Goal: Task Accomplishment & Management: Use online tool/utility

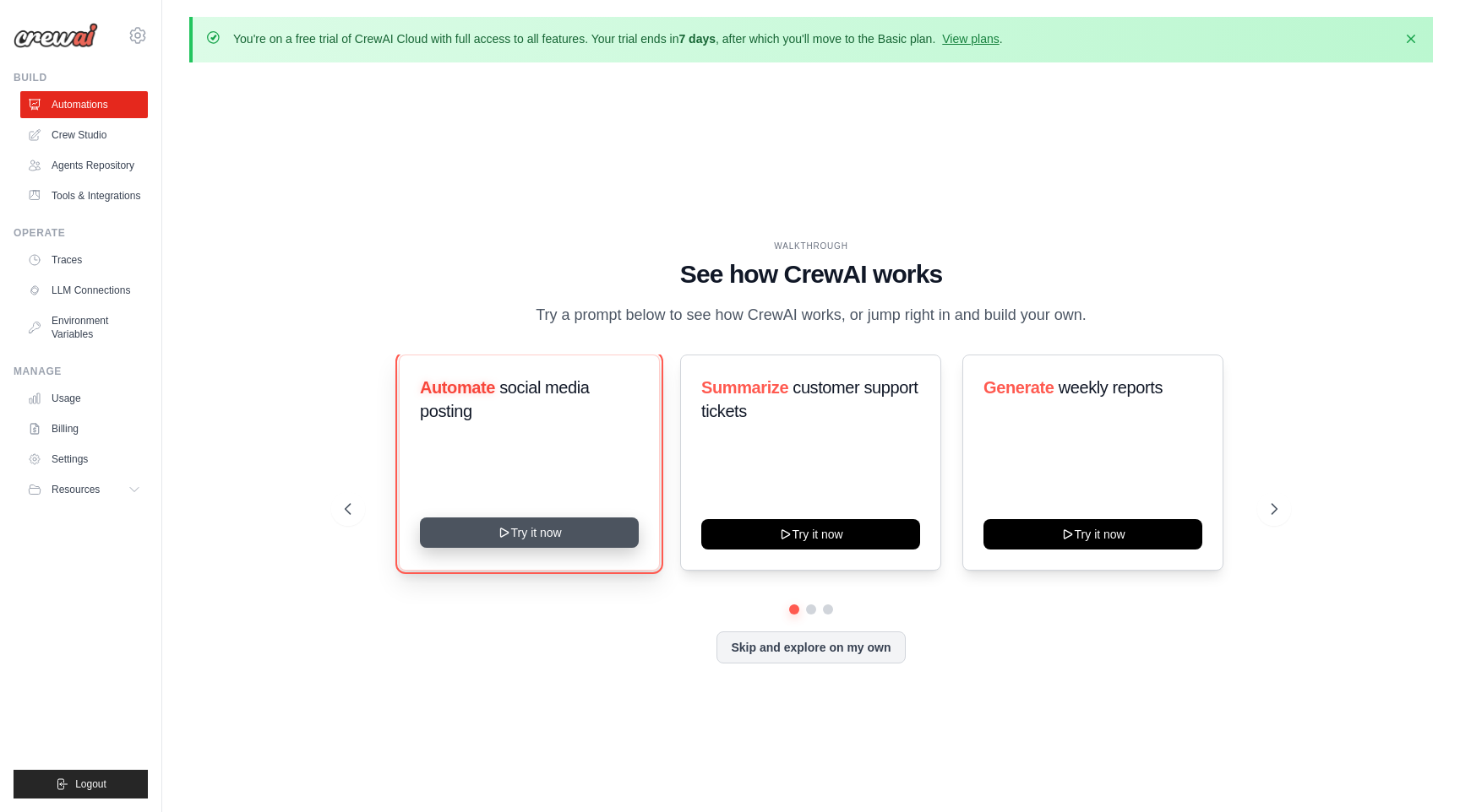
click at [453, 528] on button "Try it now" at bounding box center [529, 533] width 219 height 30
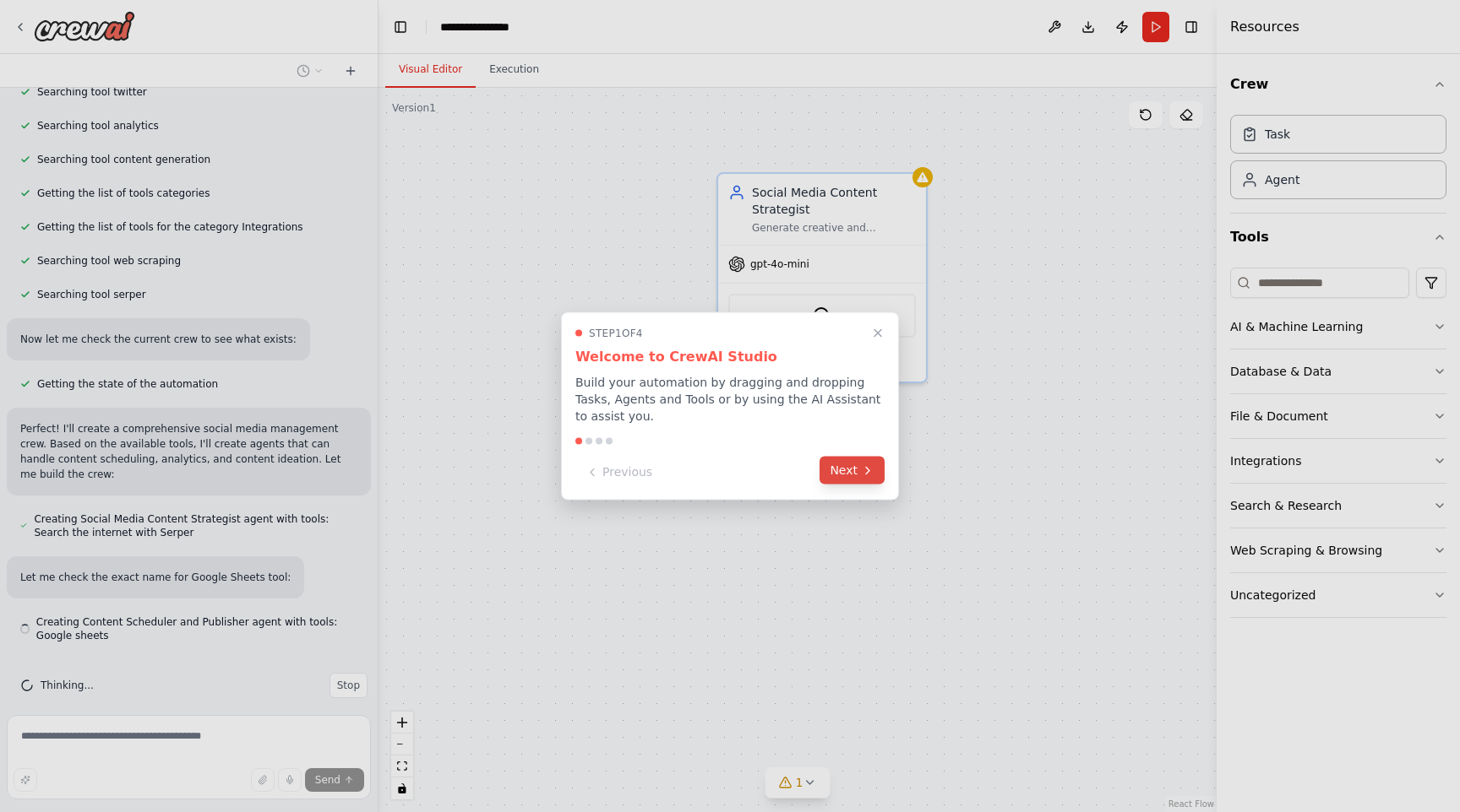
scroll to position [370, 0]
click at [853, 466] on button "Next" at bounding box center [851, 471] width 65 height 28
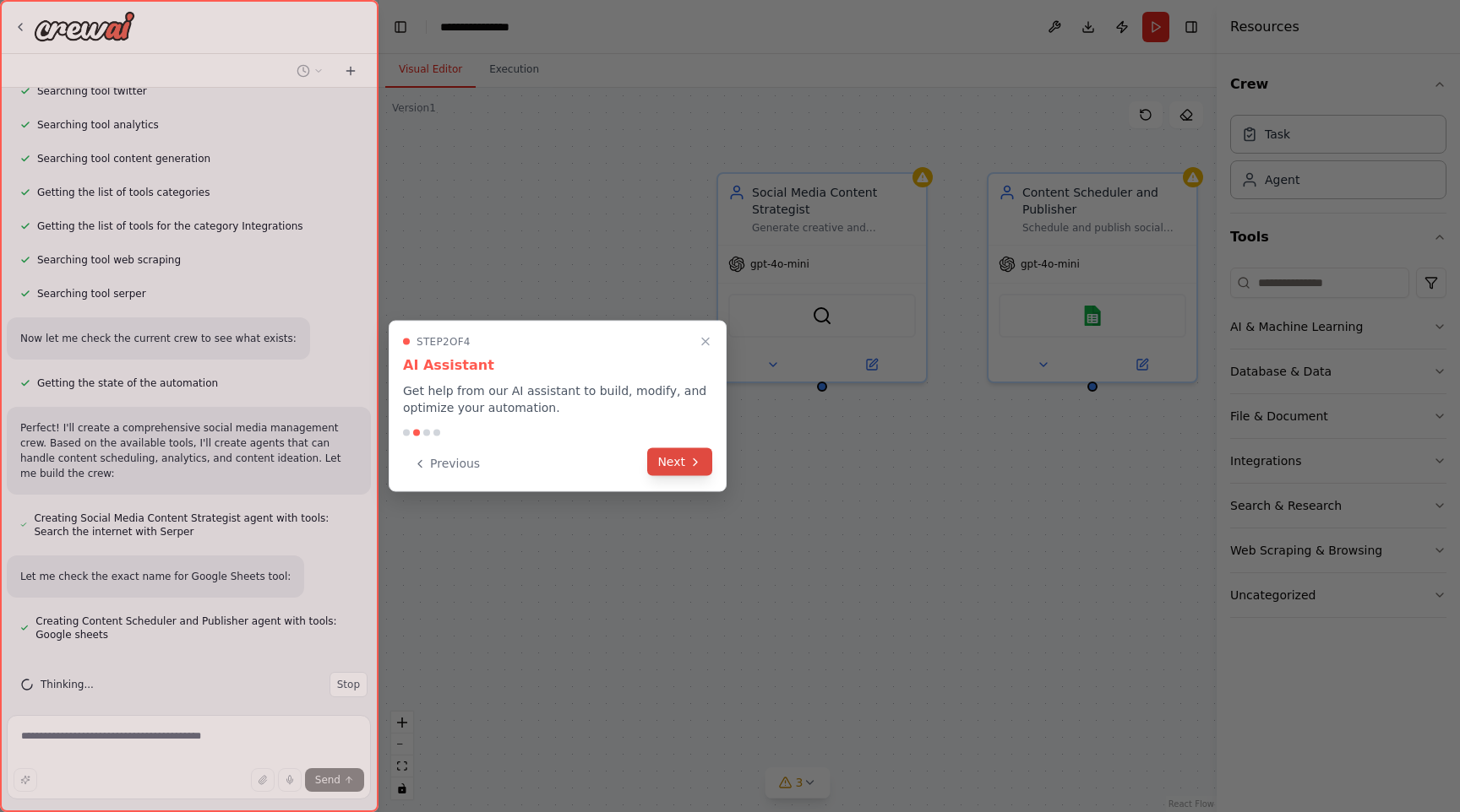
click at [678, 464] on button "Next" at bounding box center [679, 462] width 65 height 28
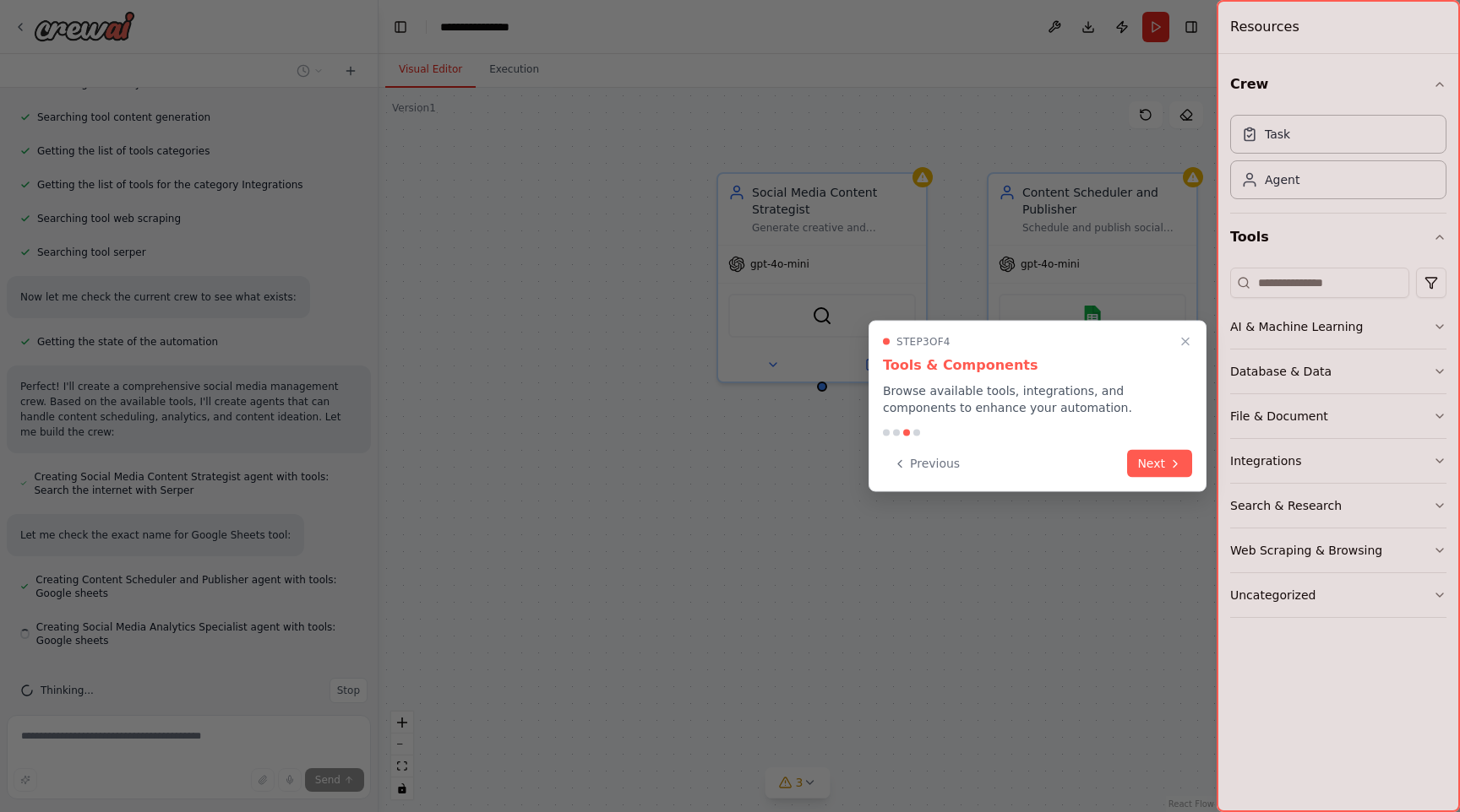
scroll to position [417, 0]
click at [1158, 465] on button "Next" at bounding box center [1159, 462] width 65 height 28
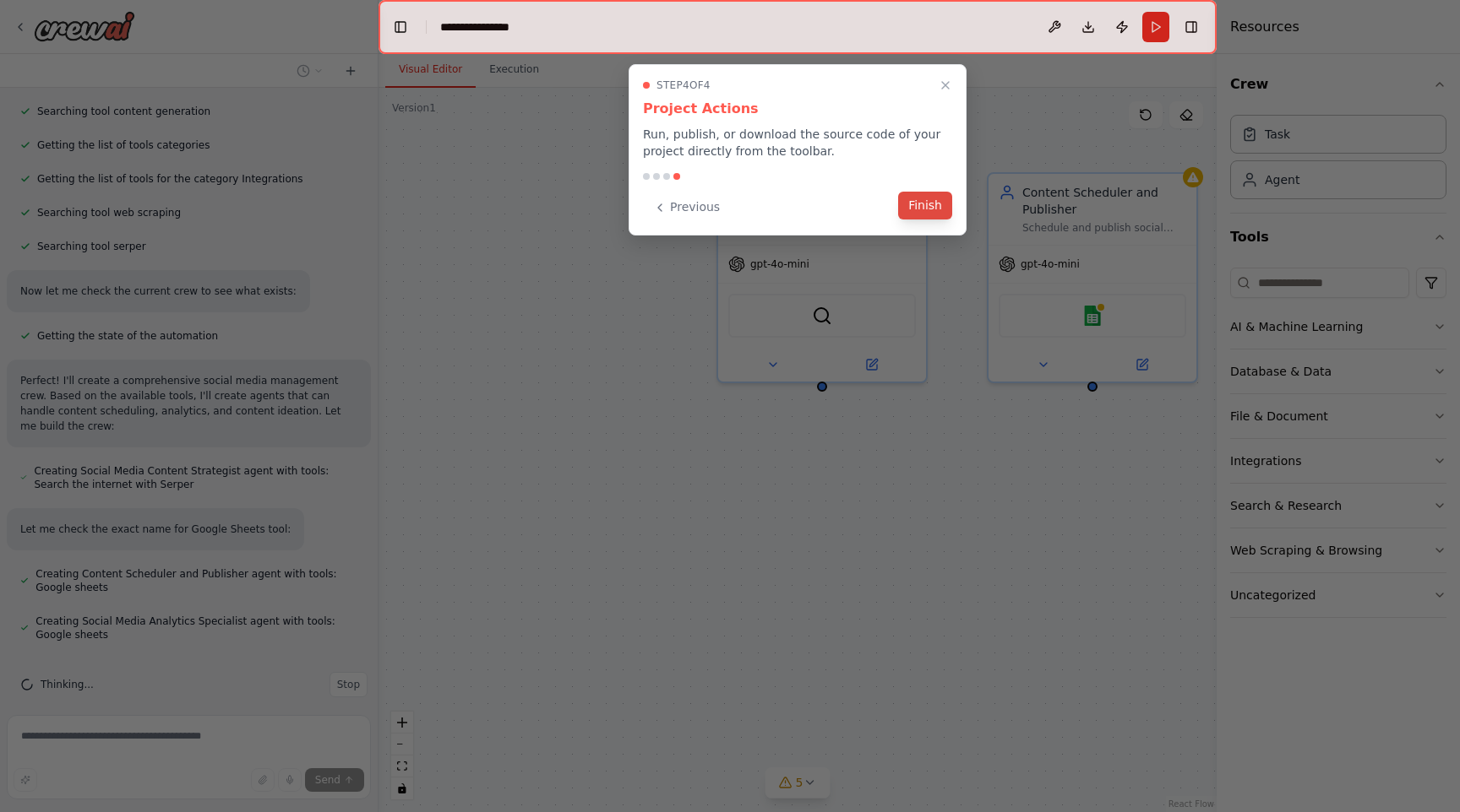
click at [922, 209] on button "Finish" at bounding box center [925, 205] width 54 height 28
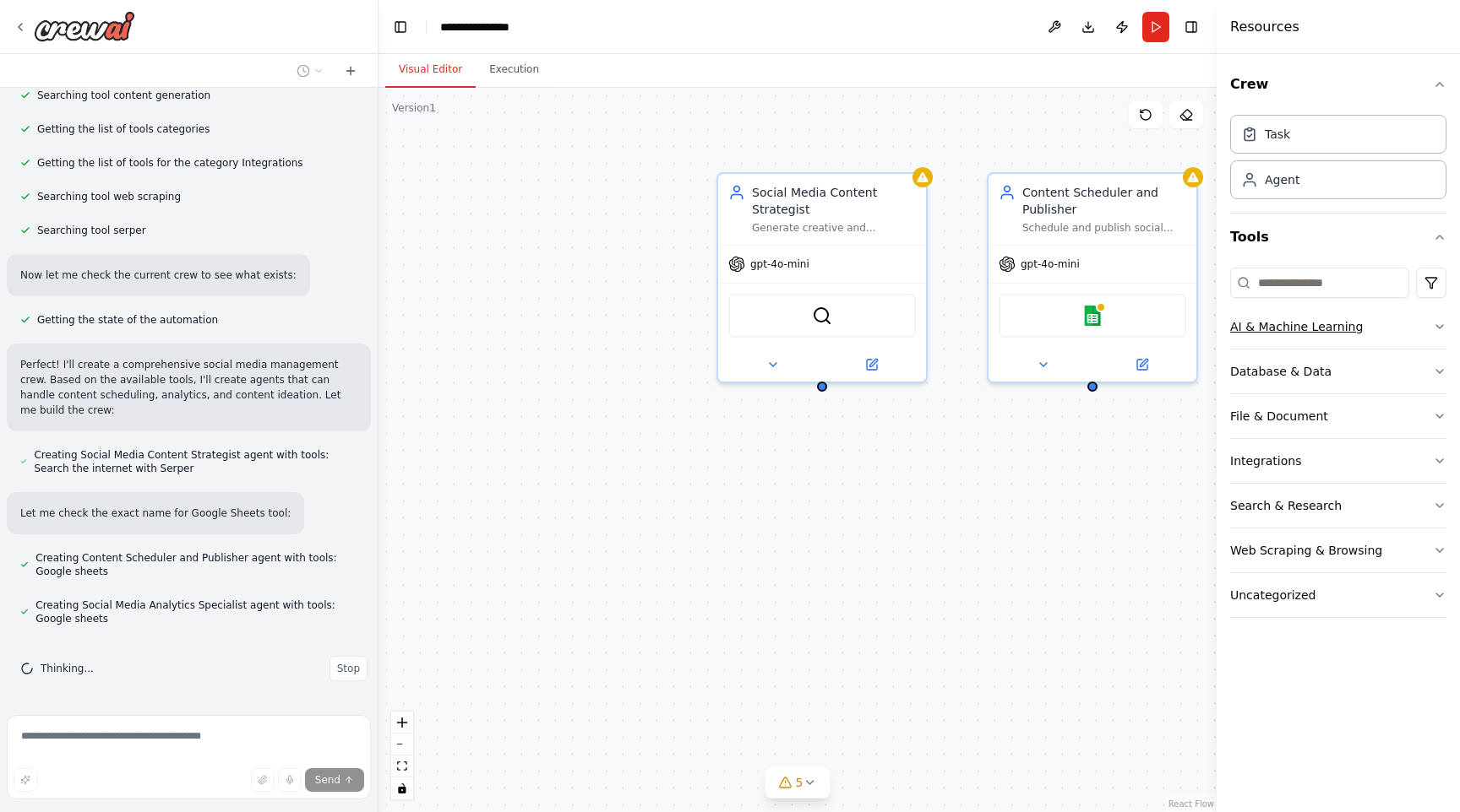
scroll to position [465, 0]
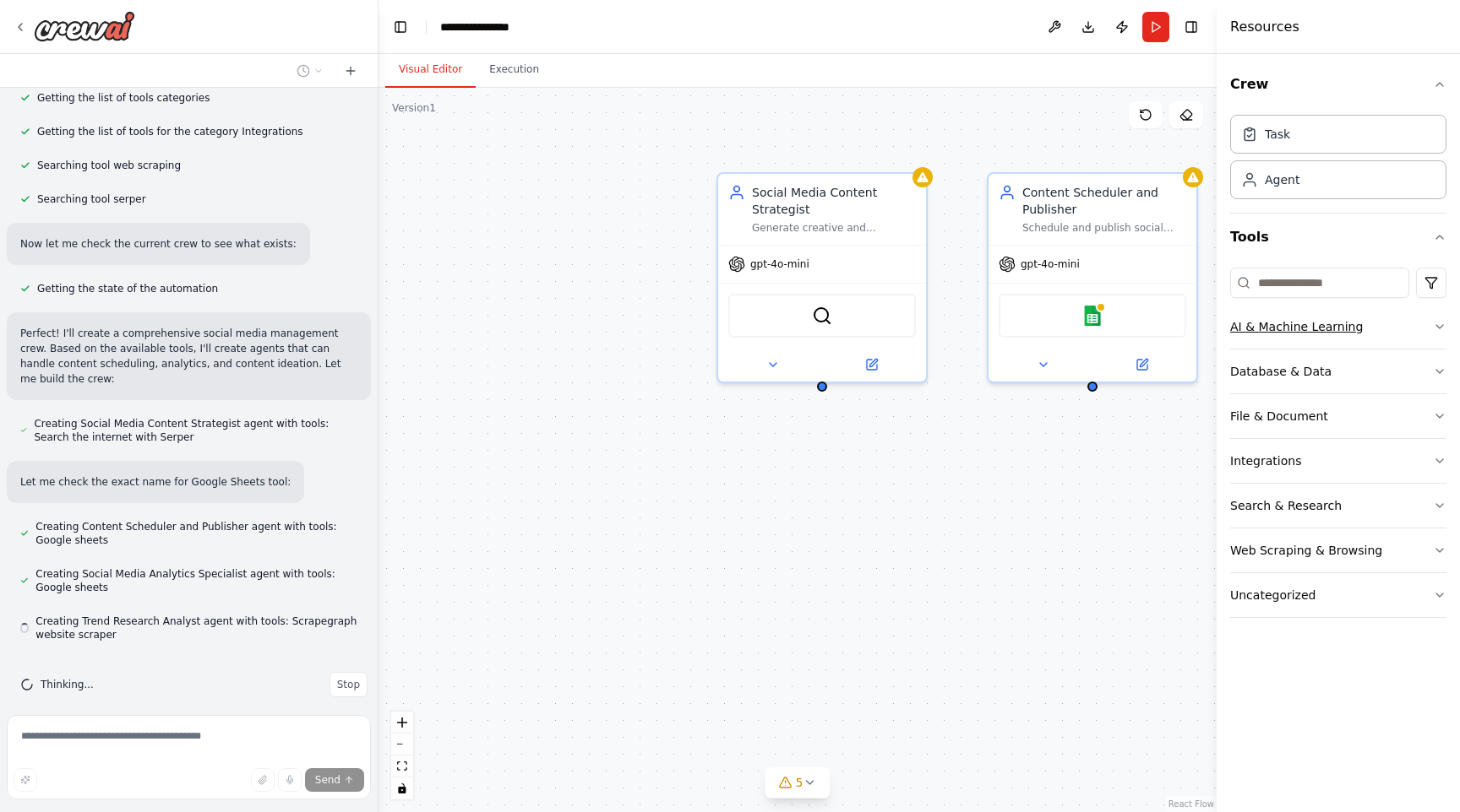
click at [1393, 333] on button "AI & Machine Learning" at bounding box center [1337, 327] width 217 height 44
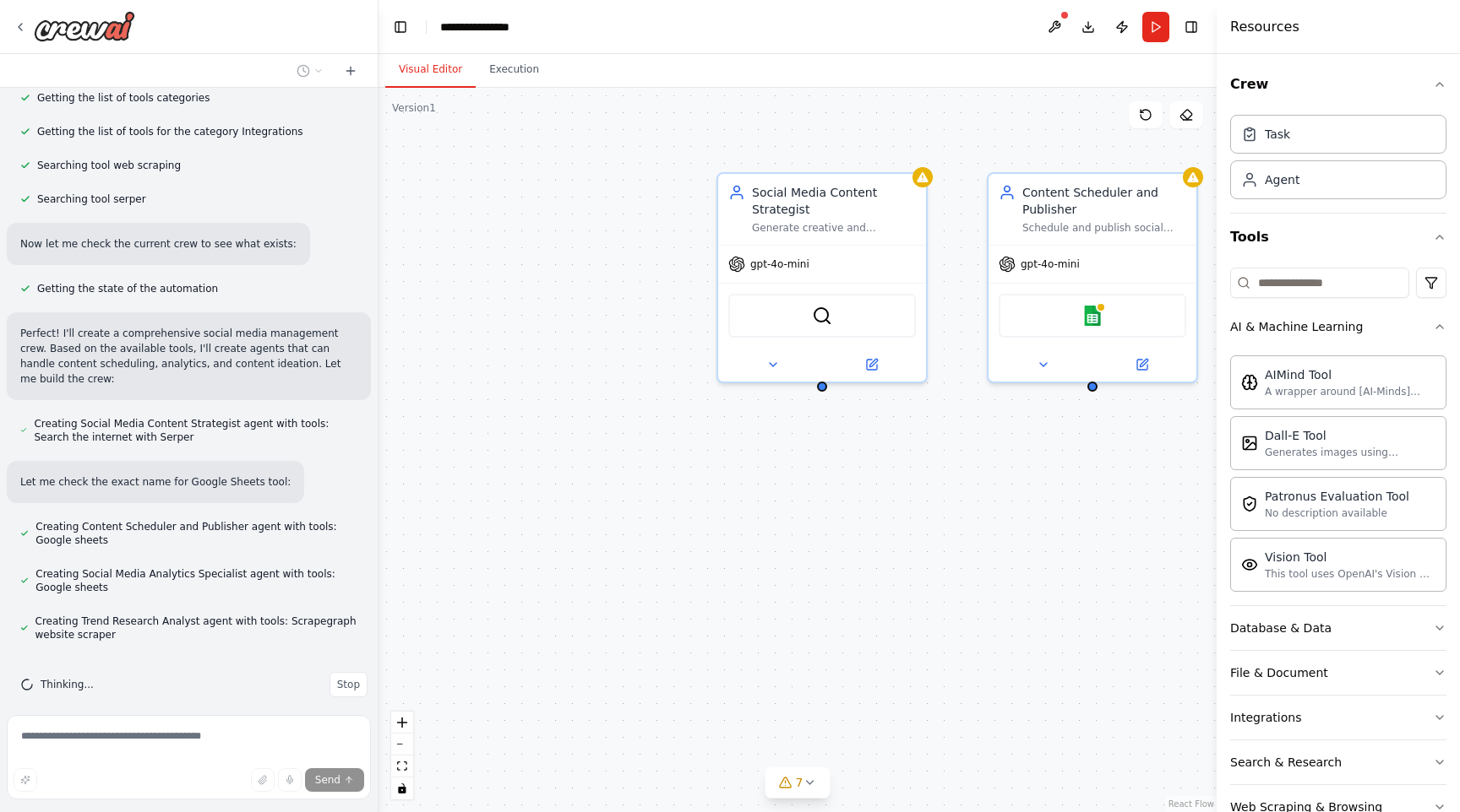
scroll to position [26, 0]
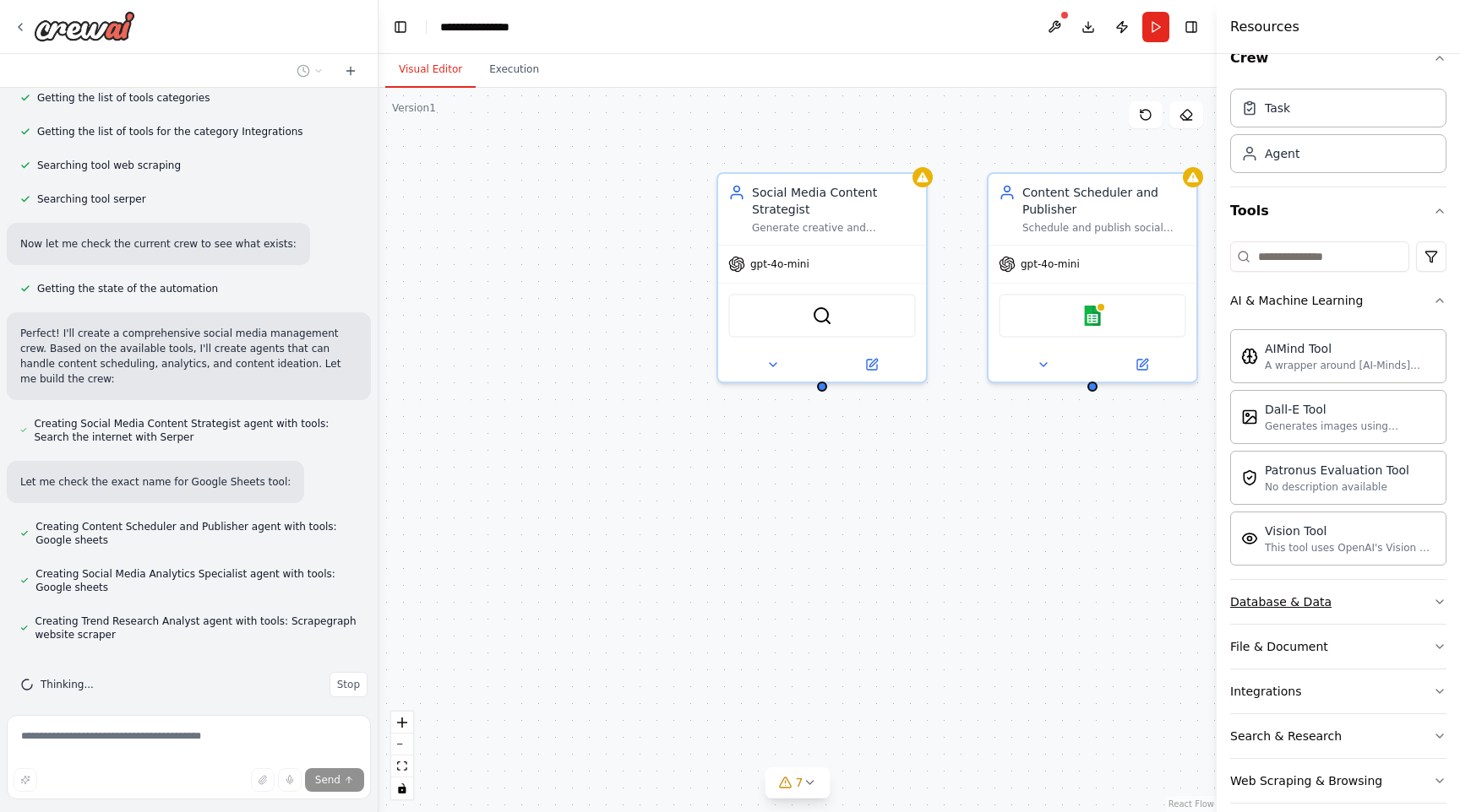
click at [1364, 601] on button "Database & Data" at bounding box center [1337, 602] width 217 height 44
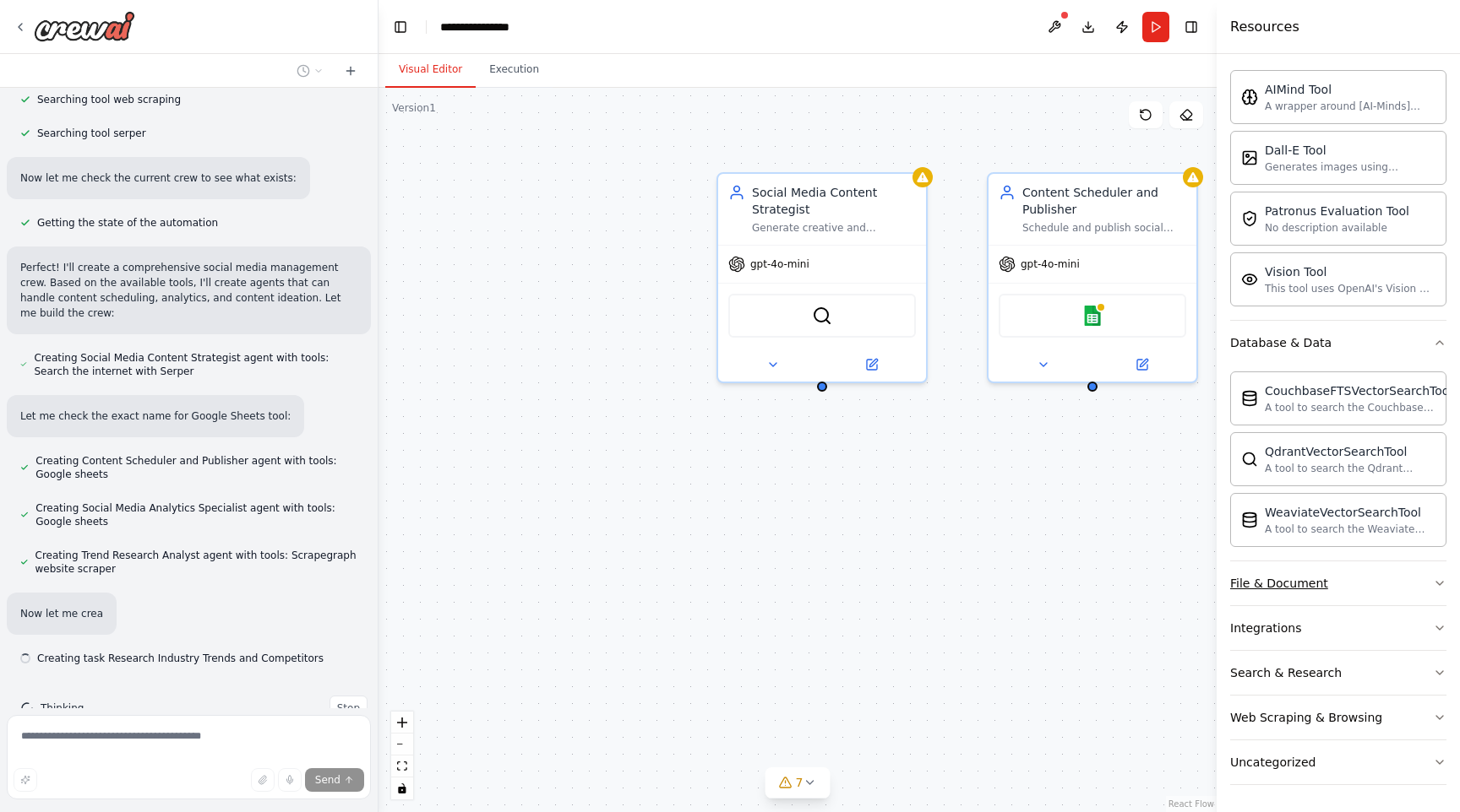
scroll to position [554, 0]
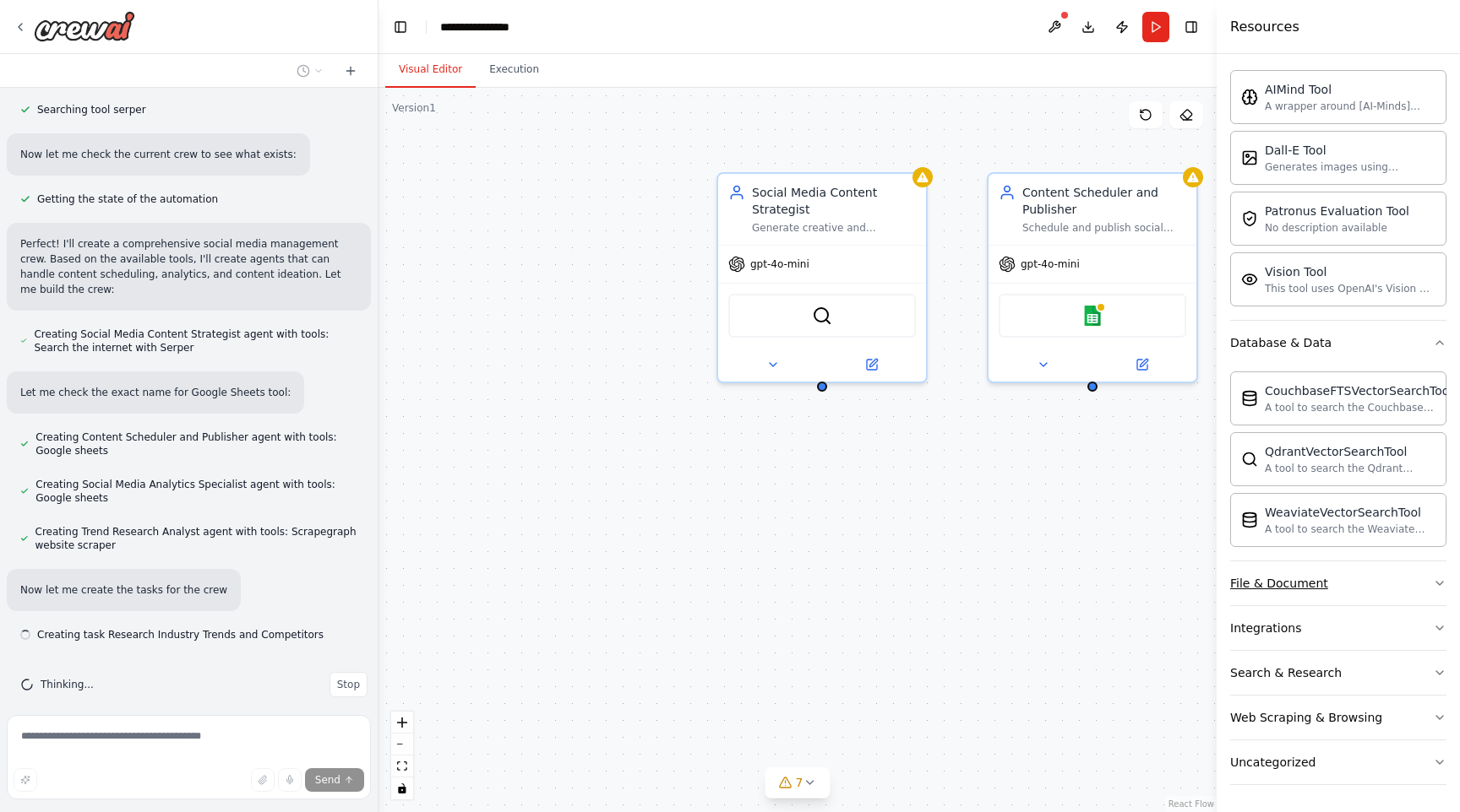
click at [1348, 585] on button "File & Document" at bounding box center [1337, 584] width 217 height 44
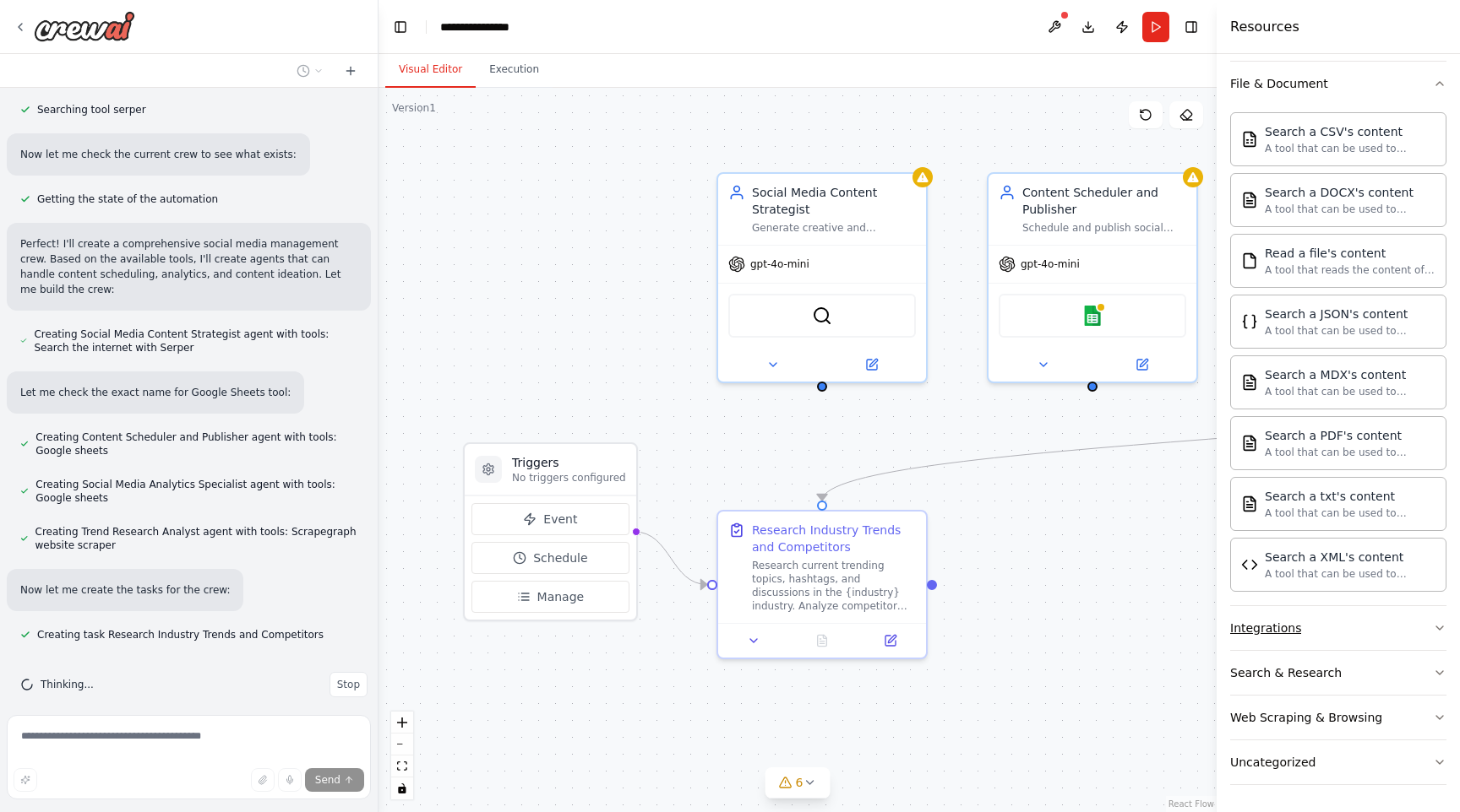
scroll to position [588, 0]
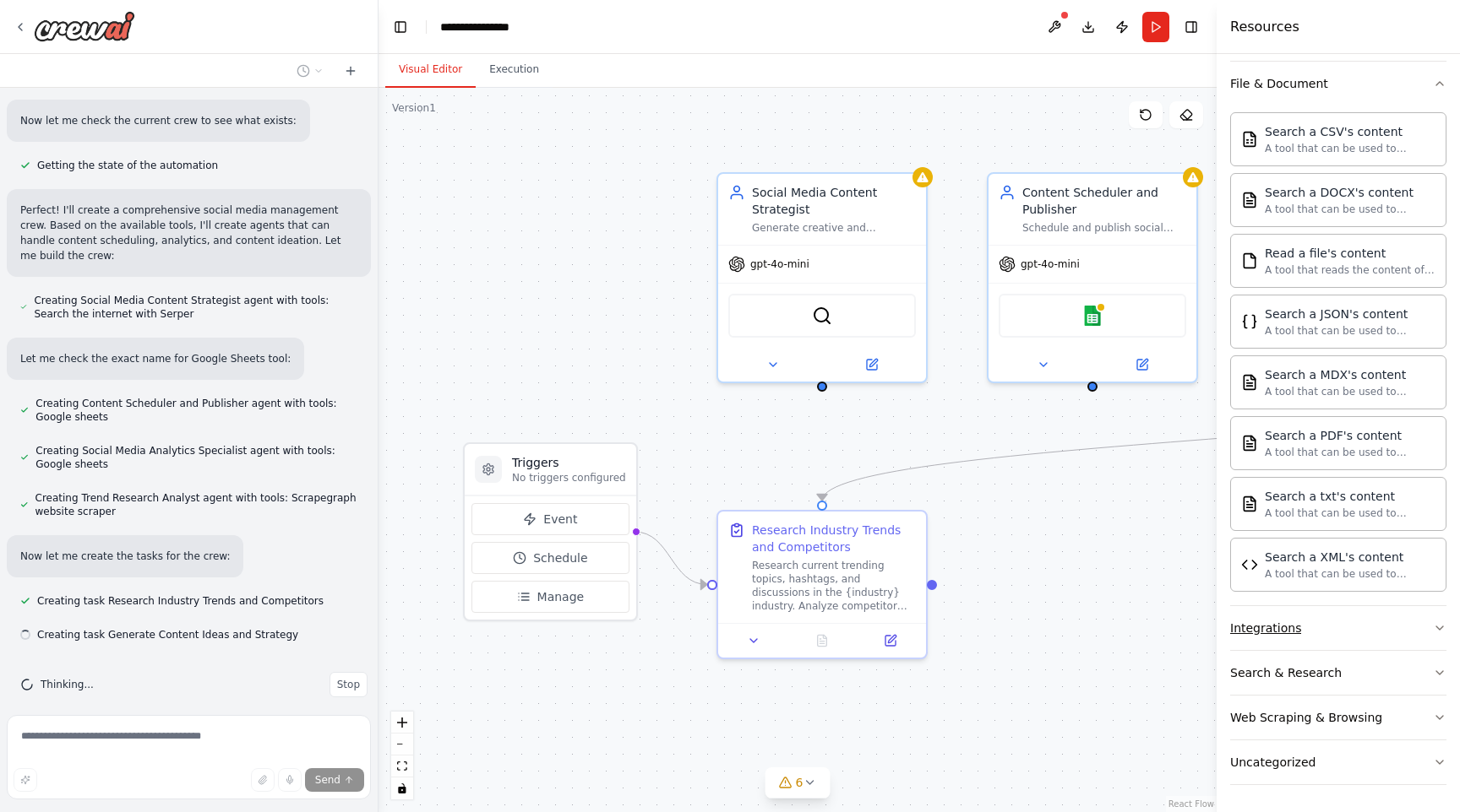
click at [1345, 634] on button "Integrations" at bounding box center [1337, 628] width 217 height 44
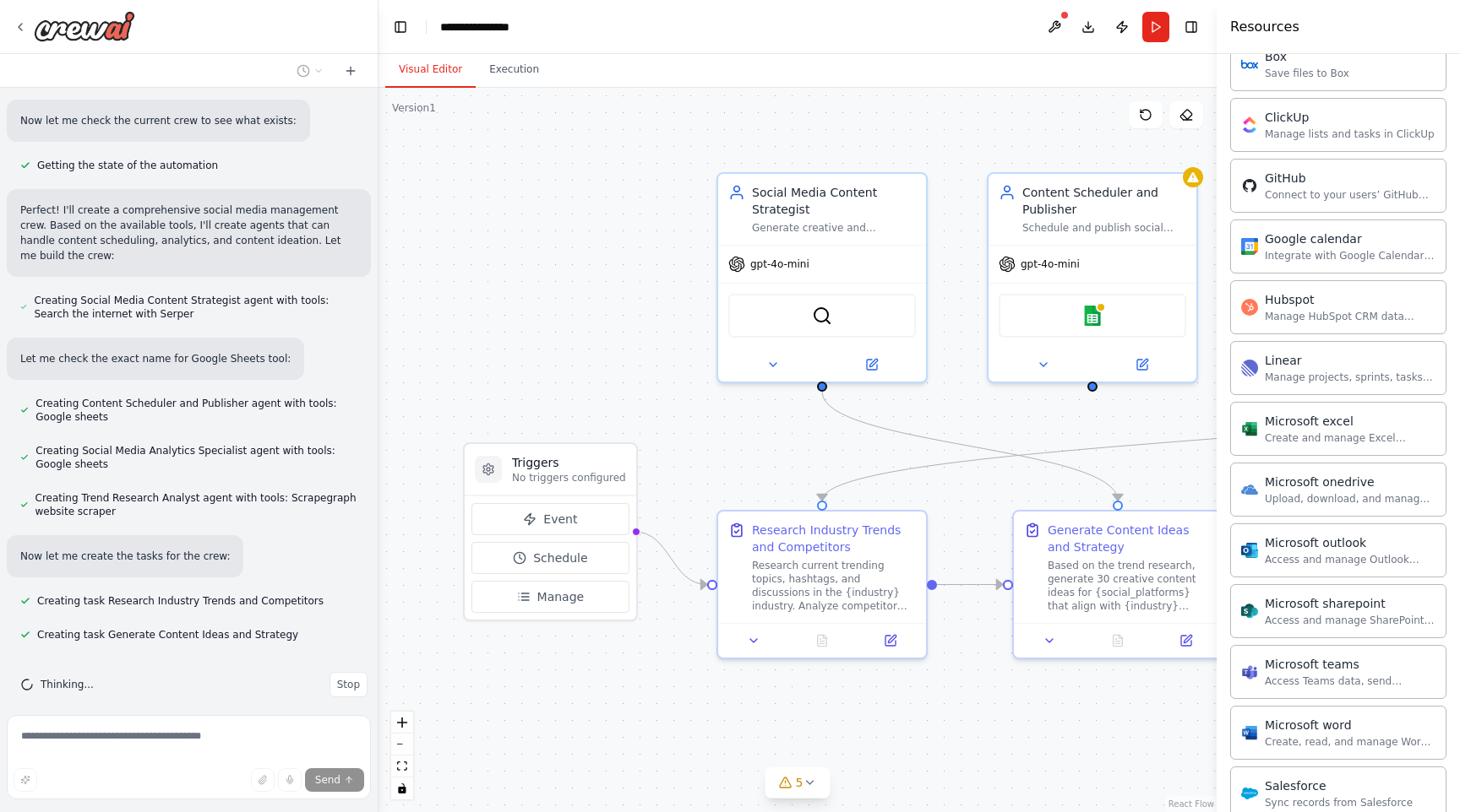
scroll to position [1772, 0]
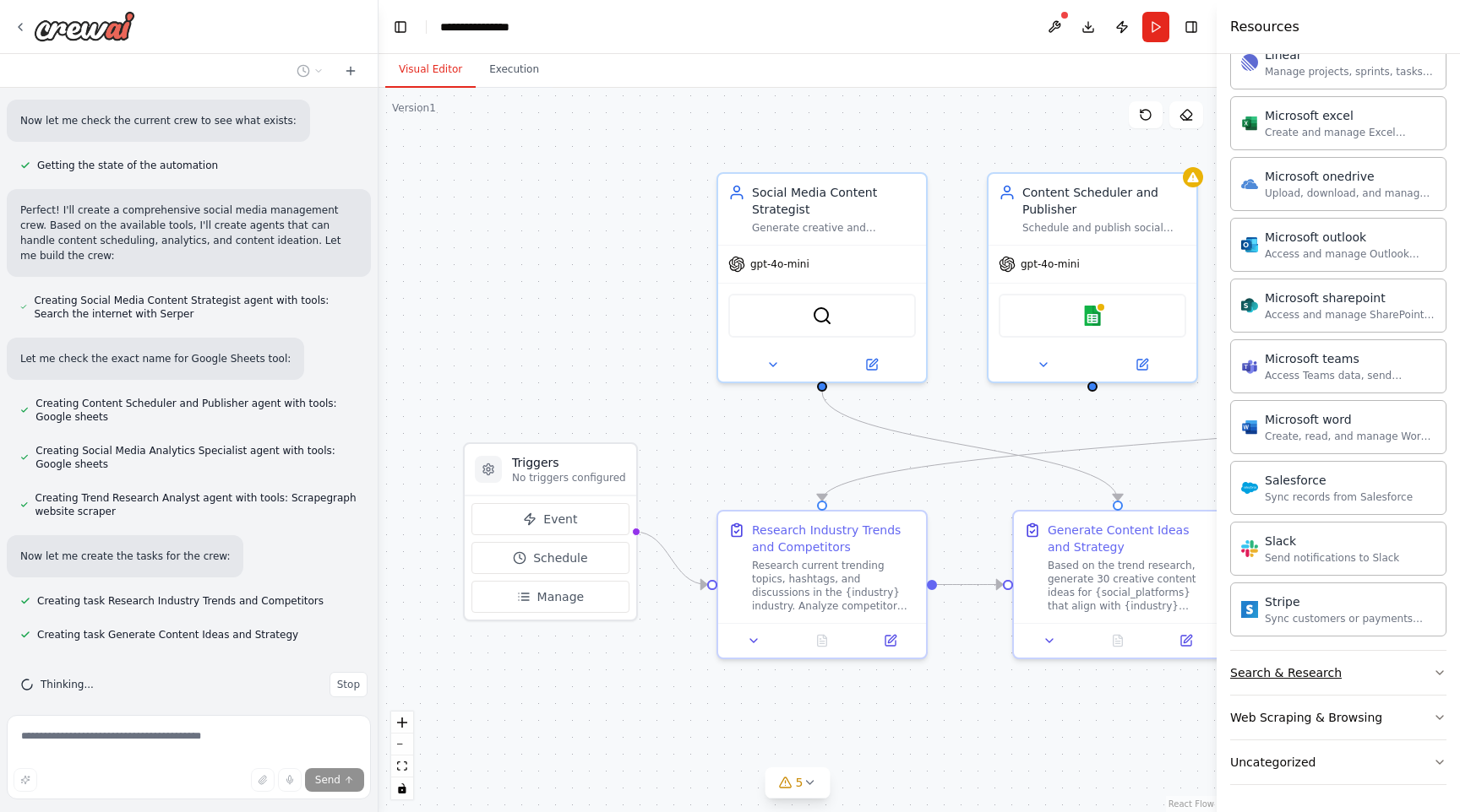
click at [1390, 678] on button "Search & Research" at bounding box center [1337, 673] width 217 height 44
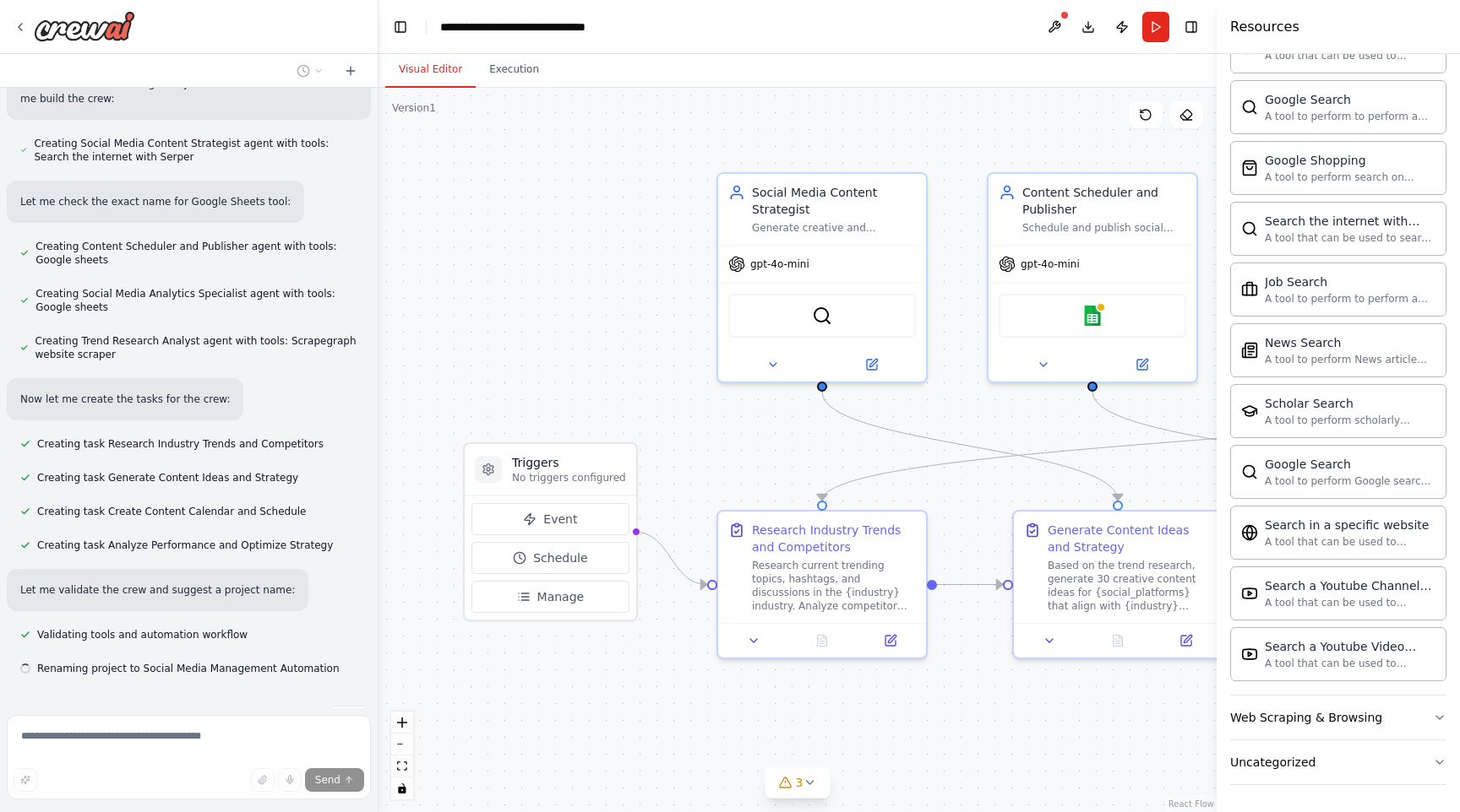
scroll to position [778, 0]
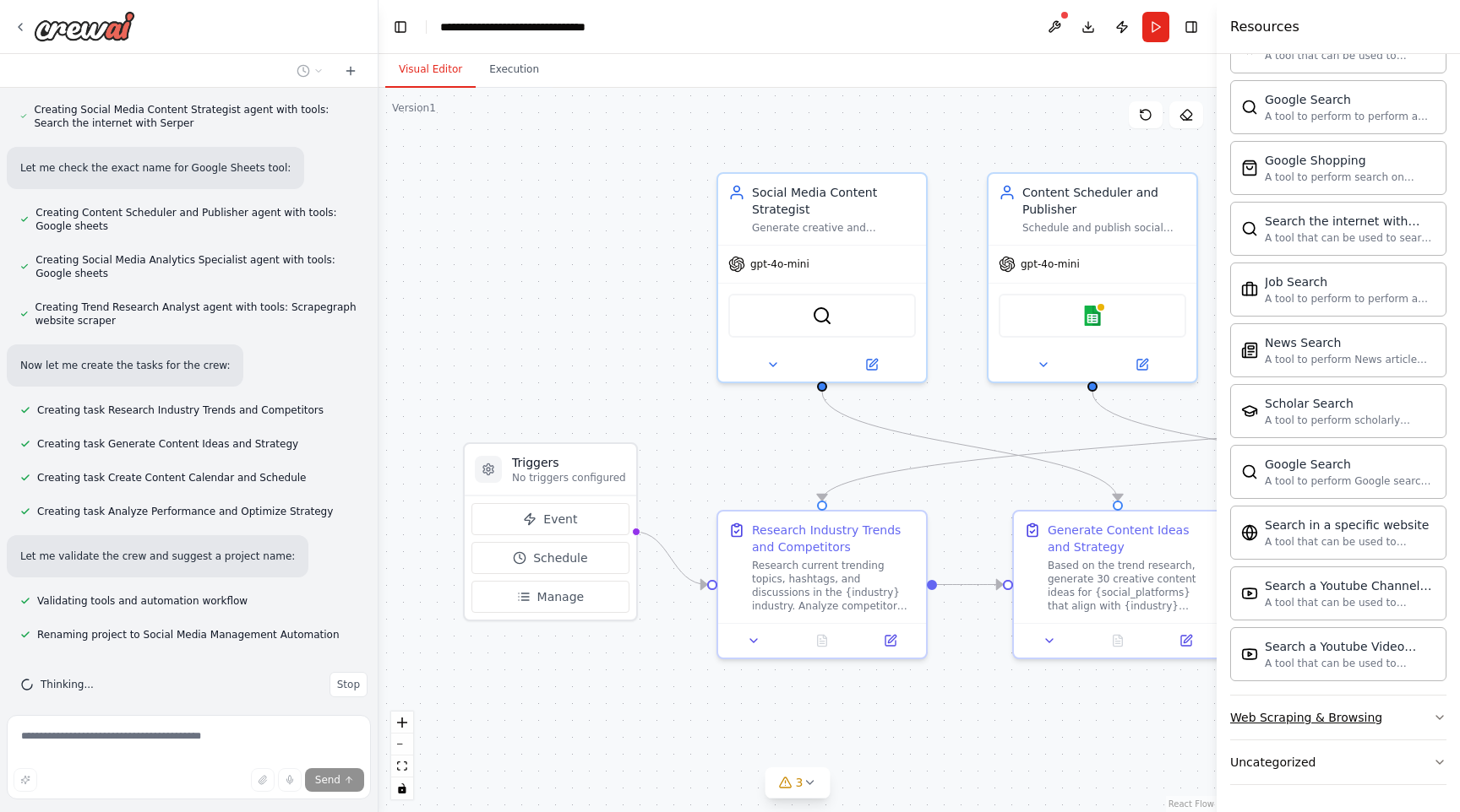
click at [1394, 728] on button "Web Scraping & Browsing" at bounding box center [1337, 717] width 217 height 44
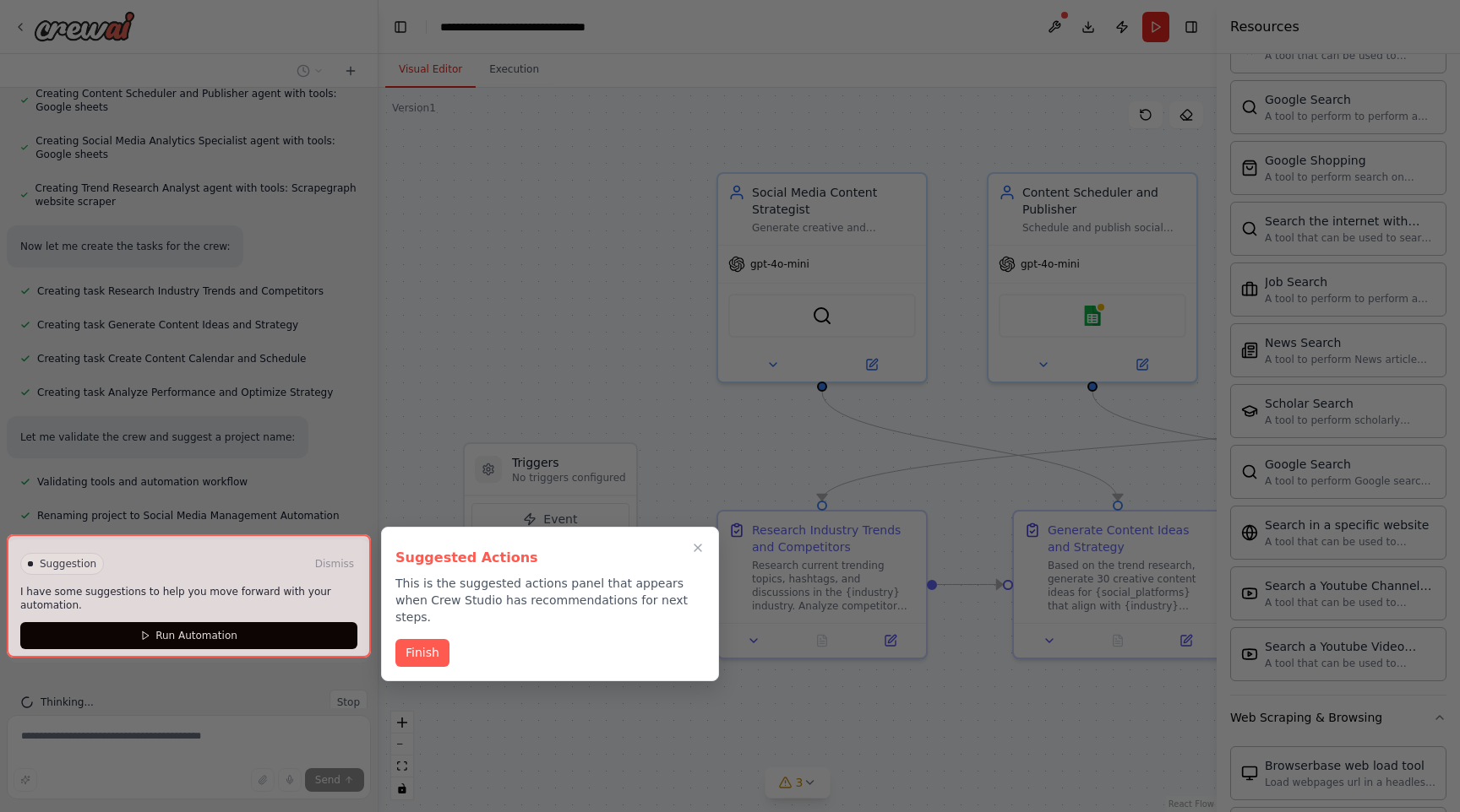
scroll to position [916, 0]
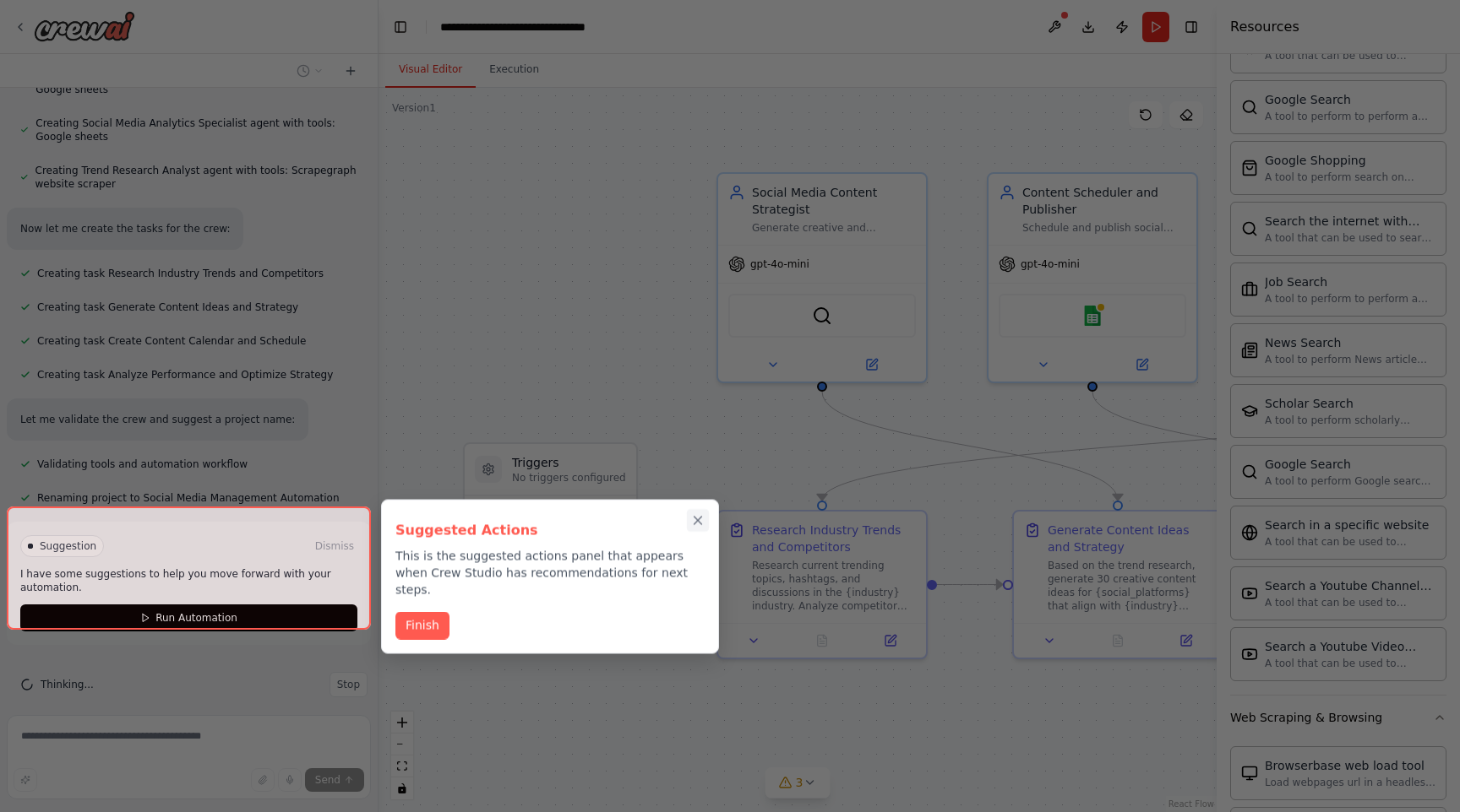
click at [699, 519] on icon "Close walkthrough" at bounding box center [699, 521] width 8 height 8
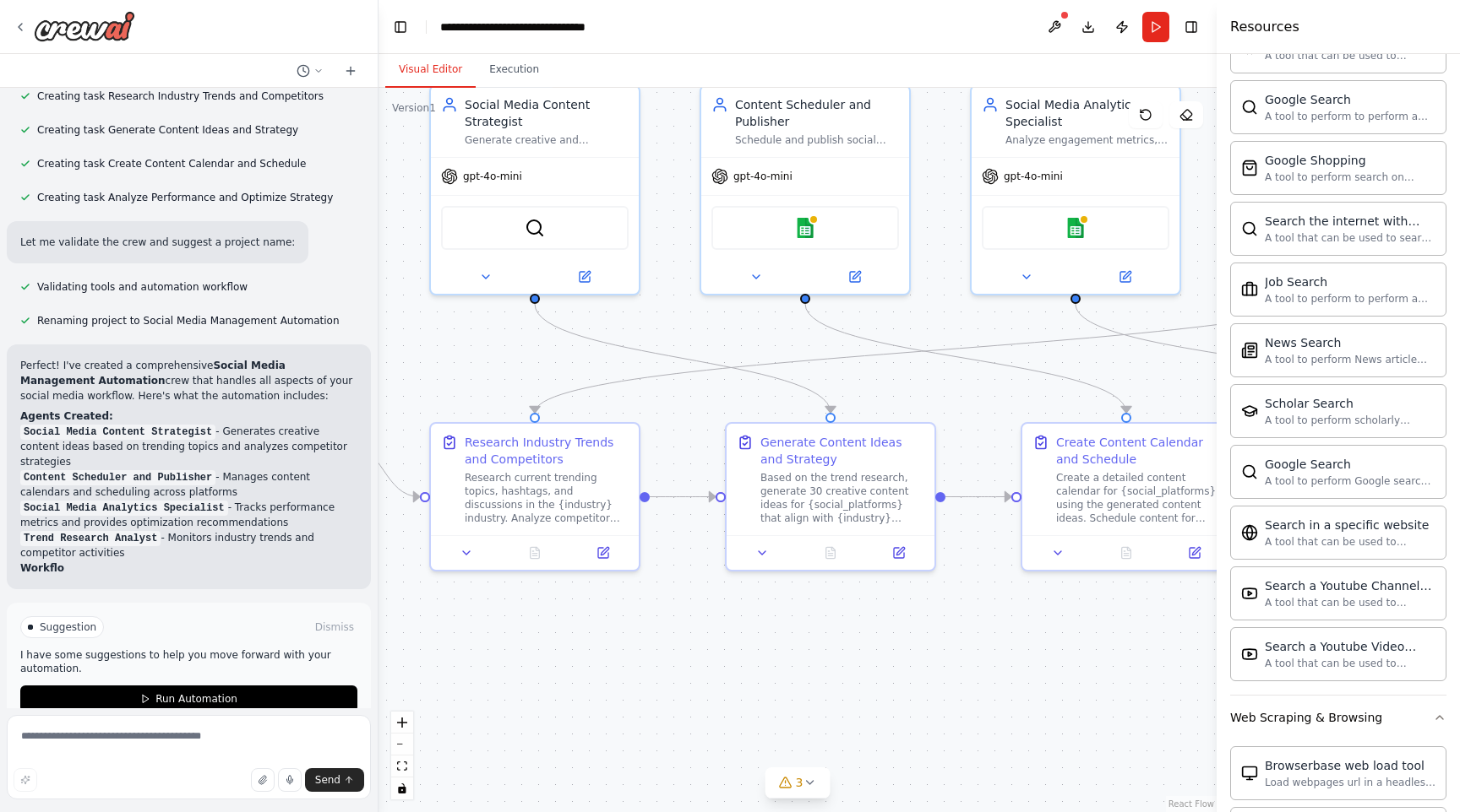
drag, startPoint x: 654, startPoint y: 336, endPoint x: 360, endPoint y: 248, distance: 306.9
click at [365, 248] on div "Create a crew that schedules and publishes social media content across multiple…" at bounding box center [730, 406] width 1460 height 812
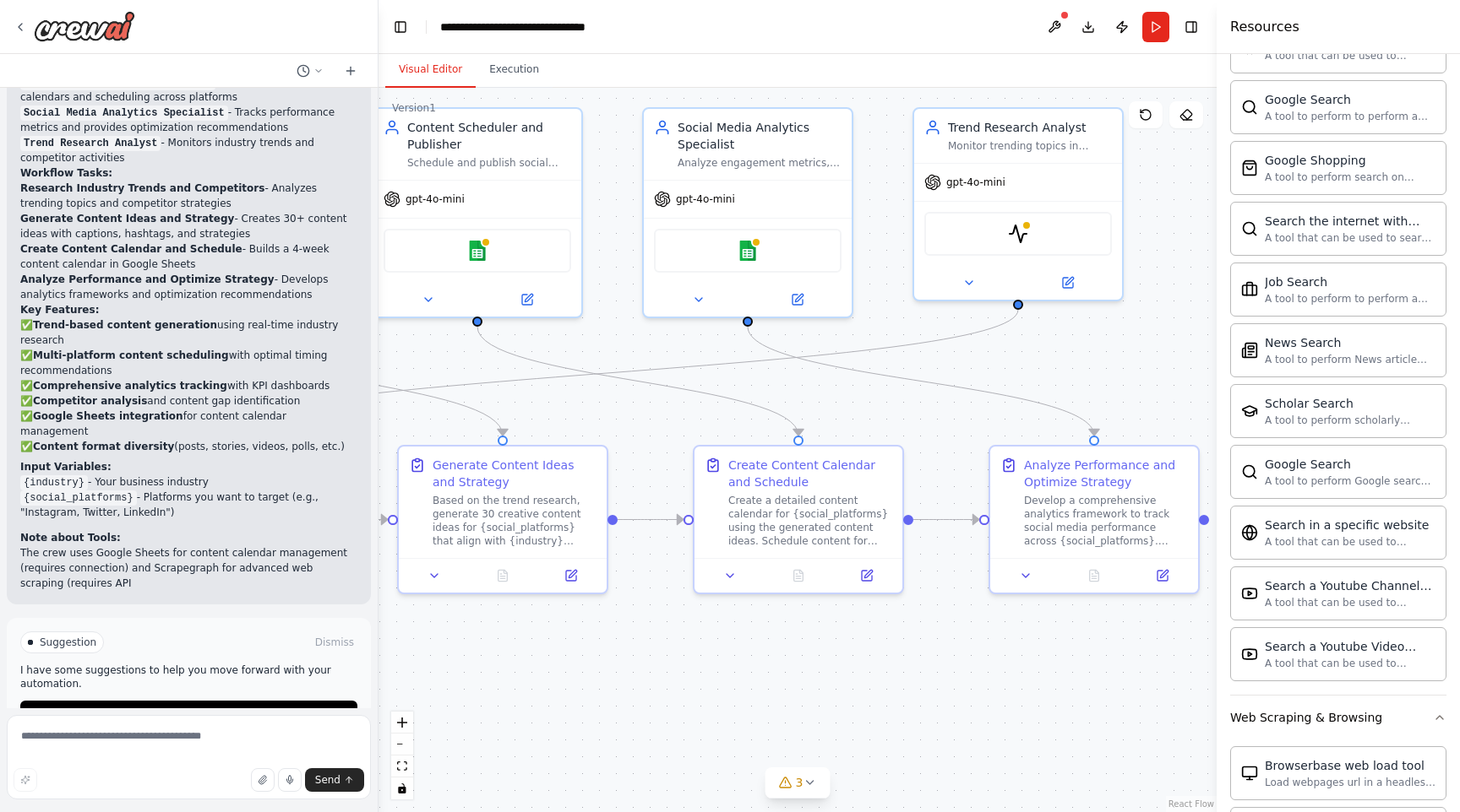
drag, startPoint x: 985, startPoint y: 327, endPoint x: 736, endPoint y: 339, distance: 249.3
click at [729, 339] on div ".deletable-edge-delete-btn { width: 20px; height: 20px; border: 0px solid #ffff…" at bounding box center [797, 450] width 838 height 724
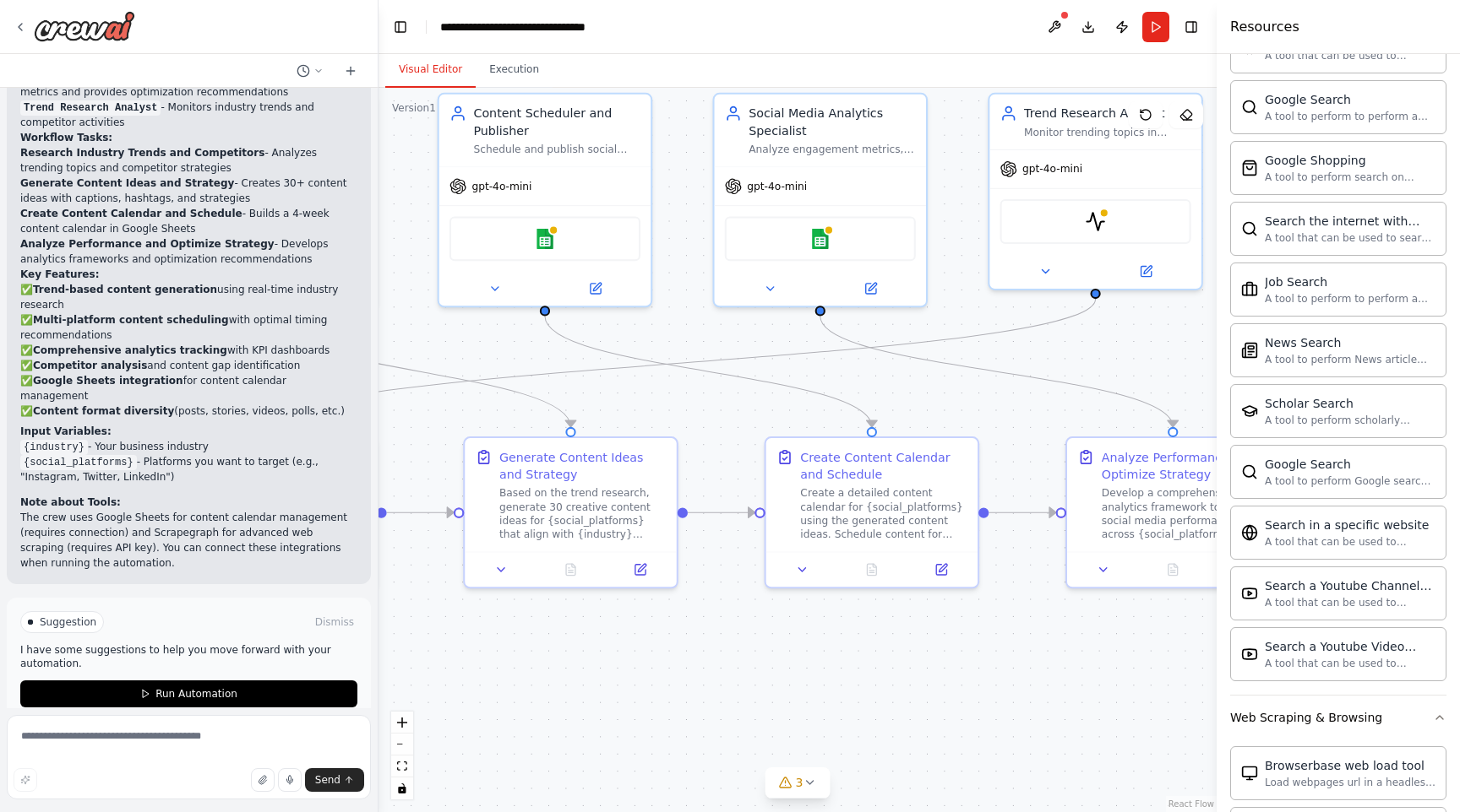
drag, startPoint x: 736, startPoint y: 339, endPoint x: 877, endPoint y: 390, distance: 149.9
click at [877, 390] on div ".deletable-edge-delete-btn { width: 20px; height: 20px; border: 0px solid #ffff…" at bounding box center [797, 450] width 838 height 724
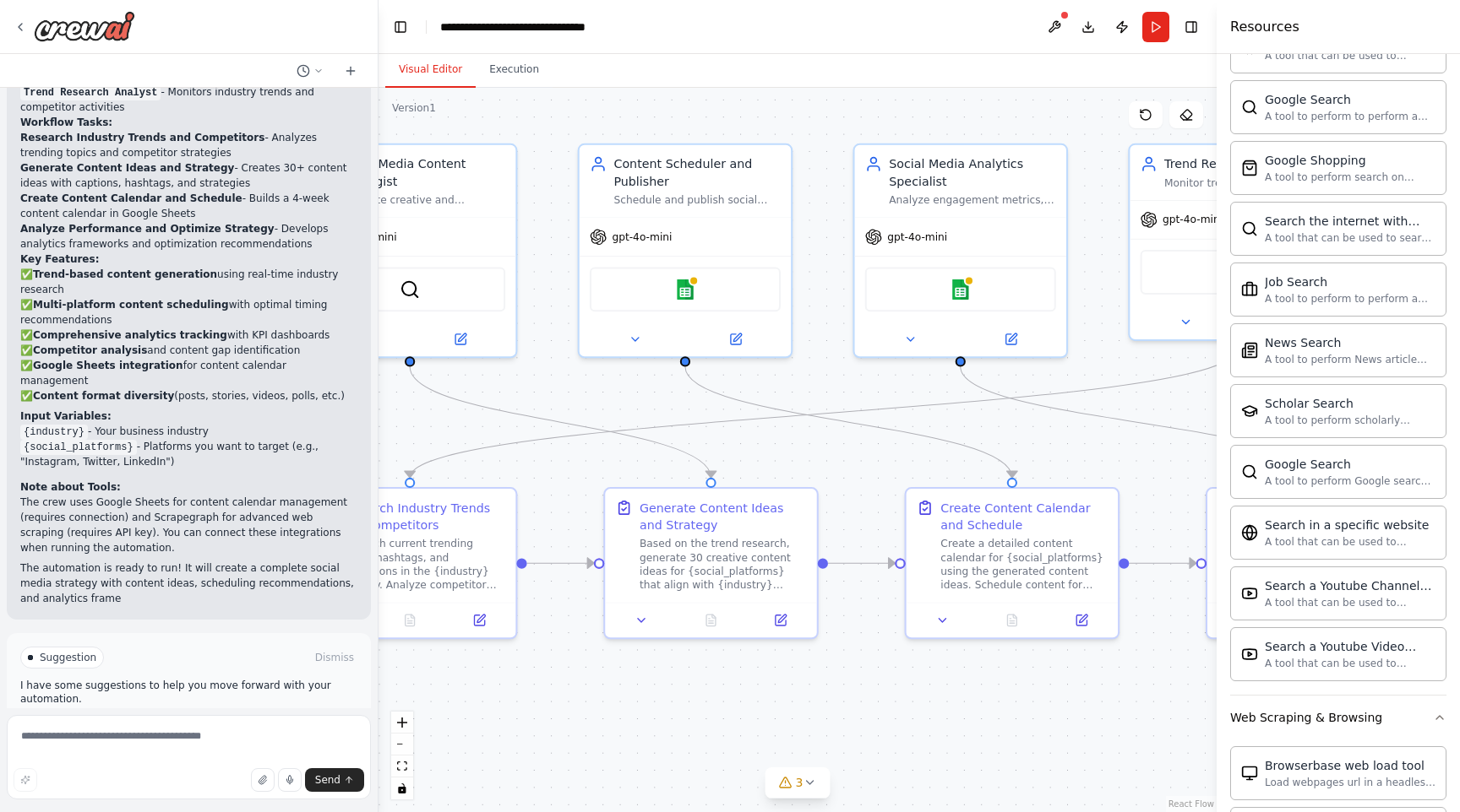
scroll to position [1553, 0]
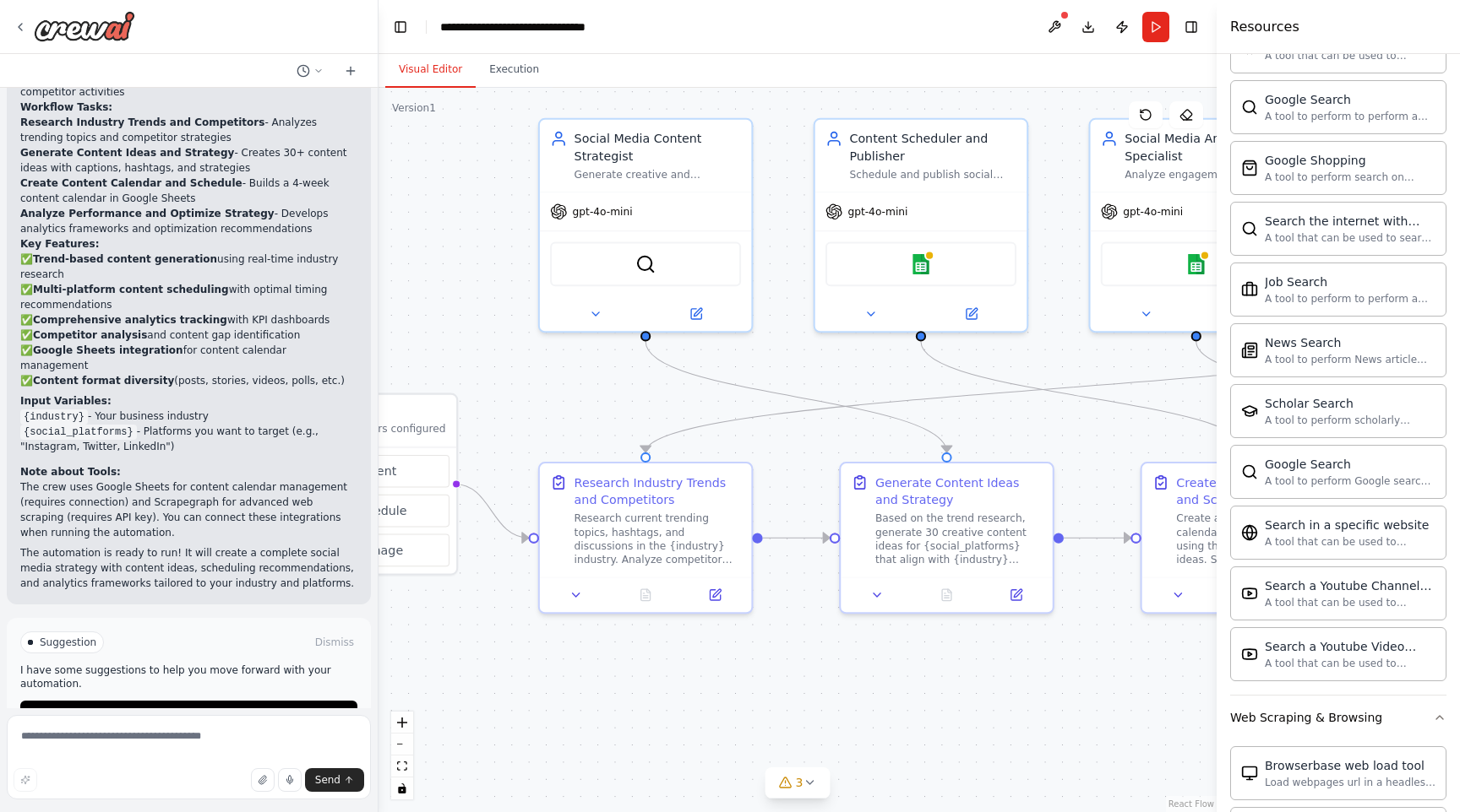
drag, startPoint x: 630, startPoint y: 476, endPoint x: 866, endPoint y: 451, distance: 237.3
click at [866, 451] on div ".deletable-edge-delete-btn { width: 20px; height: 20px; border: 0px solid #ffff…" at bounding box center [797, 450] width 838 height 724
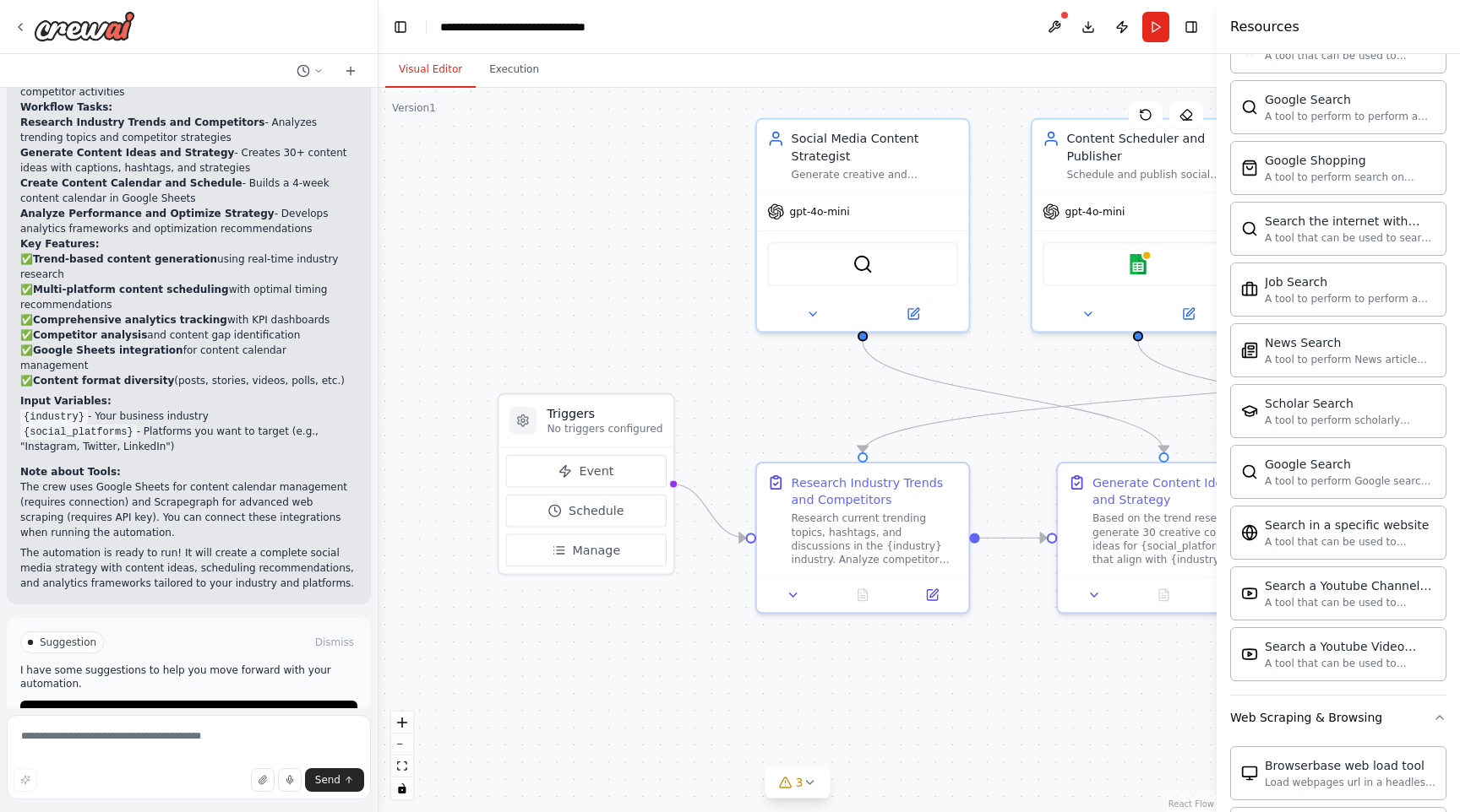
drag, startPoint x: 754, startPoint y: 455, endPoint x: 971, endPoint y: 456, distance: 217.0
click at [971, 456] on div ".deletable-edge-delete-btn { width: 20px; height: 20px; border: 0px solid #ffff…" at bounding box center [797, 450] width 838 height 724
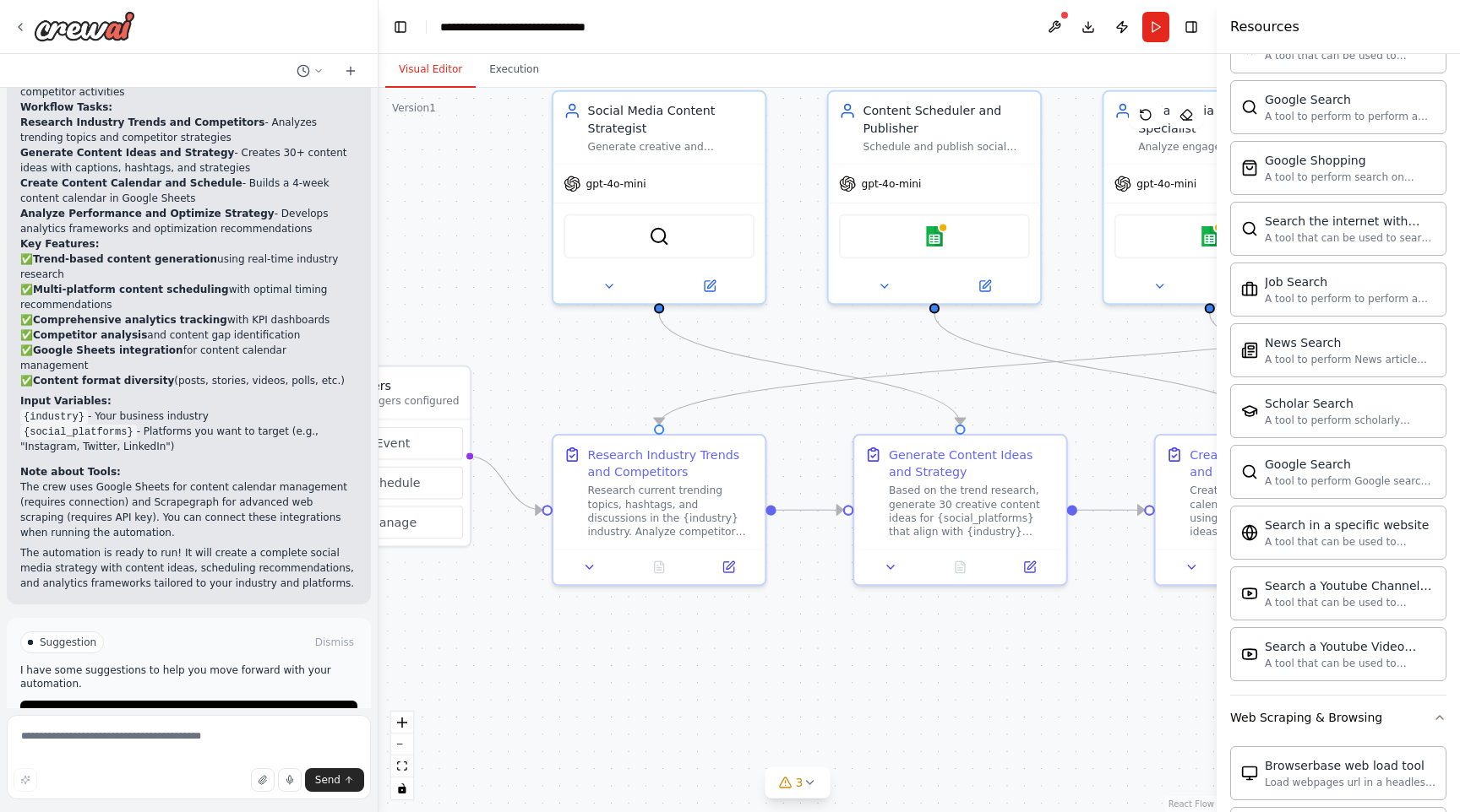
drag, startPoint x: 778, startPoint y: 399, endPoint x: 569, endPoint y: 366, distance: 211.6
click at [569, 367] on div ".deletable-edge-delete-btn { width: 20px; height: 20px; border: 0px solid #ffff…" at bounding box center [797, 450] width 838 height 724
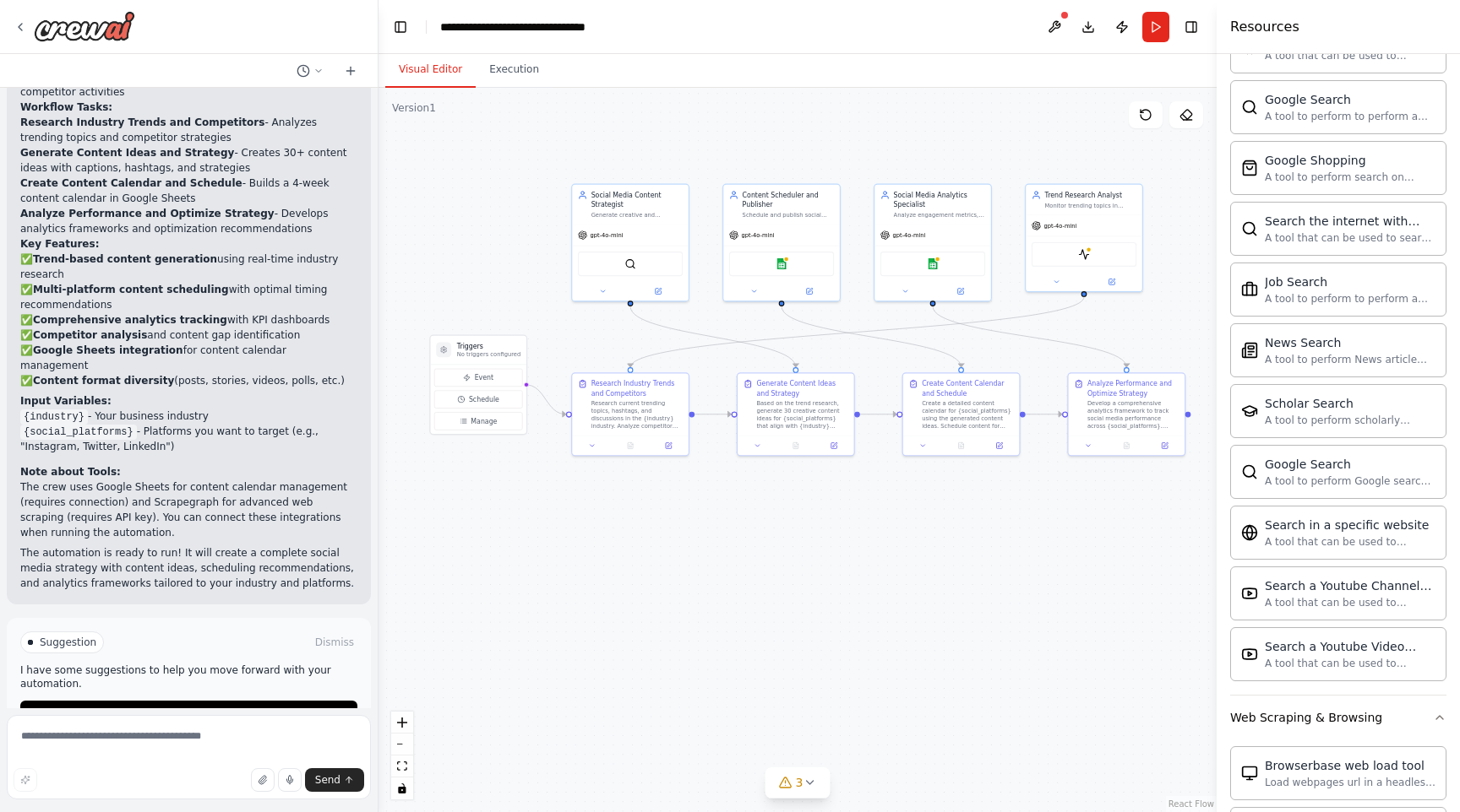
drag, startPoint x: 1028, startPoint y: 178, endPoint x: 898, endPoint y: 152, distance: 132.6
click at [898, 152] on div ".deletable-edge-delete-btn { width: 20px; height: 20px; border: 0px solid #ffff…" at bounding box center [797, 450] width 838 height 724
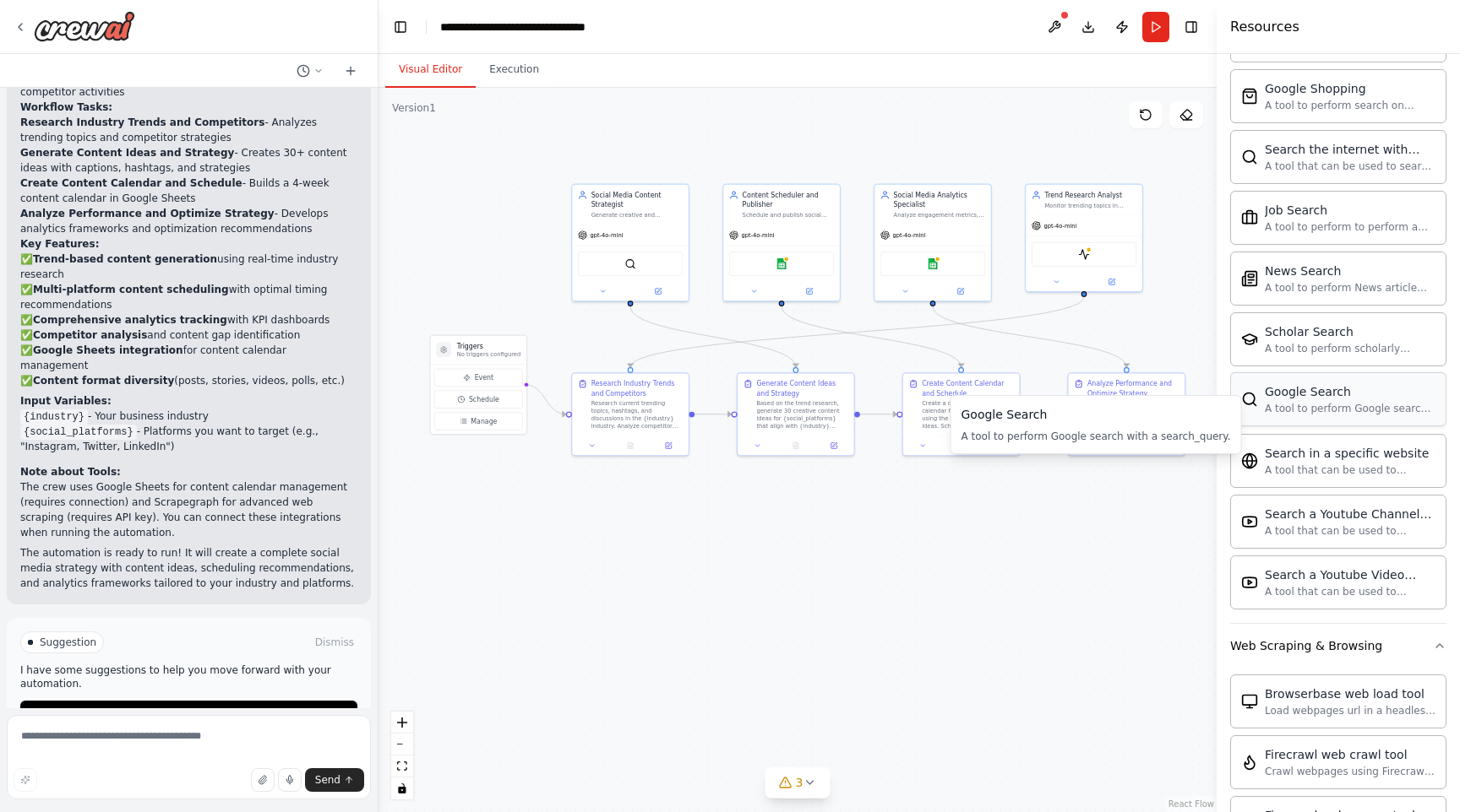
scroll to position [2713, 0]
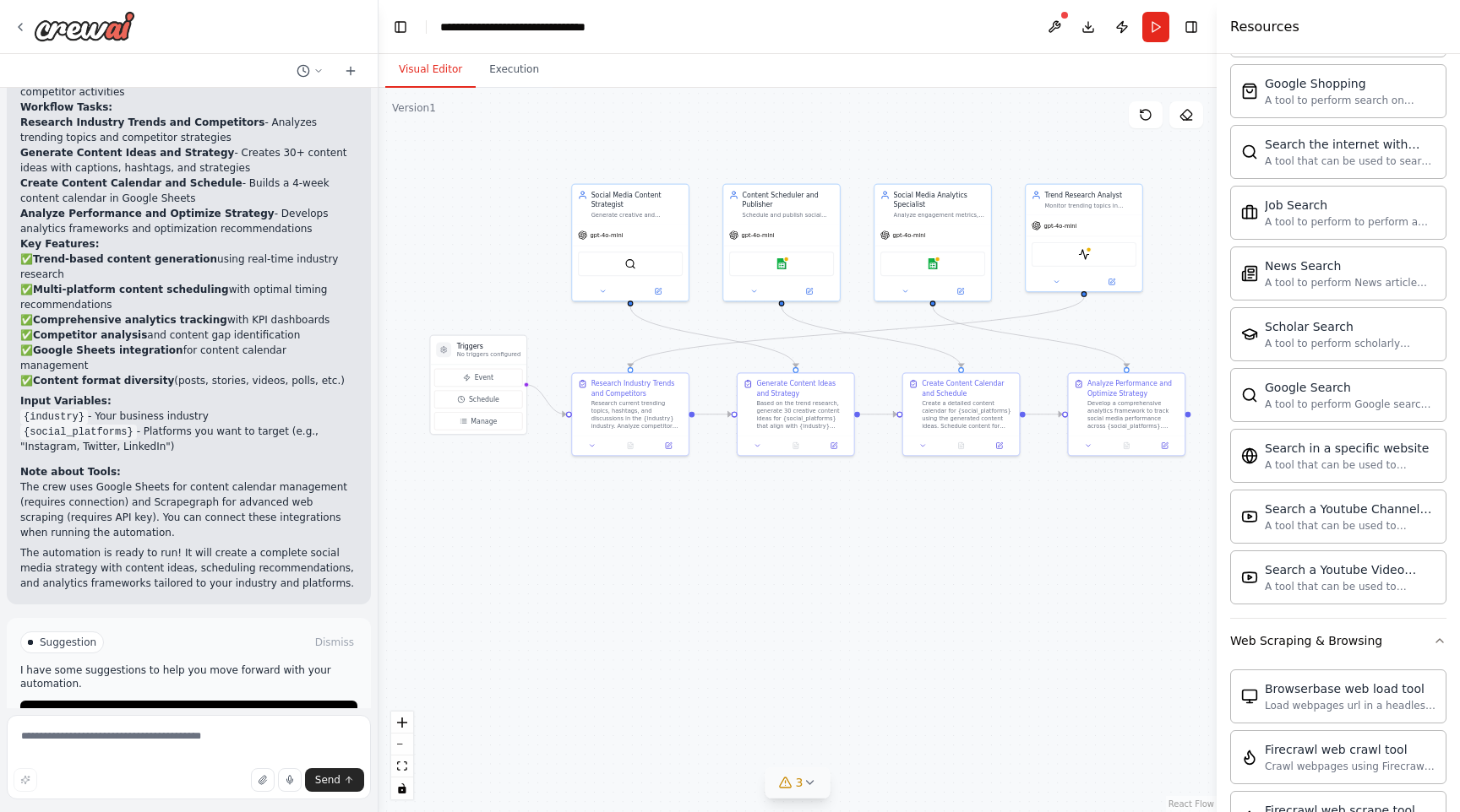
click at [811, 785] on icon at bounding box center [809, 783] width 14 height 14
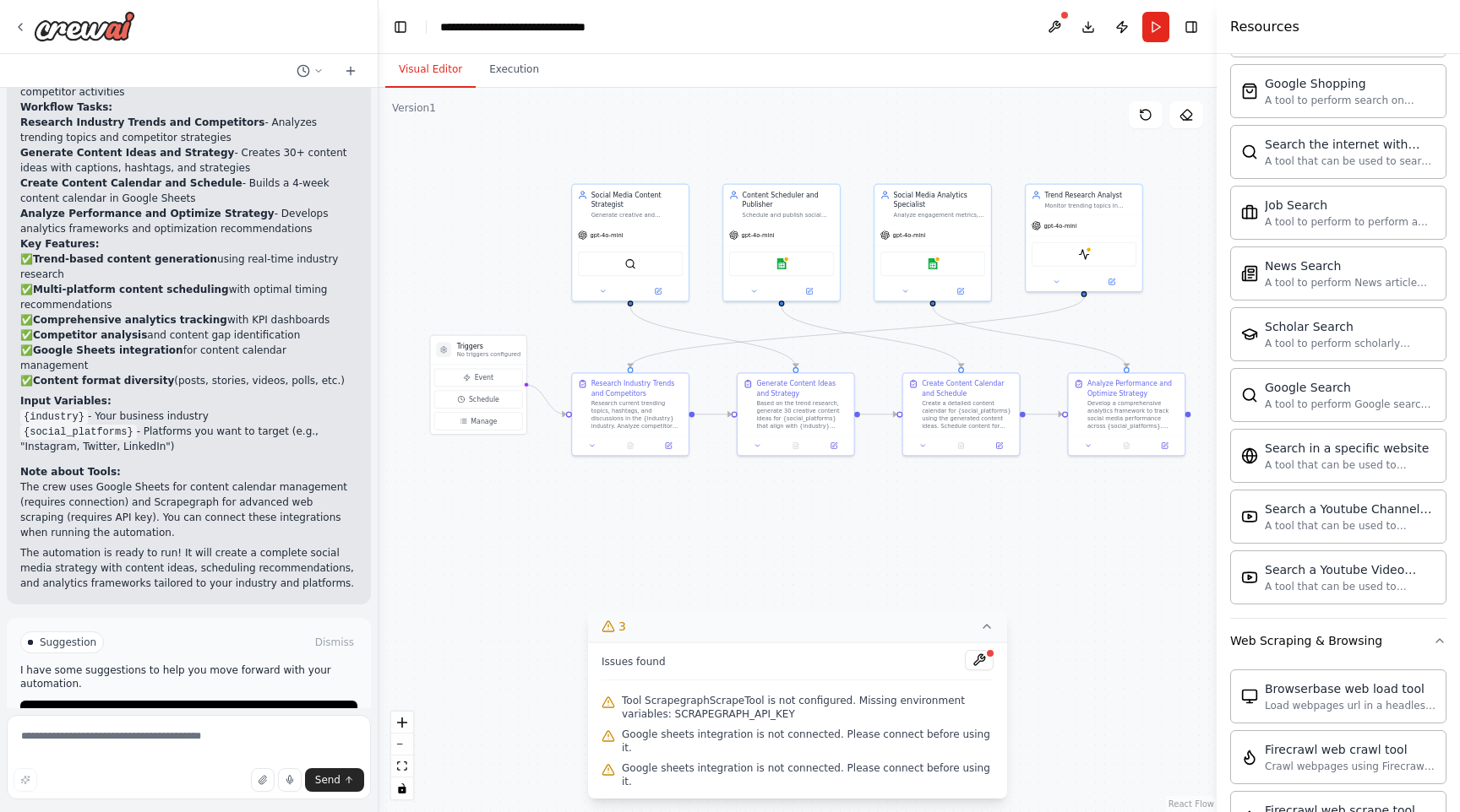
click at [989, 633] on icon at bounding box center [987, 626] width 14 height 14
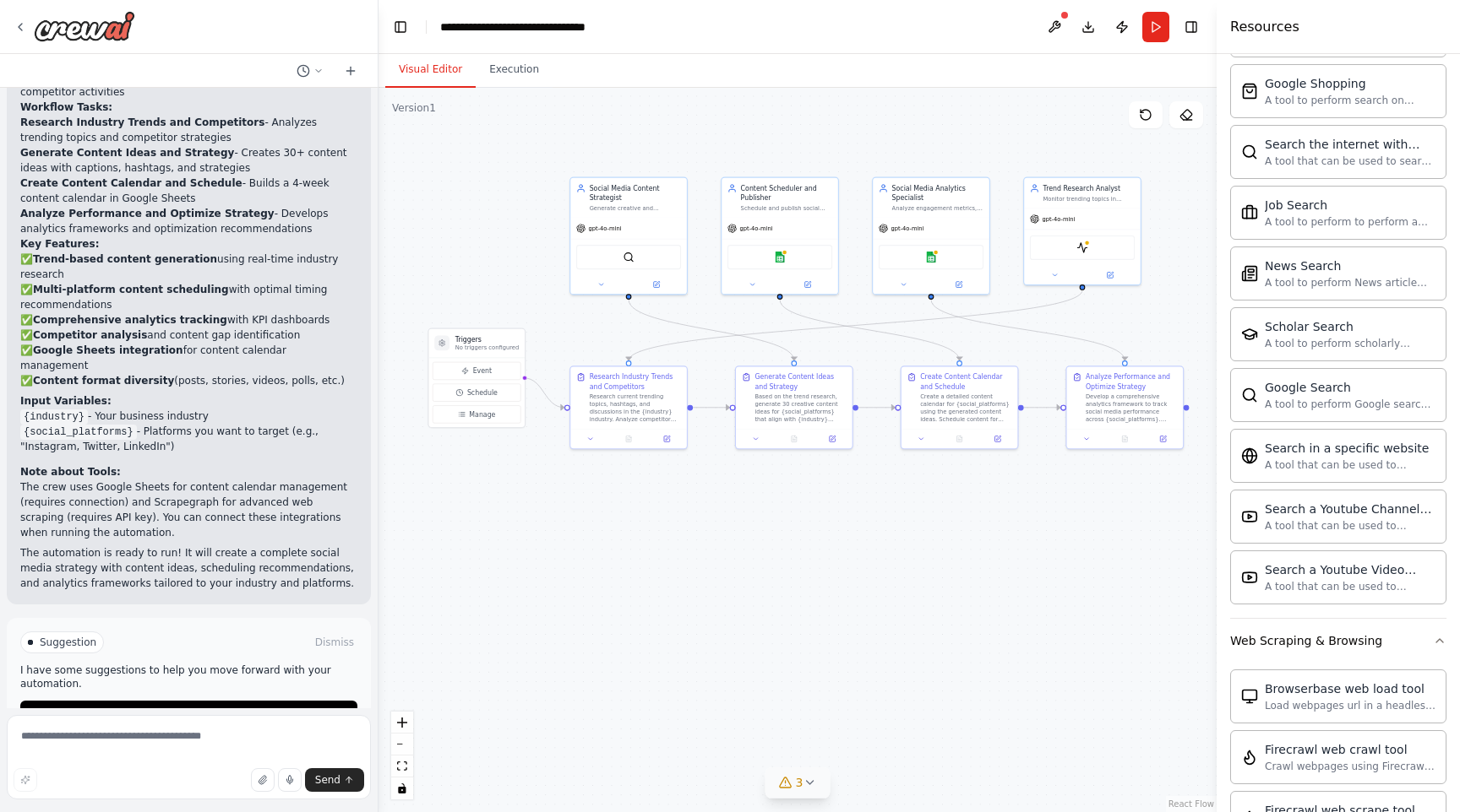
click at [1072, 604] on div ".deletable-edge-delete-btn { width: 20px; height: 20px; border: 0px solid #ffff…" at bounding box center [797, 450] width 838 height 724
click at [1154, 33] on button "Run" at bounding box center [1155, 27] width 27 height 30
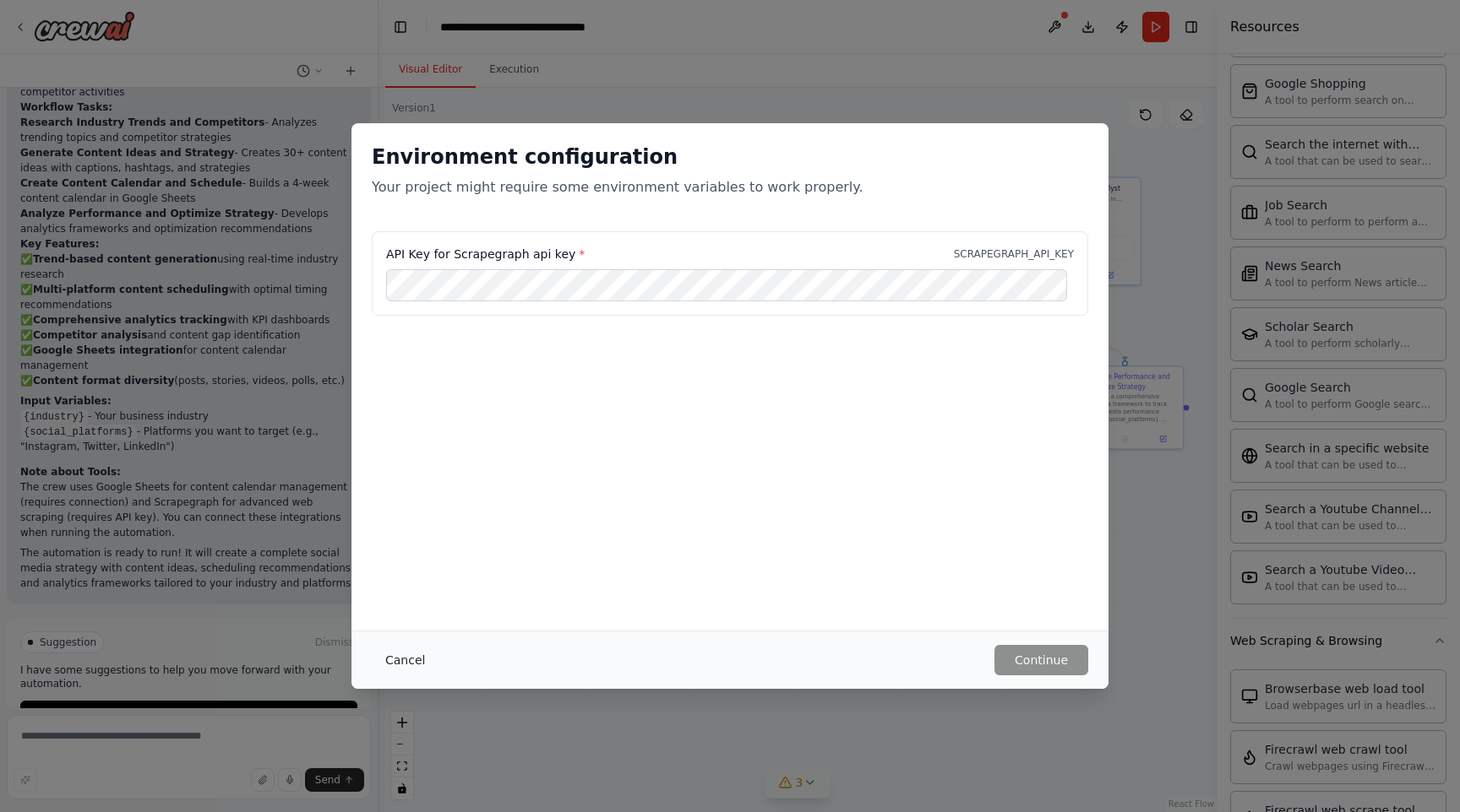
click at [406, 659] on button "Cancel" at bounding box center [404, 660] width 67 height 30
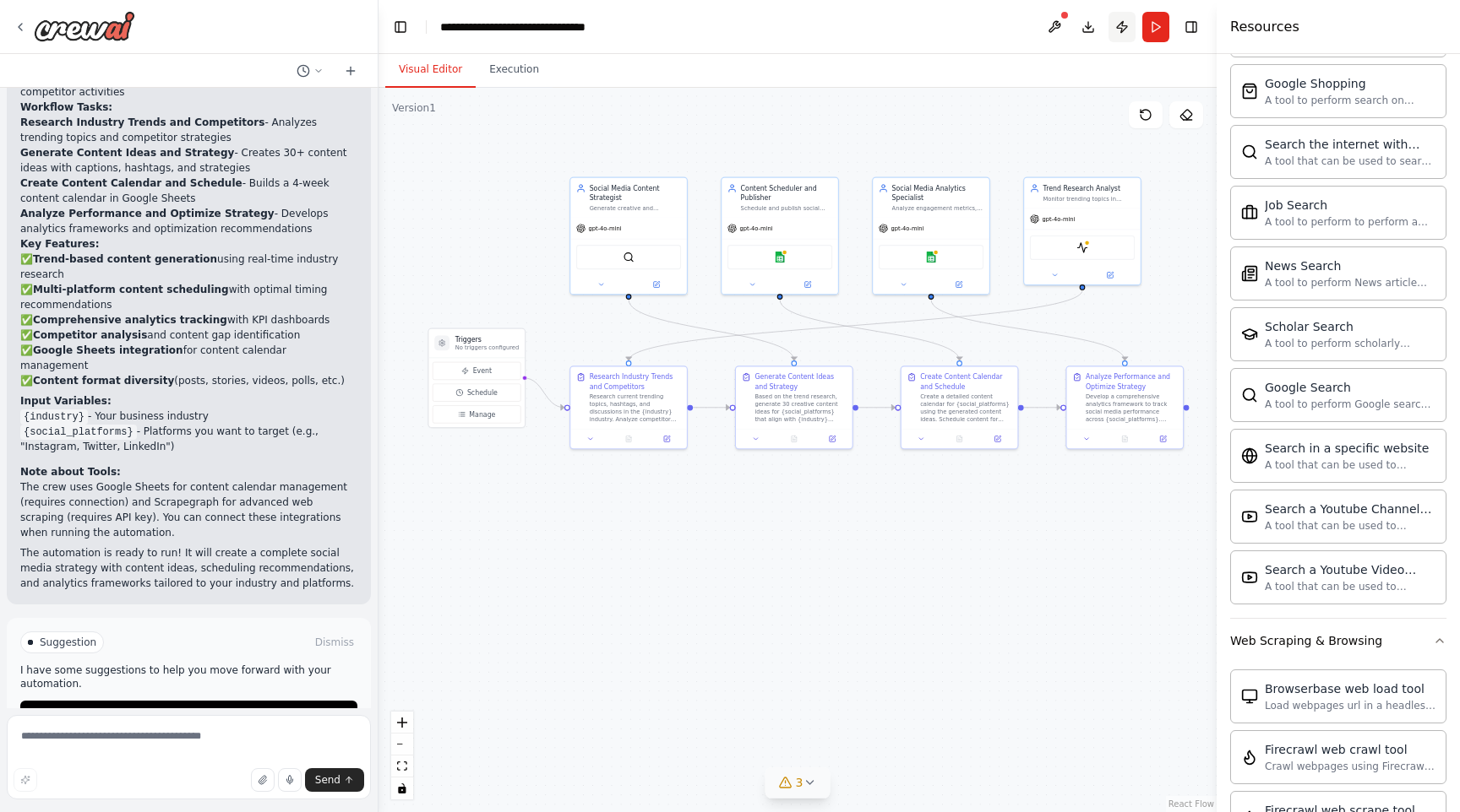
click at [1114, 34] on button "Publish" at bounding box center [1122, 27] width 27 height 30
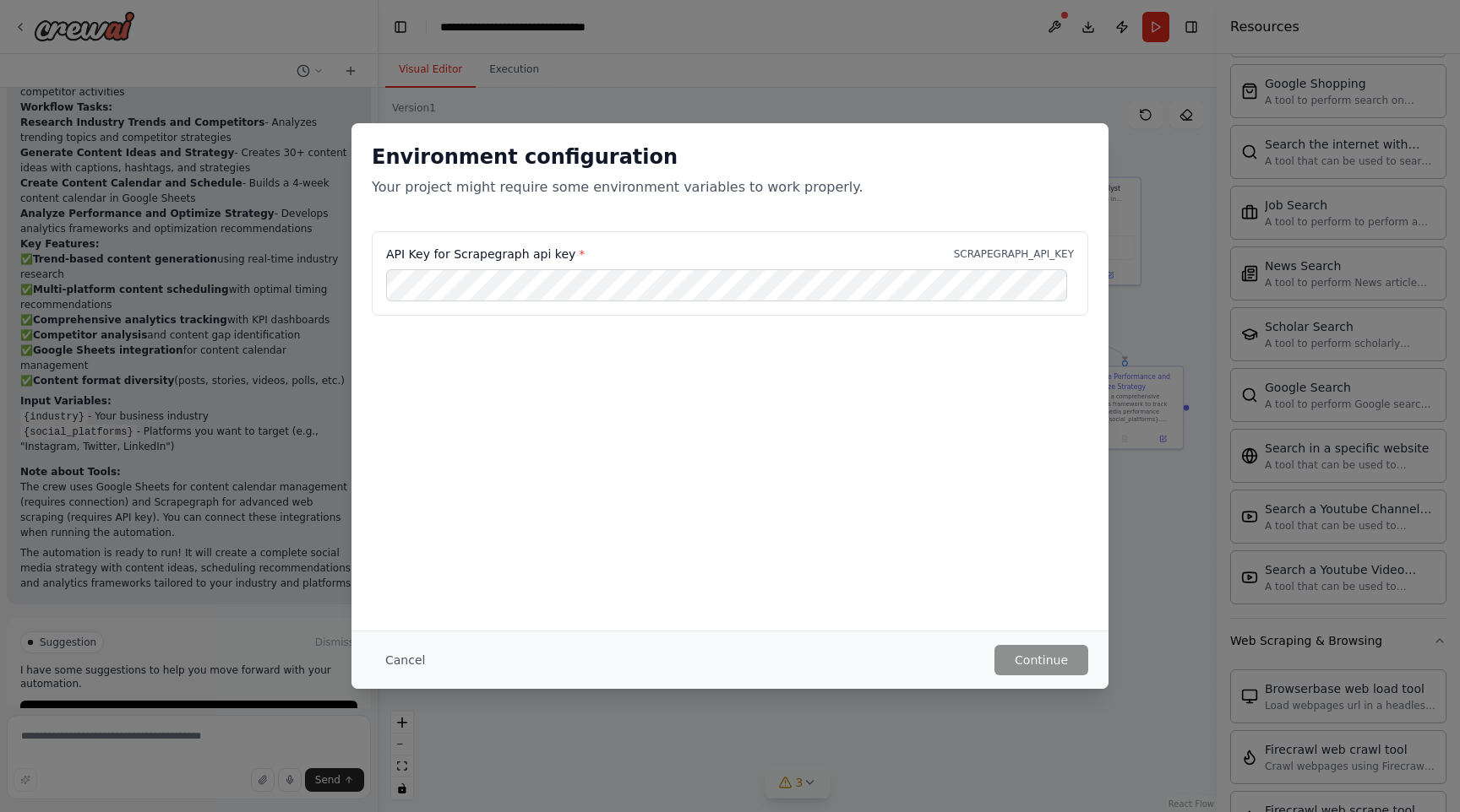
click at [754, 645] on div "Cancel Continue" at bounding box center [730, 660] width 717 height 30
click at [412, 662] on button "Cancel" at bounding box center [404, 660] width 67 height 30
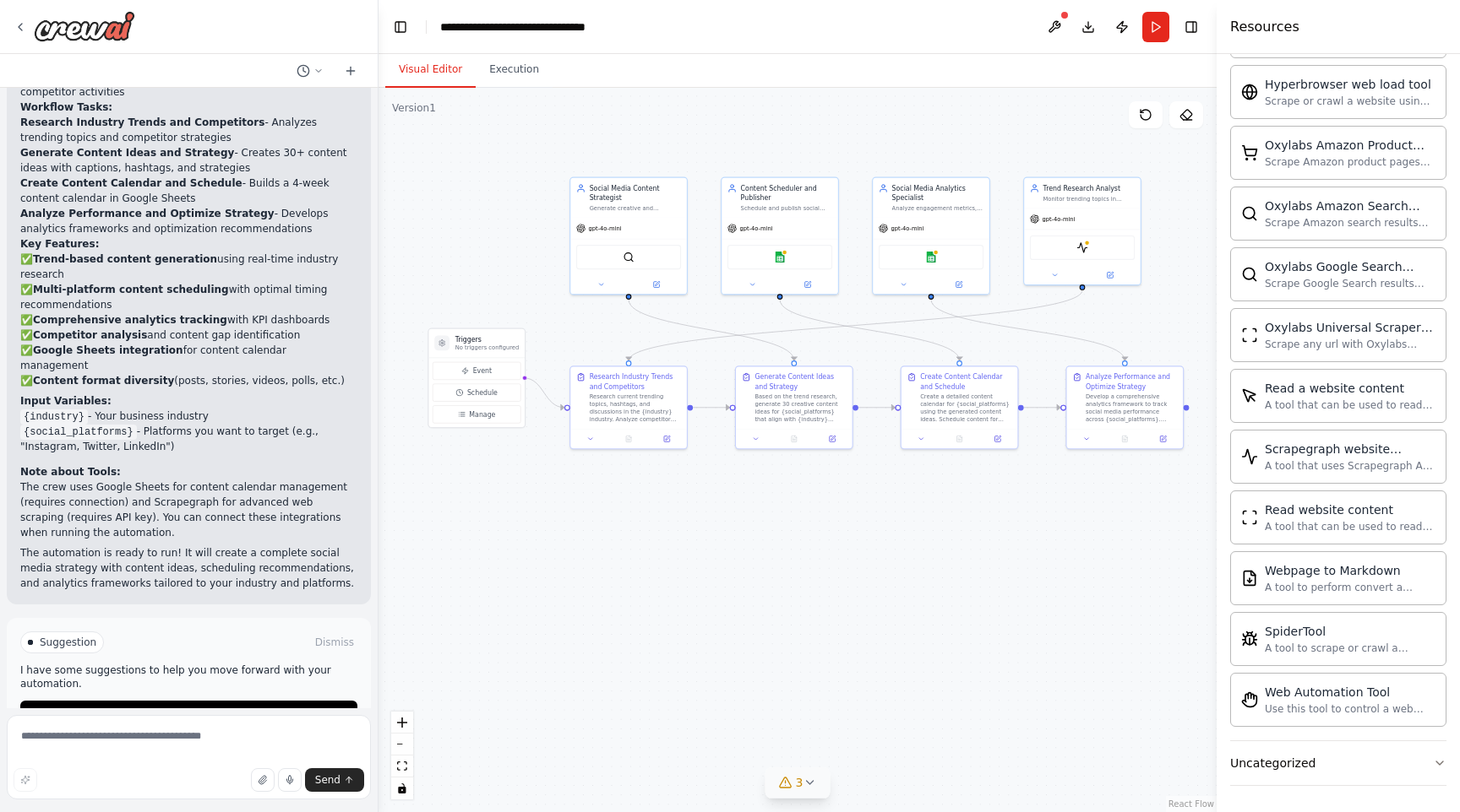
scroll to position [3561, 0]
click at [1366, 760] on button "Uncategorized" at bounding box center [1337, 762] width 217 height 44
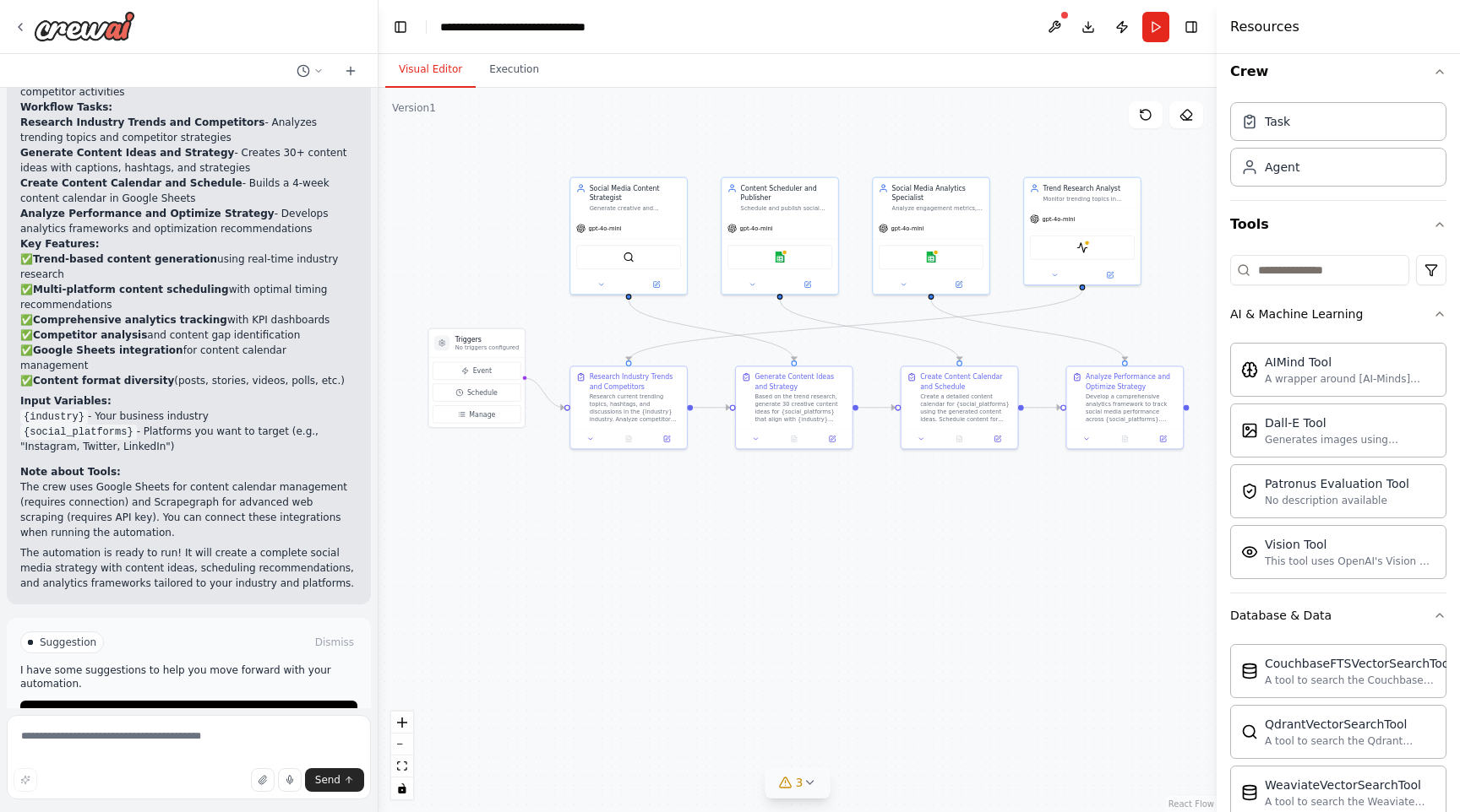
scroll to position [0, 0]
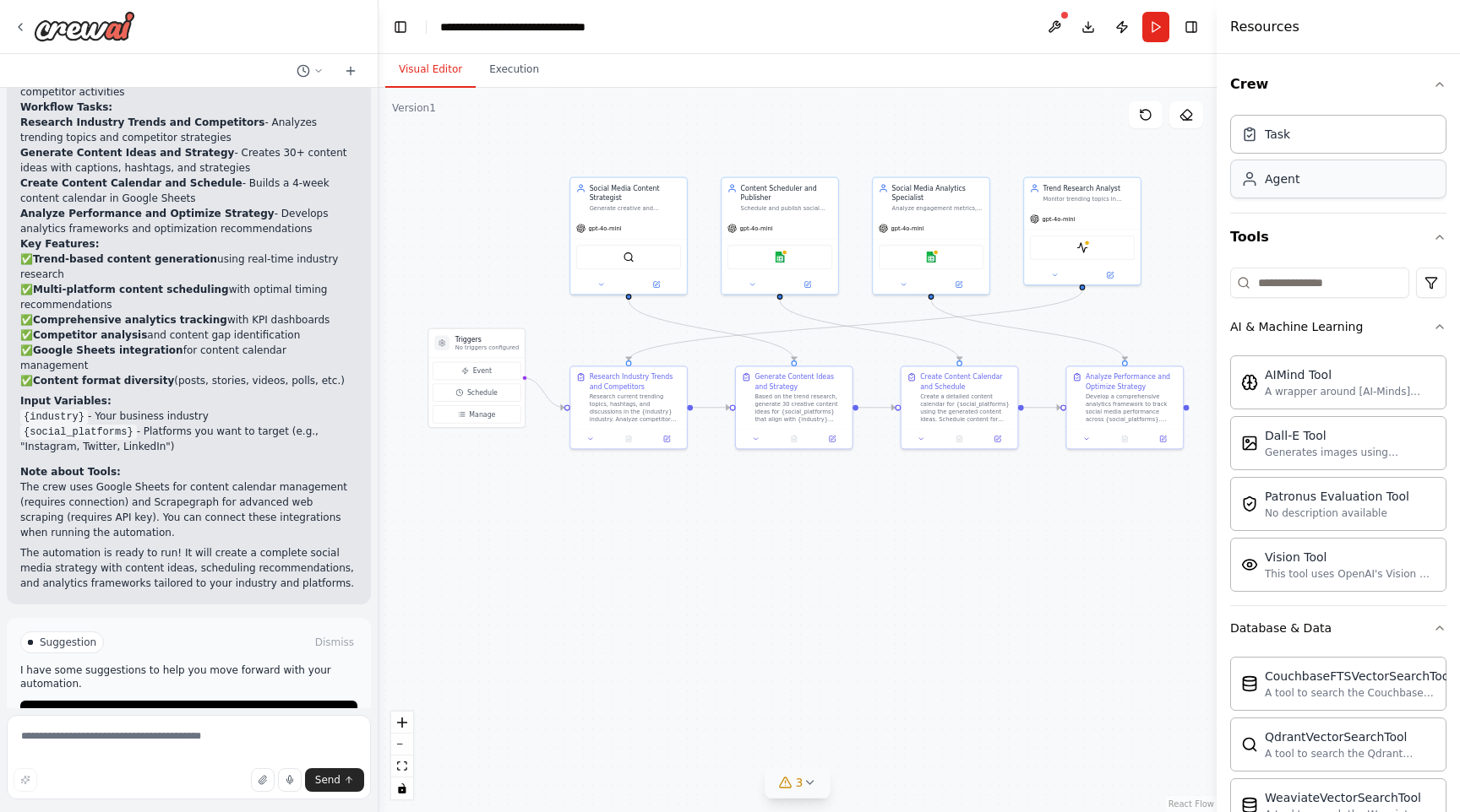
click at [1339, 186] on div "Agent" at bounding box center [1337, 179] width 217 height 39
click at [505, 73] on button "Execution" at bounding box center [514, 70] width 77 height 36
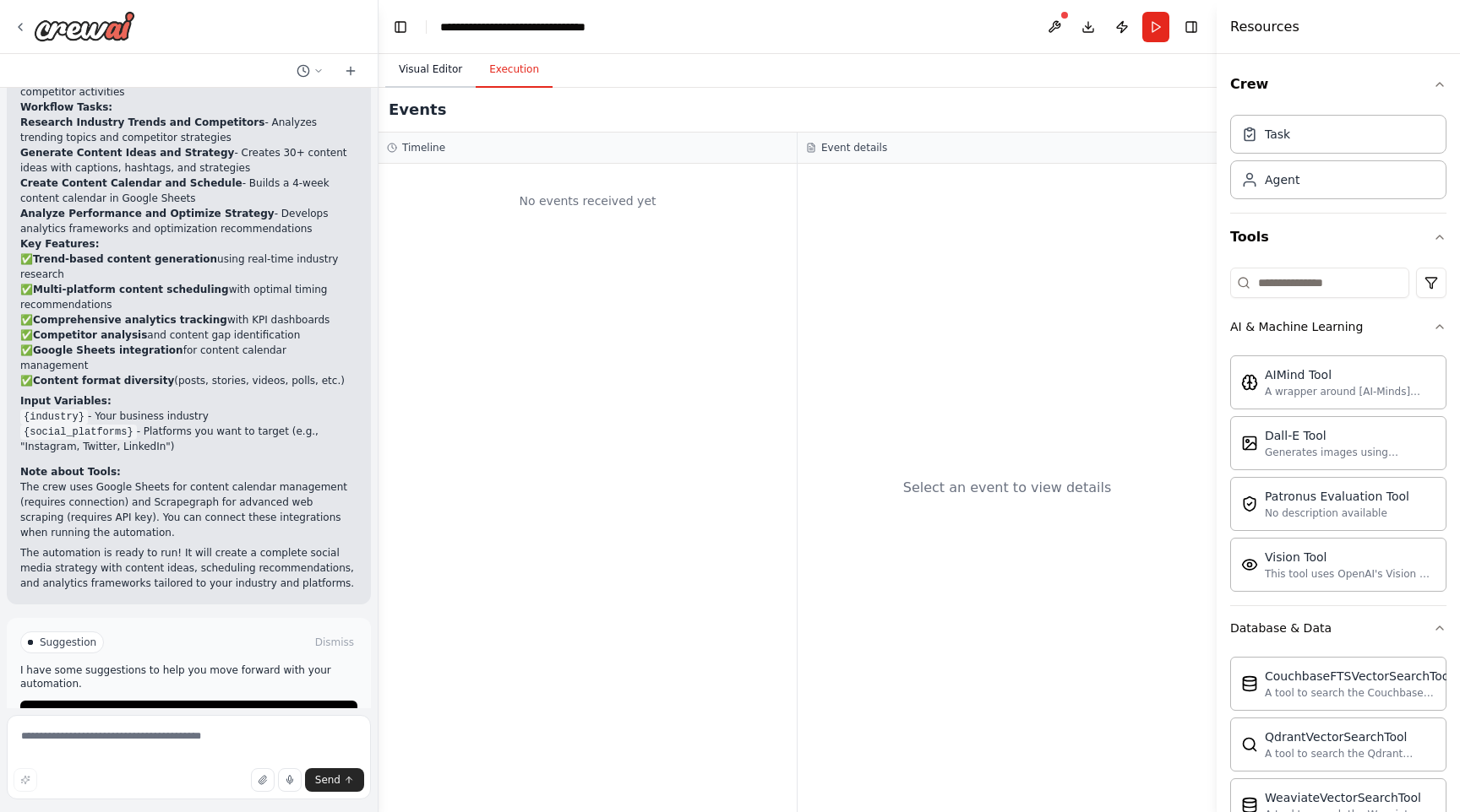
click at [435, 74] on button "Visual Editor" at bounding box center [430, 70] width 91 height 36
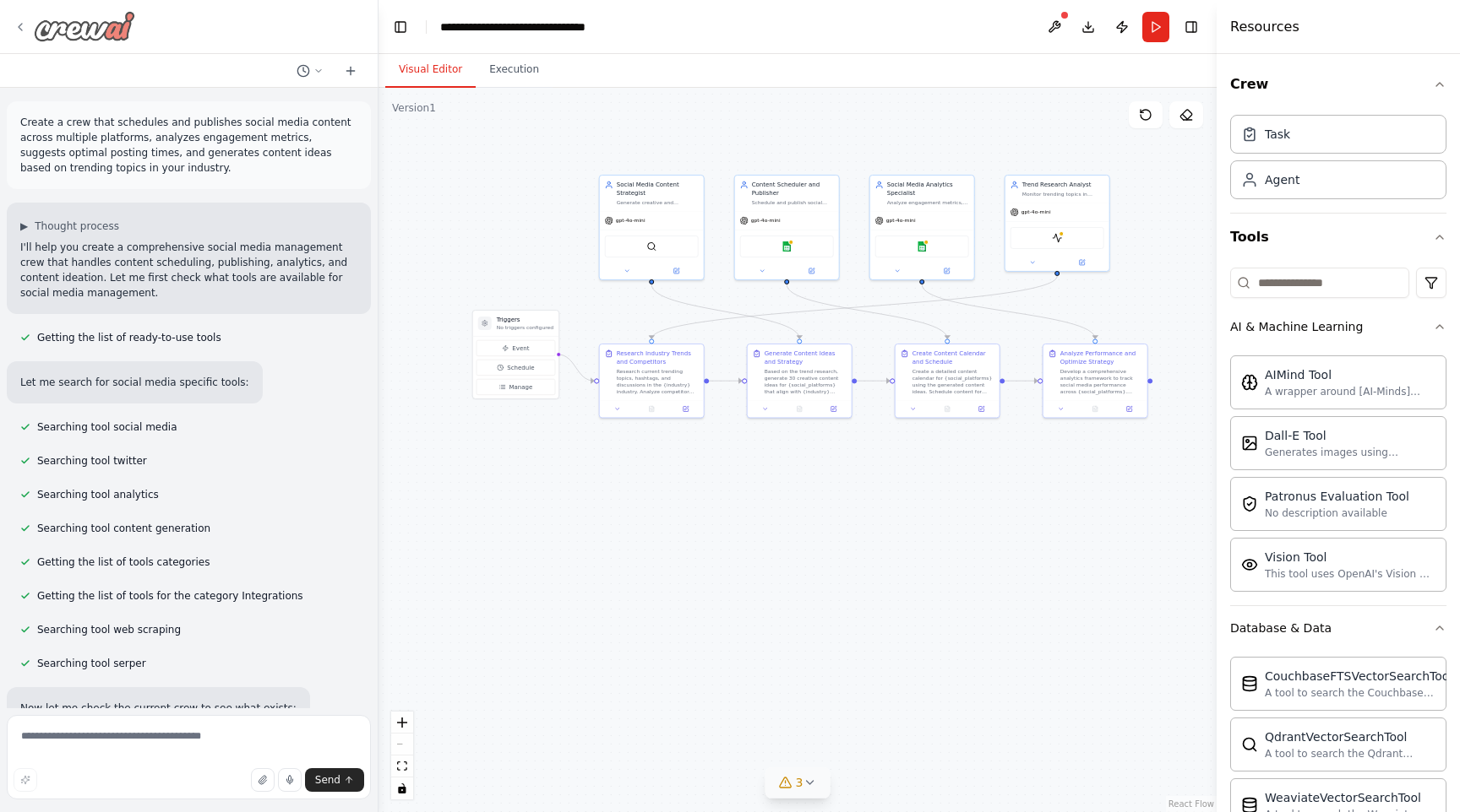
click at [20, 25] on icon at bounding box center [20, 27] width 3 height 7
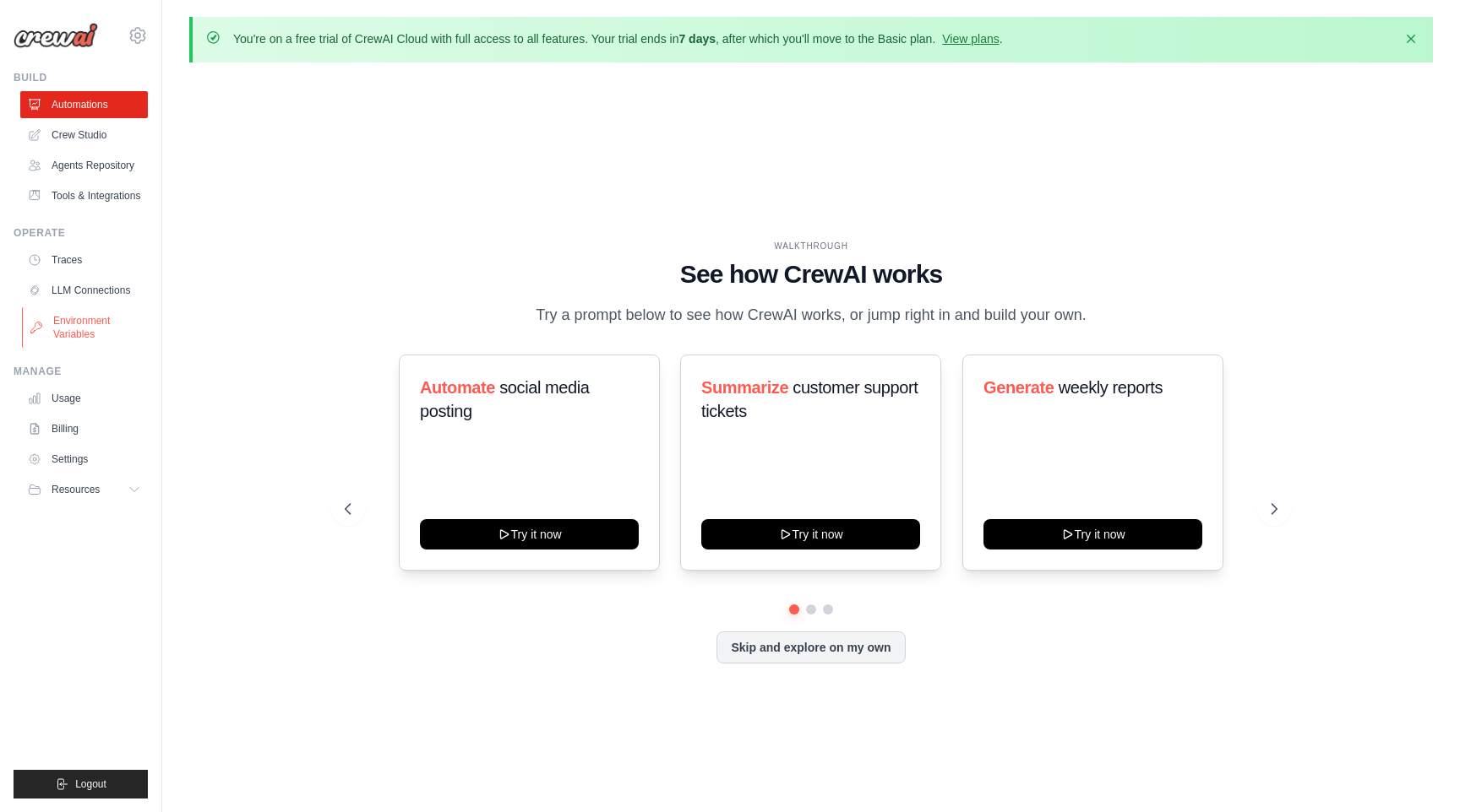
click at [88, 322] on link "Environment Variables" at bounding box center [86, 327] width 128 height 41
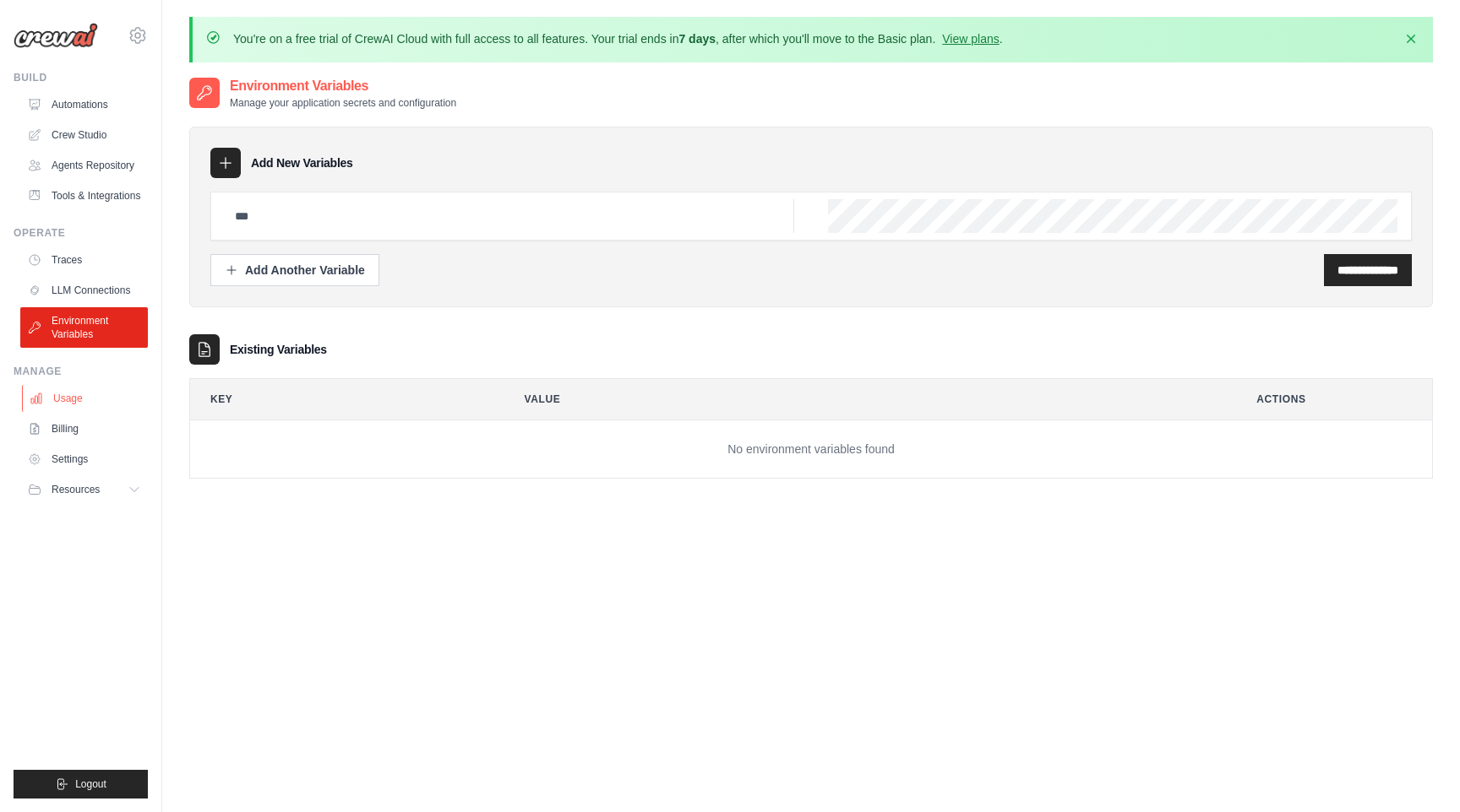
click at [77, 404] on link "Usage" at bounding box center [86, 398] width 128 height 27
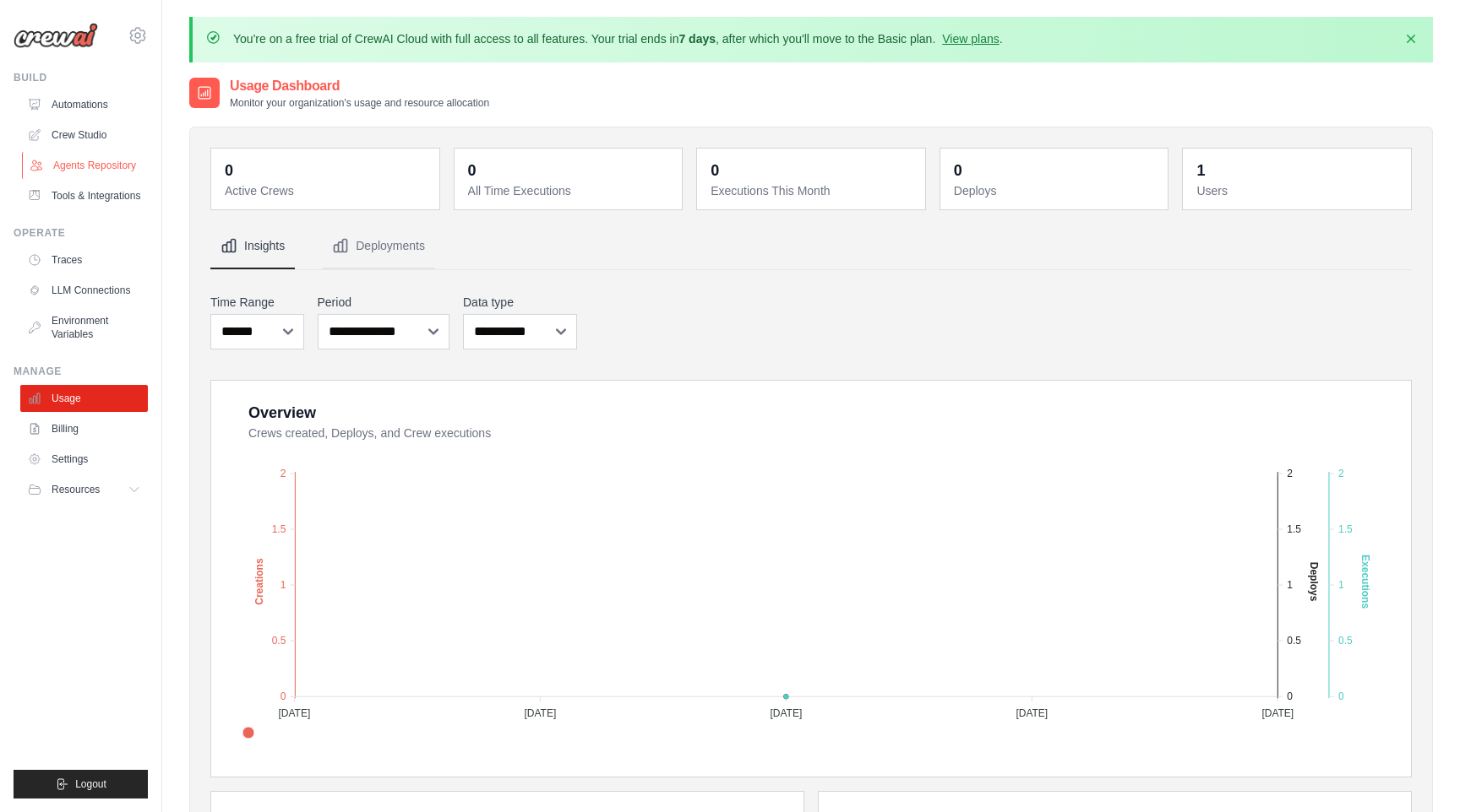
scroll to position [1, 0]
click at [78, 107] on link "Automations" at bounding box center [86, 104] width 128 height 27
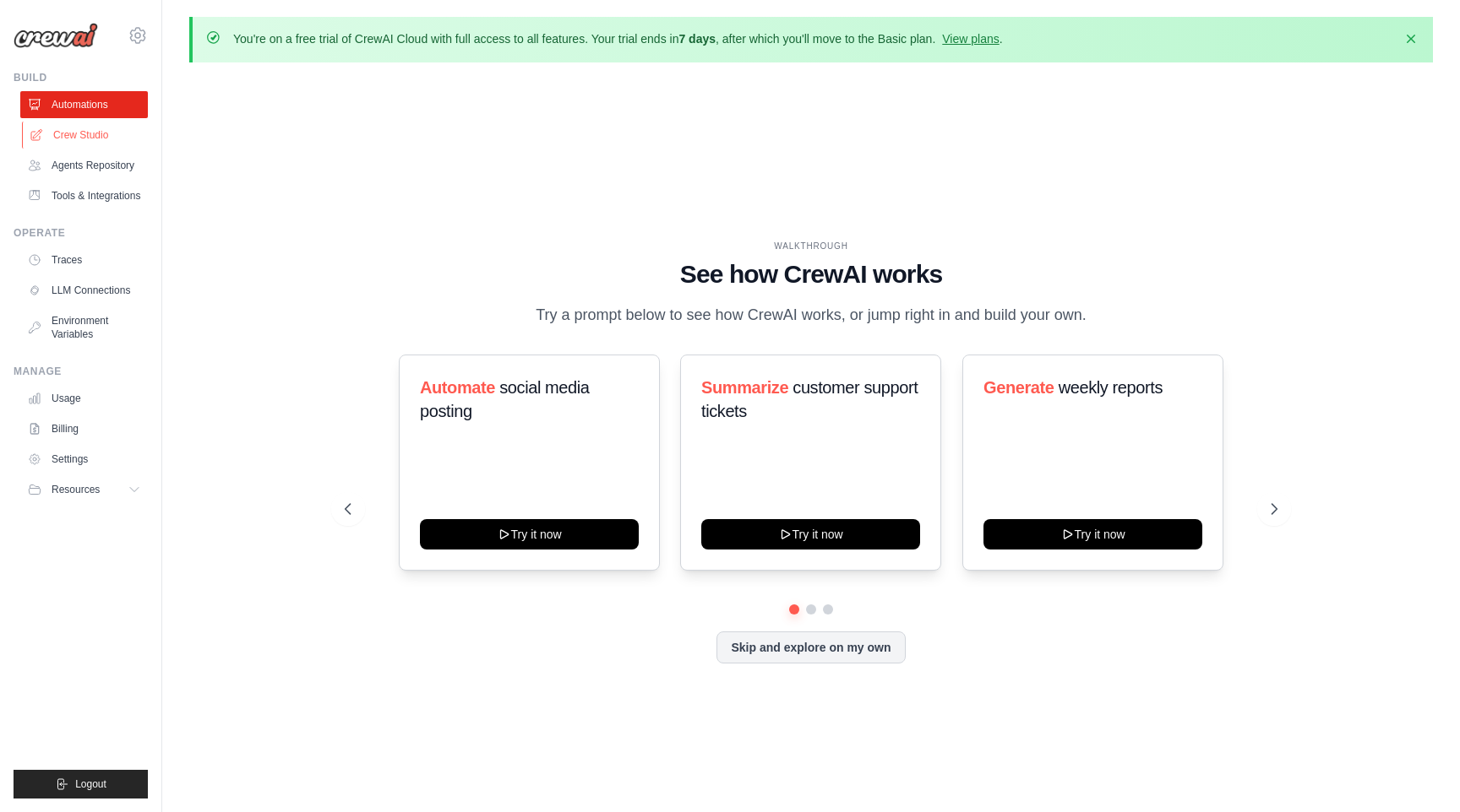
click at [82, 132] on link "Crew Studio" at bounding box center [86, 135] width 128 height 27
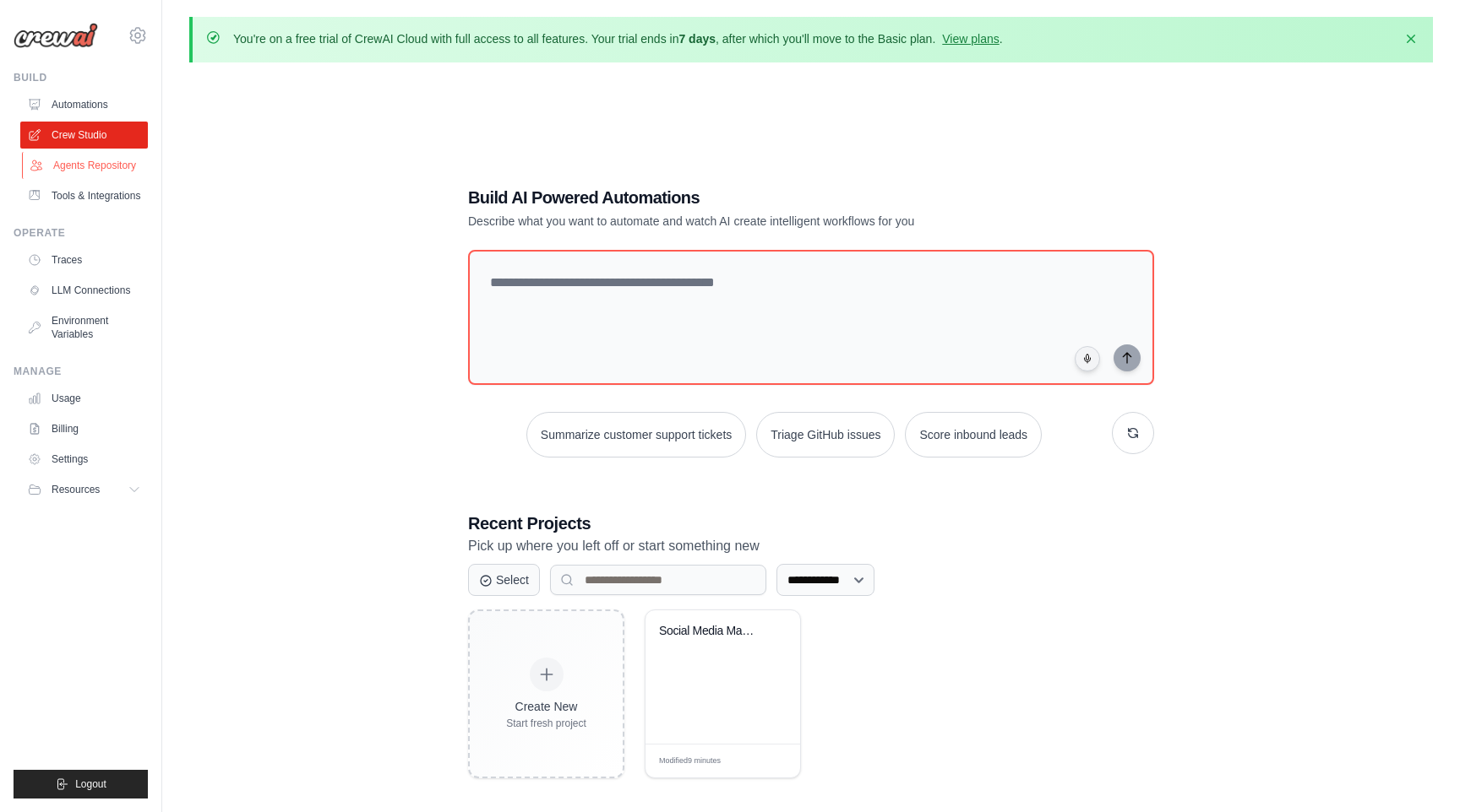
click at [102, 163] on link "Agents Repository" at bounding box center [86, 165] width 128 height 27
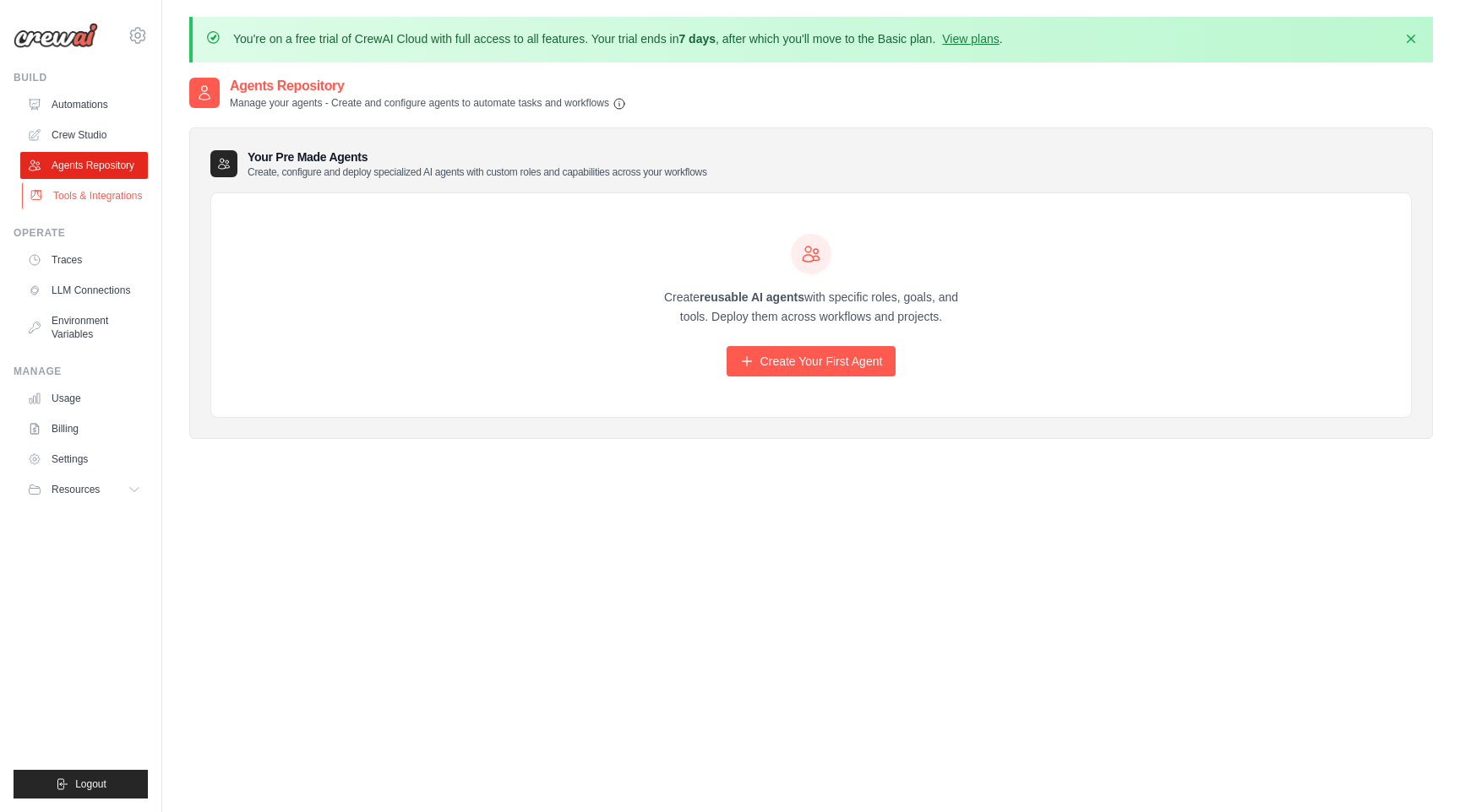
click at [97, 196] on link "Tools & Integrations" at bounding box center [86, 196] width 128 height 27
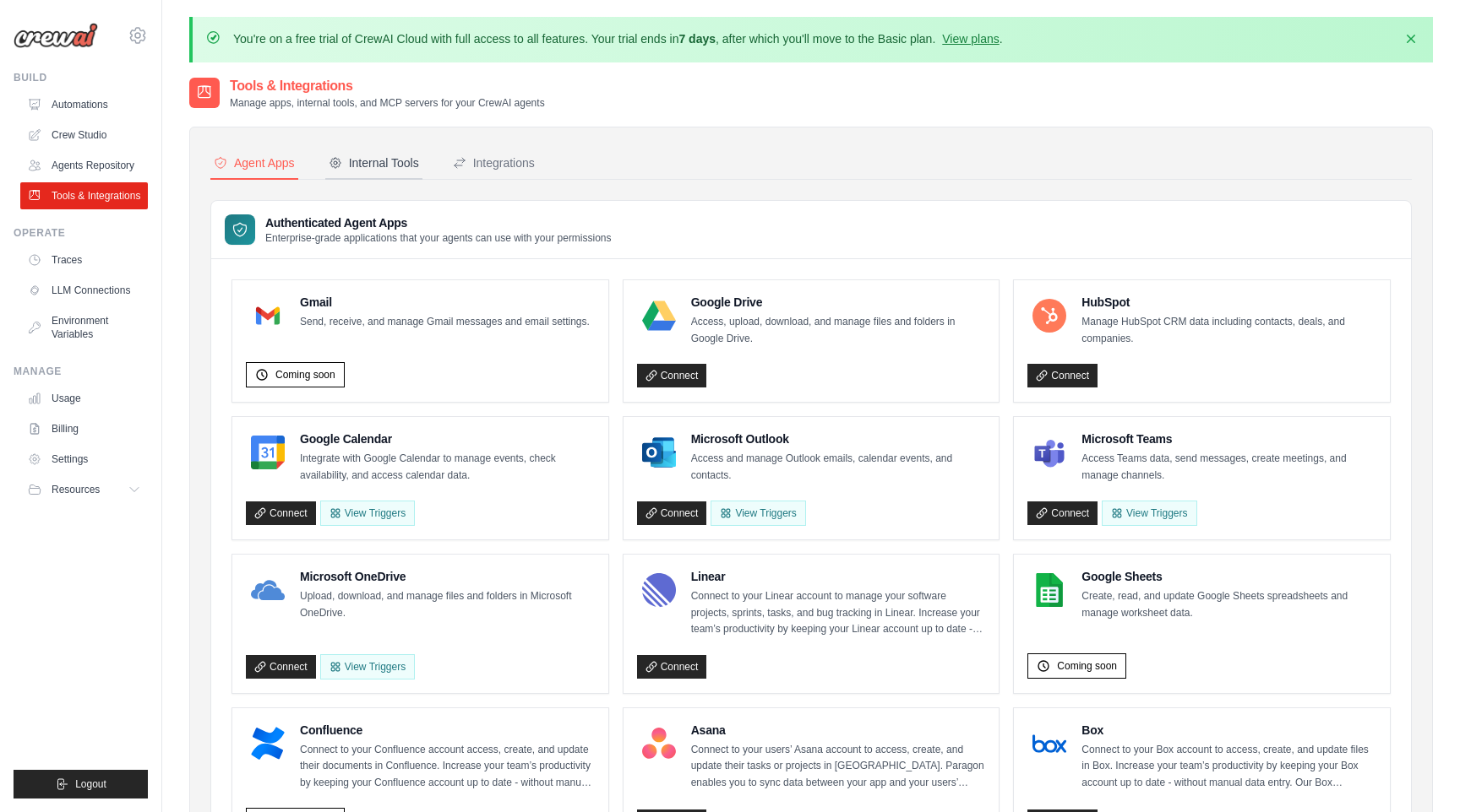
click at [374, 157] on div "Internal Tools" at bounding box center [373, 163] width 91 height 17
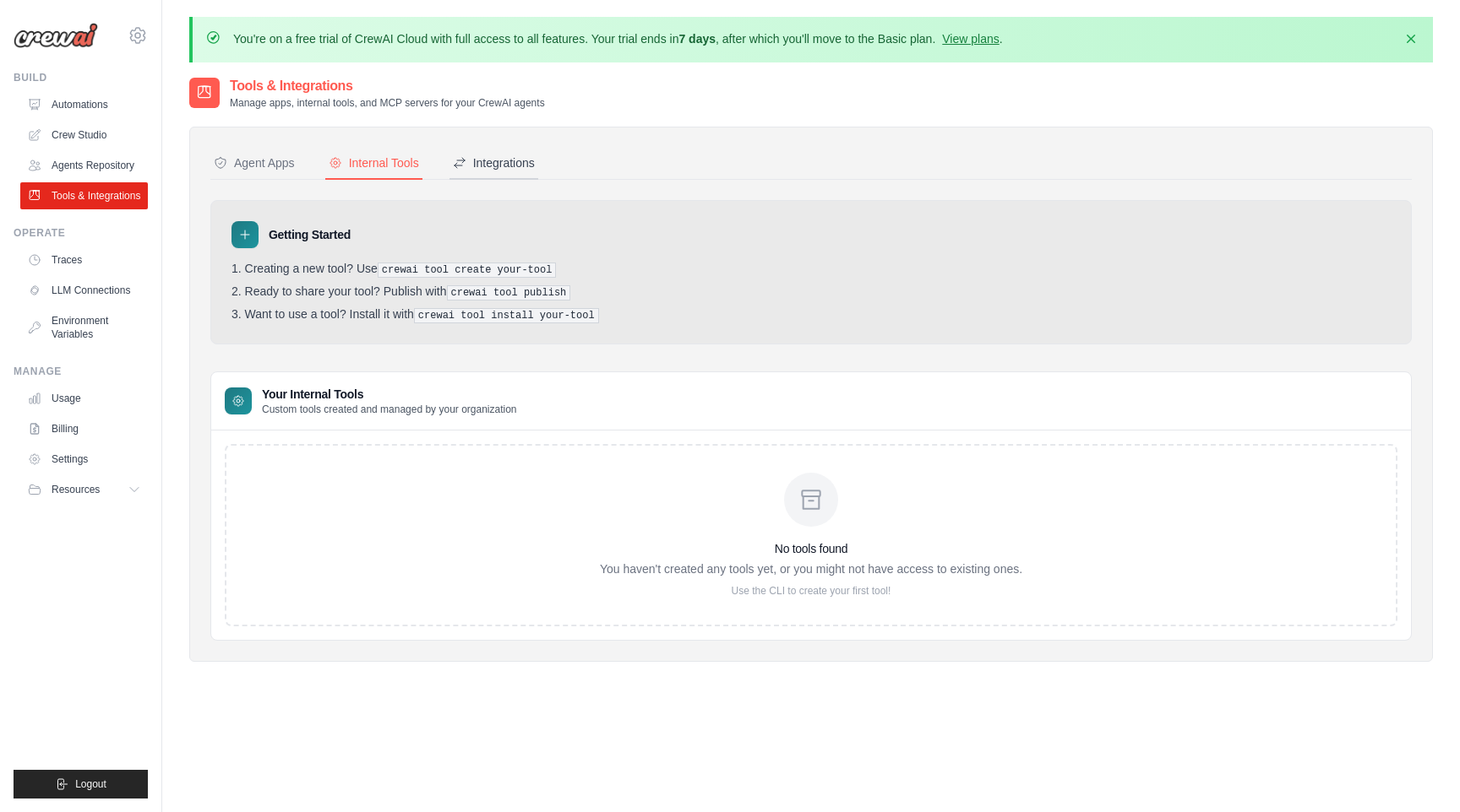
click at [498, 163] on div "Integrations" at bounding box center [494, 163] width 82 height 17
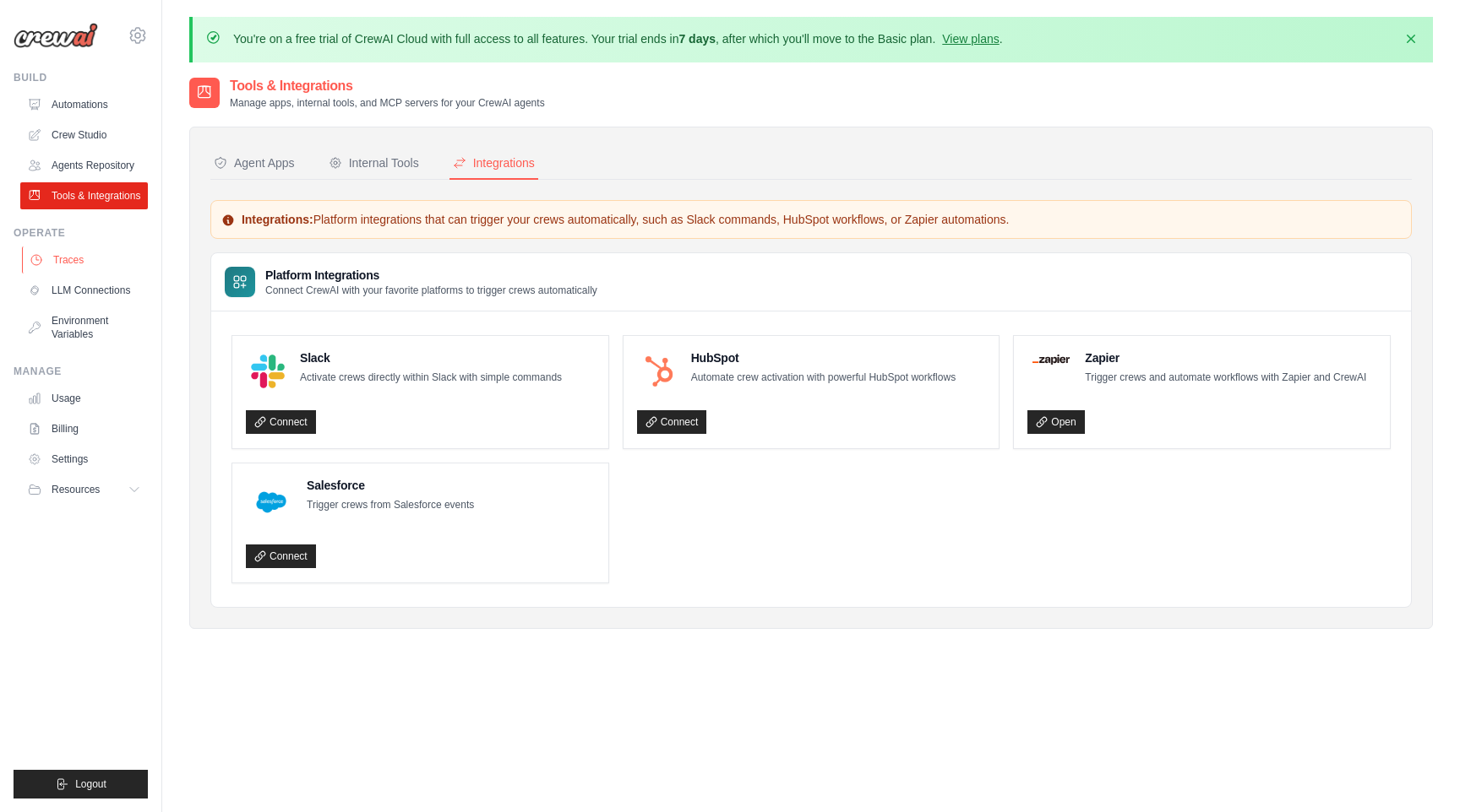
click at [59, 265] on link "Traces" at bounding box center [86, 259] width 128 height 27
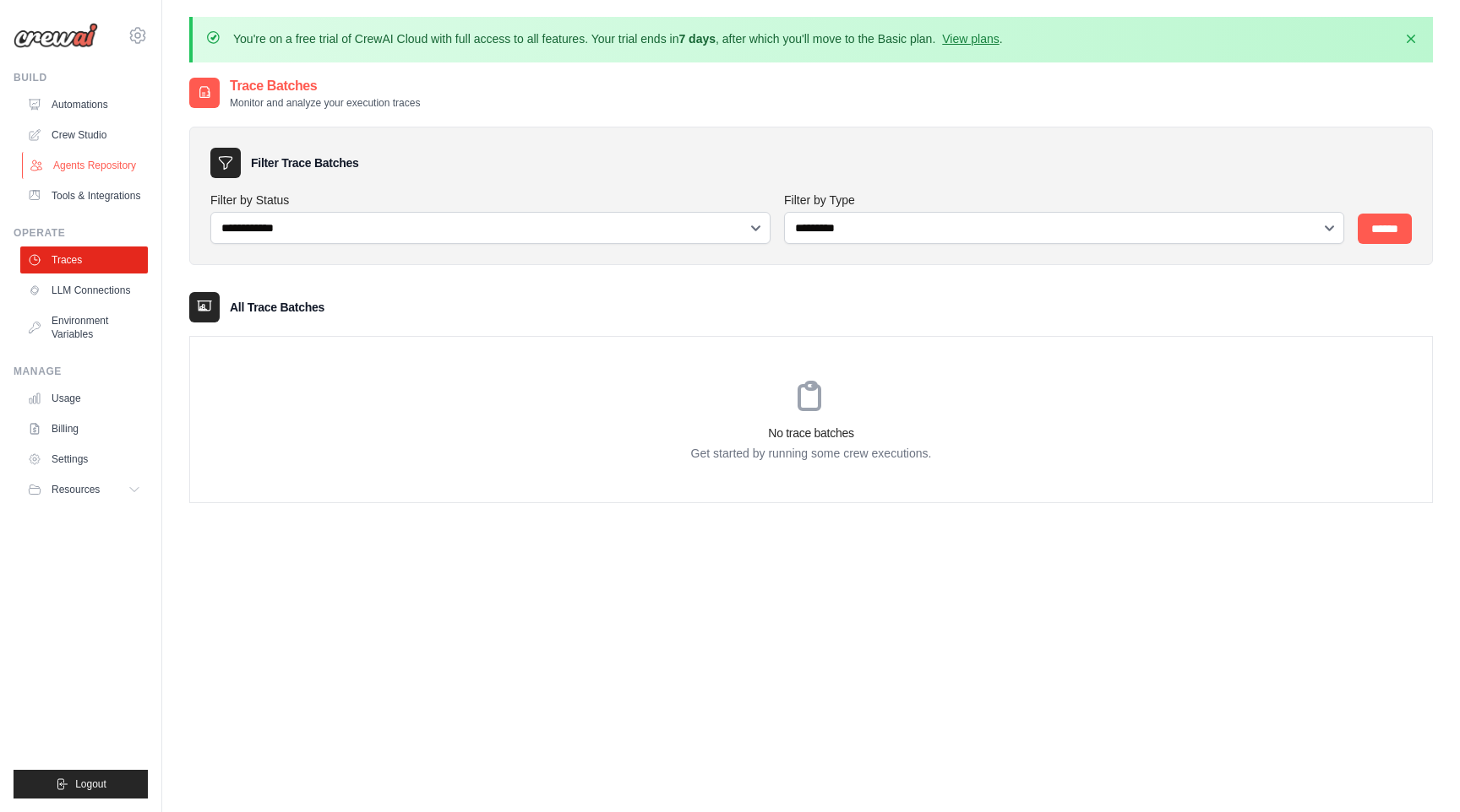
click at [89, 164] on link "Agents Repository" at bounding box center [86, 165] width 128 height 27
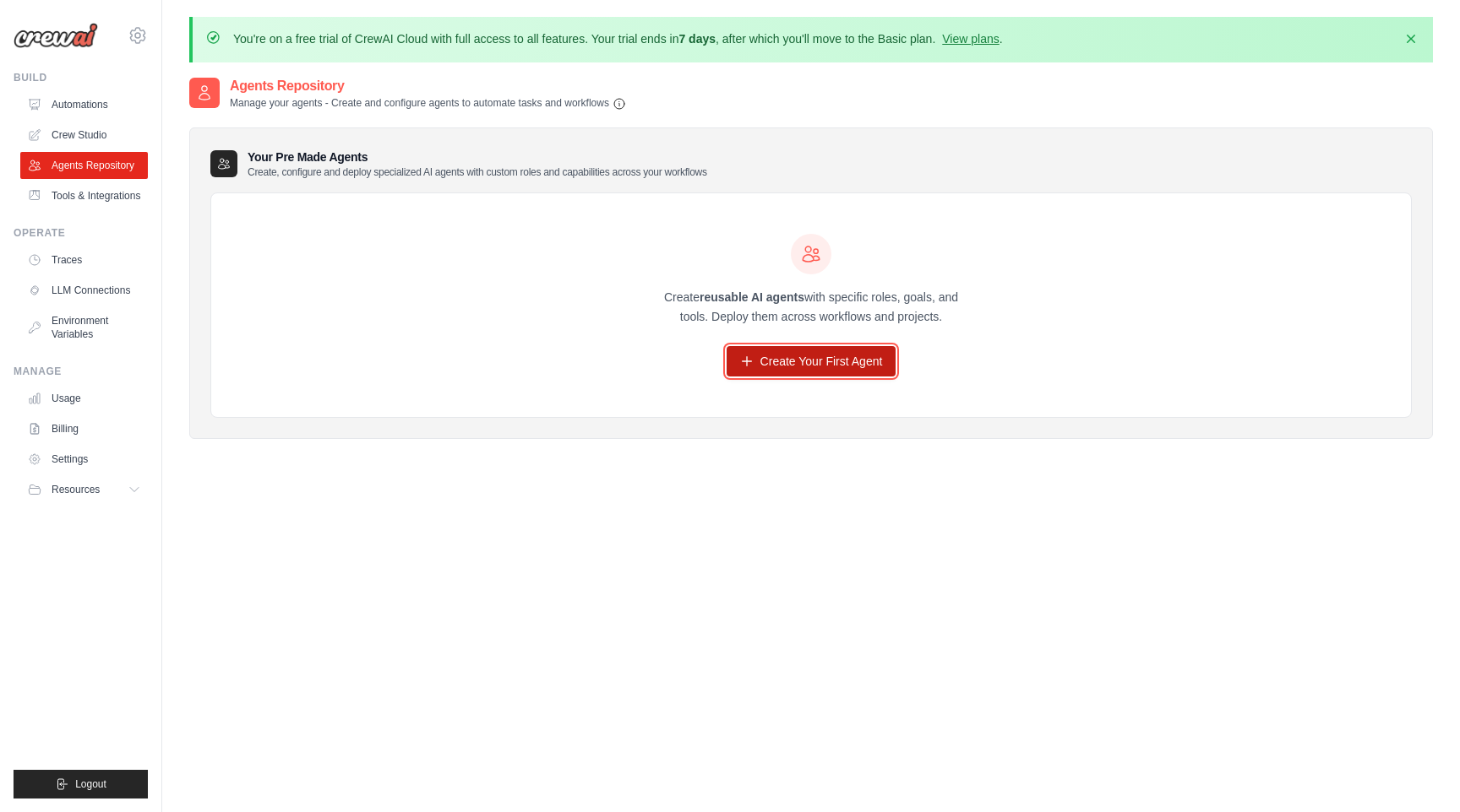
click at [839, 373] on link "Create Your First Agent" at bounding box center [811, 361] width 170 height 30
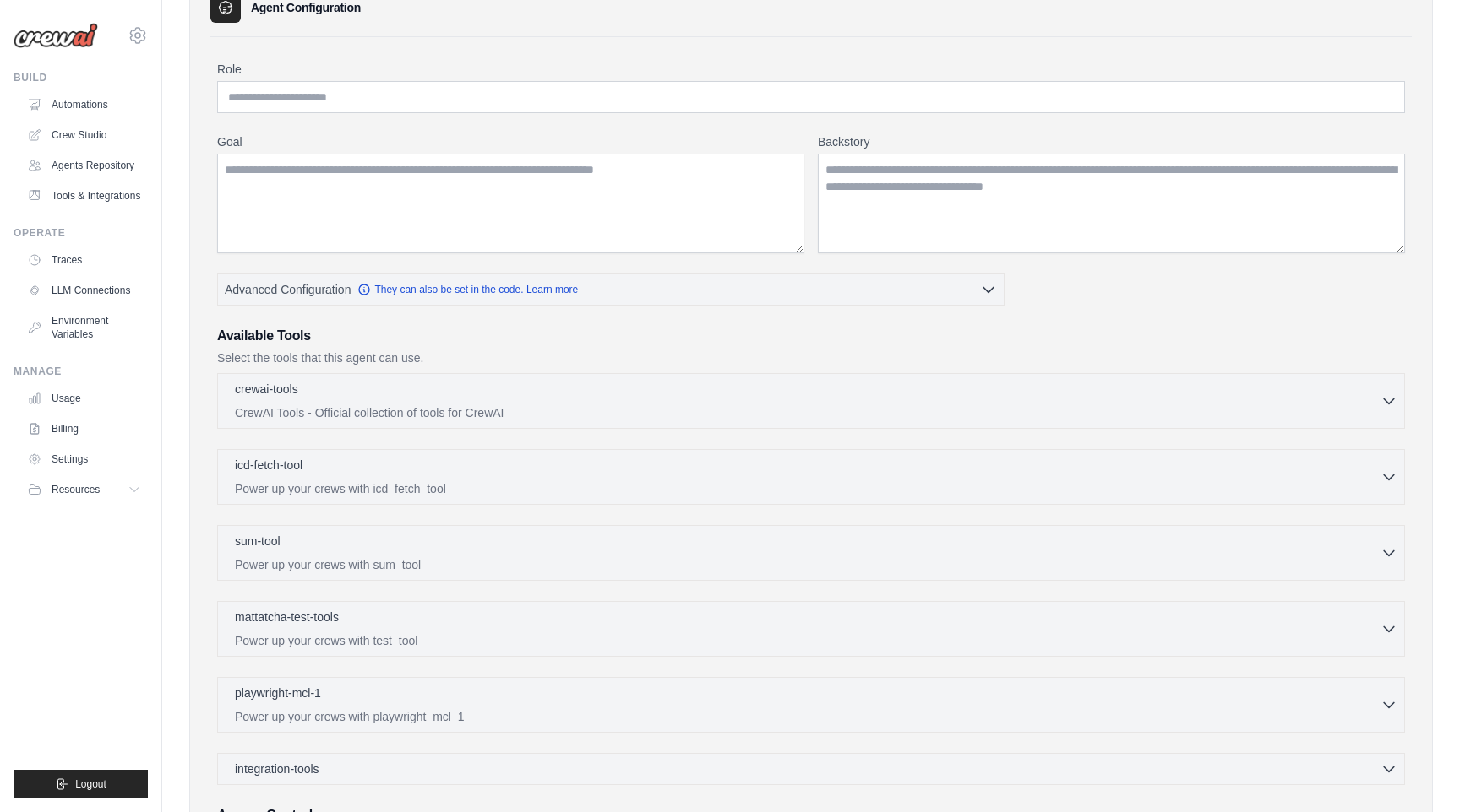
scroll to position [158, 0]
click at [781, 387] on div "crewai-tools 0 selected" at bounding box center [807, 387] width 1146 height 20
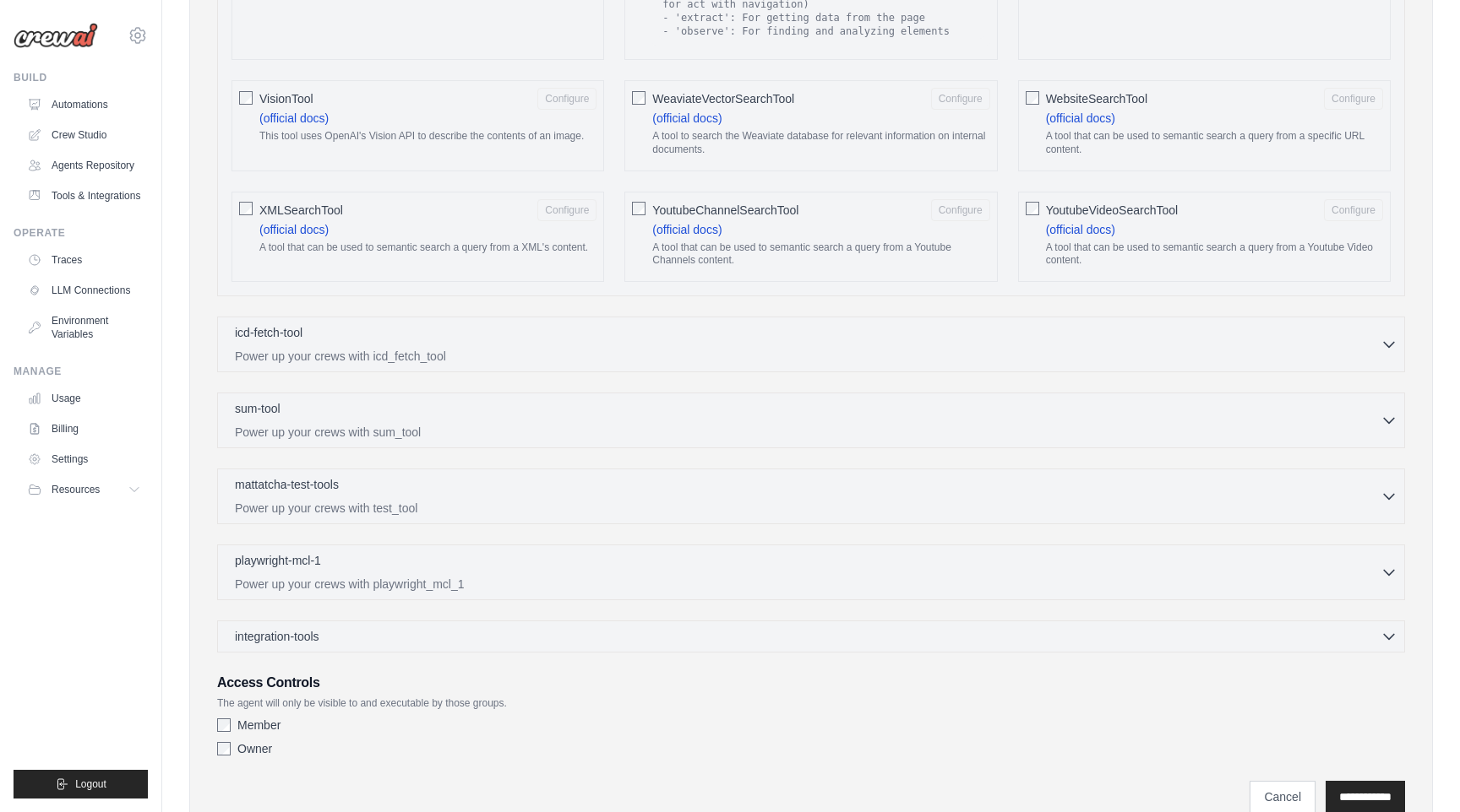
scroll to position [2885, 0]
click at [844, 344] on p "Power up your crews with icd_fetch_tool" at bounding box center [807, 352] width 1146 height 17
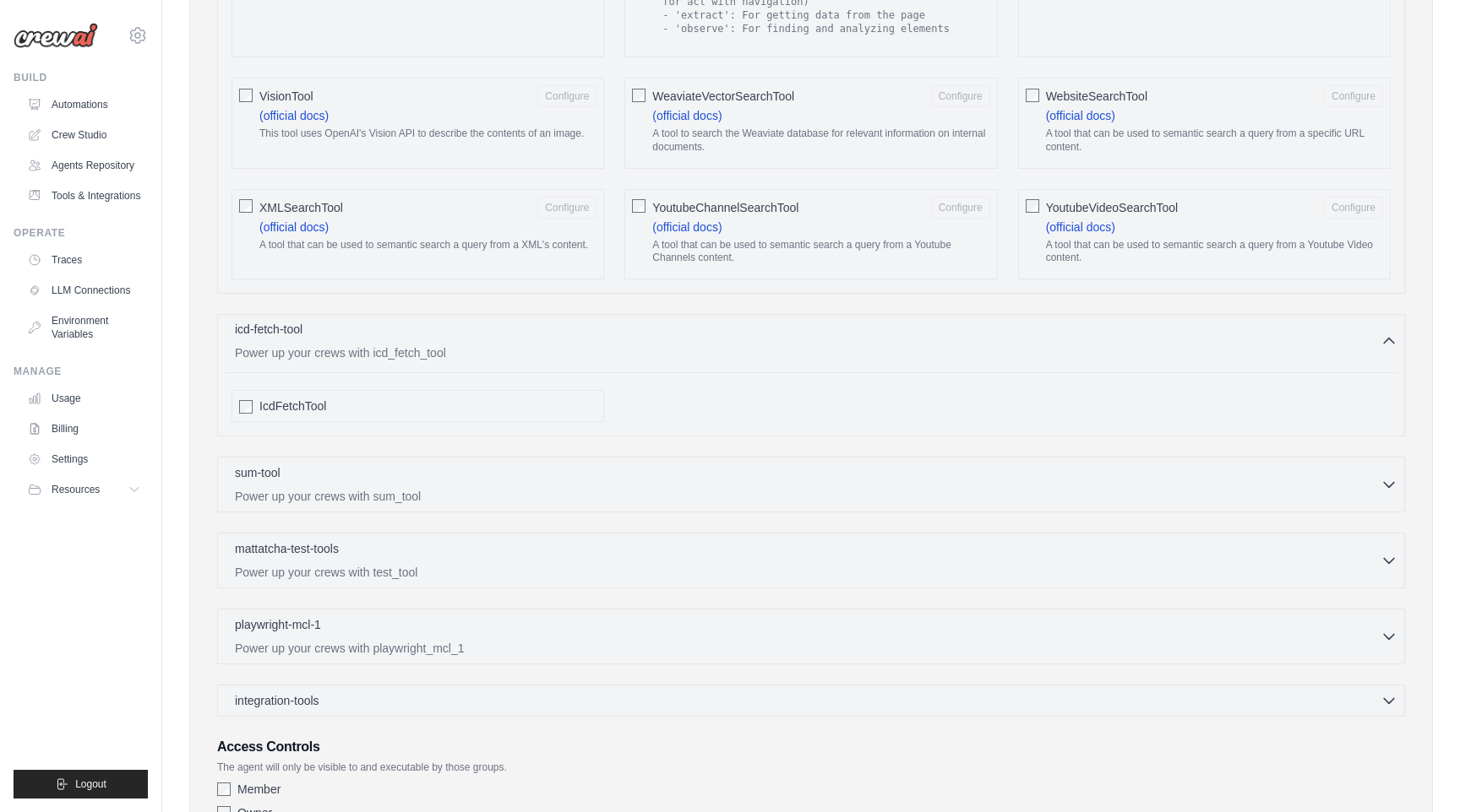
click at [838, 327] on div "icd-fetch-tool 0 selected Power up your crews with icd_fetch_tool" at bounding box center [807, 341] width 1146 height 41
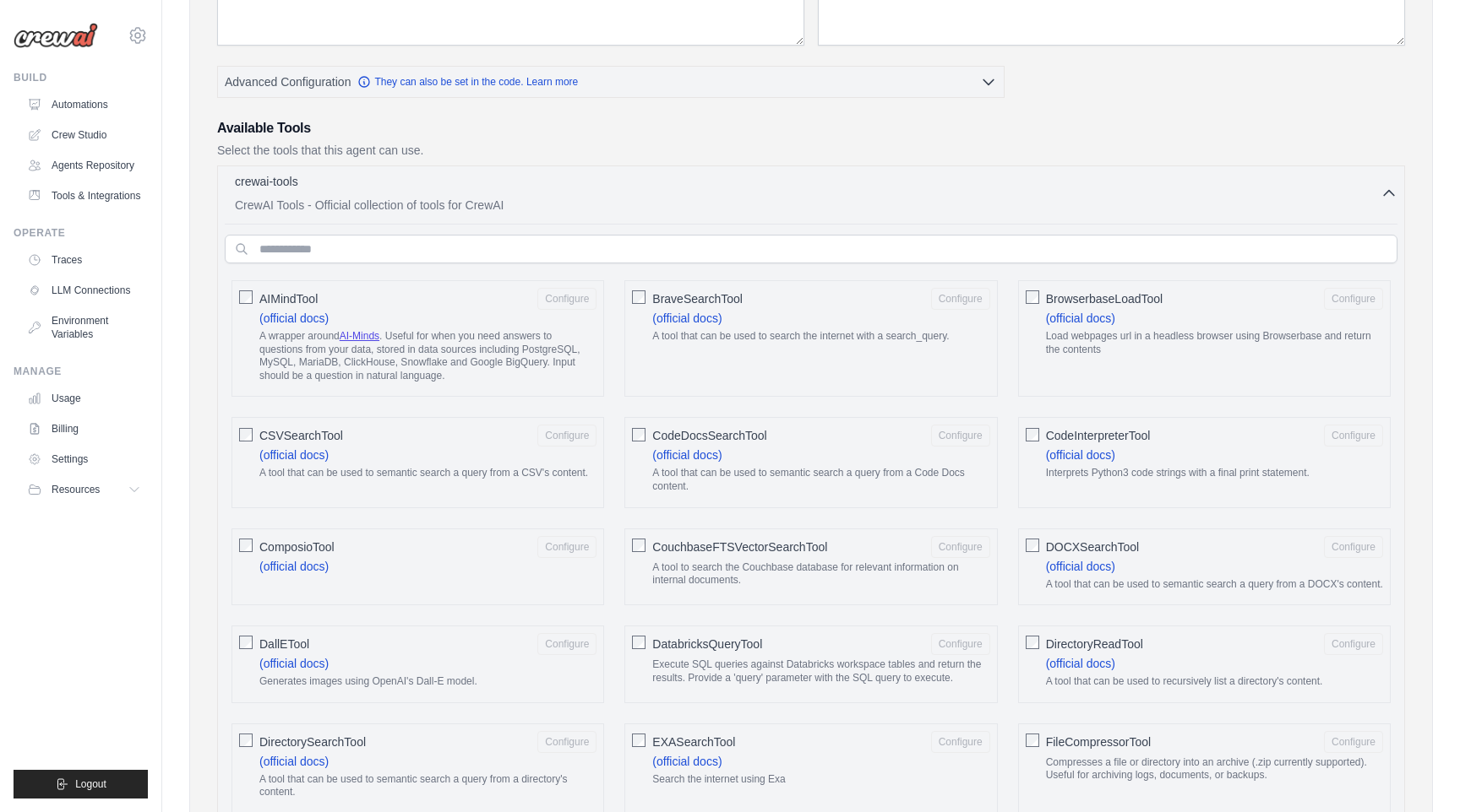
scroll to position [361, 0]
click at [1390, 195] on icon "button" at bounding box center [1388, 194] width 17 height 17
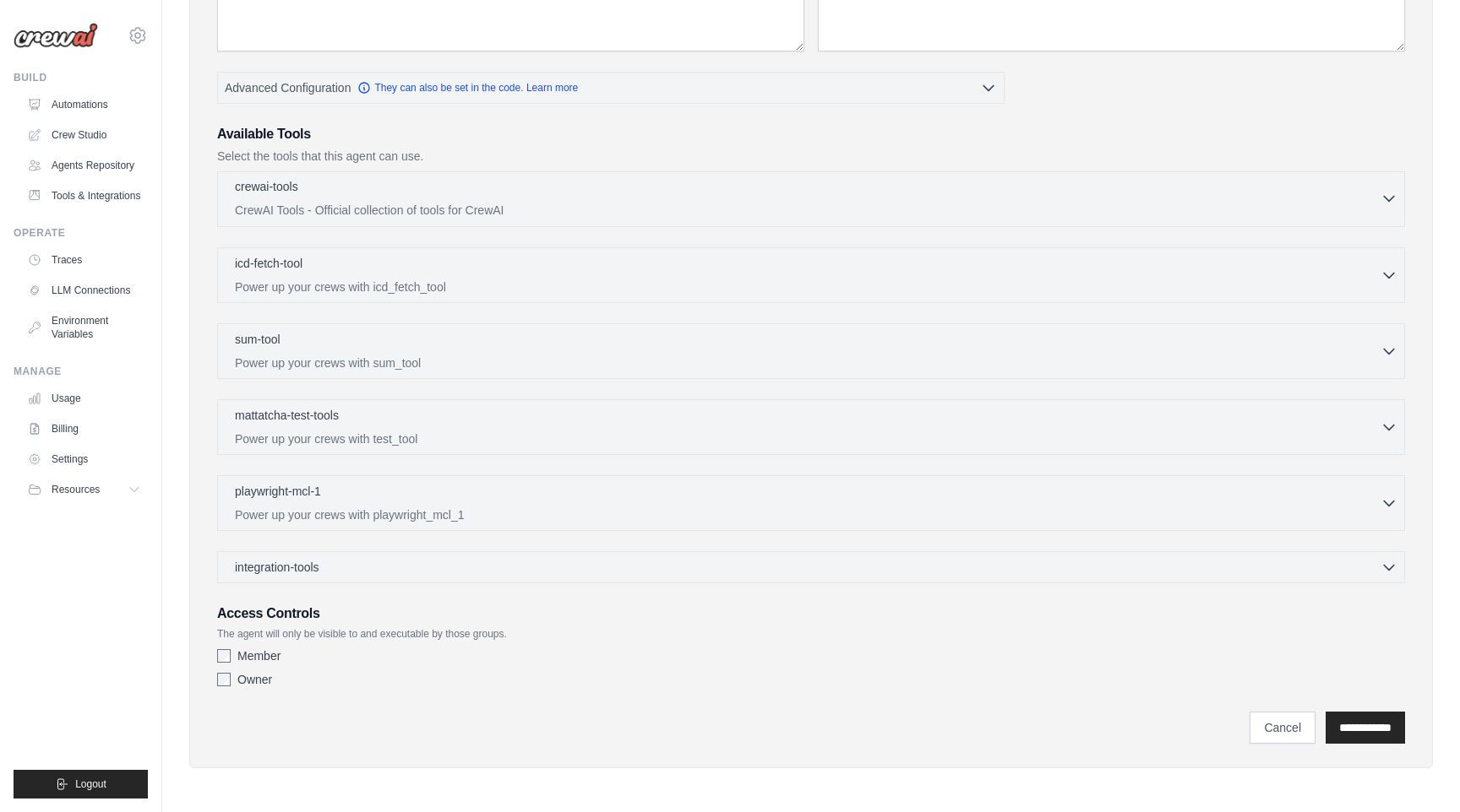
scroll to position [356, 0]
click at [1034, 533] on div "crewai-tools 0 selected CrewAI Tools - Official collection of tools for CrewAI" at bounding box center [811, 378] width 1188 height 412
click at [989, 566] on div "integration-tools 0 selected" at bounding box center [815, 567] width 1163 height 17
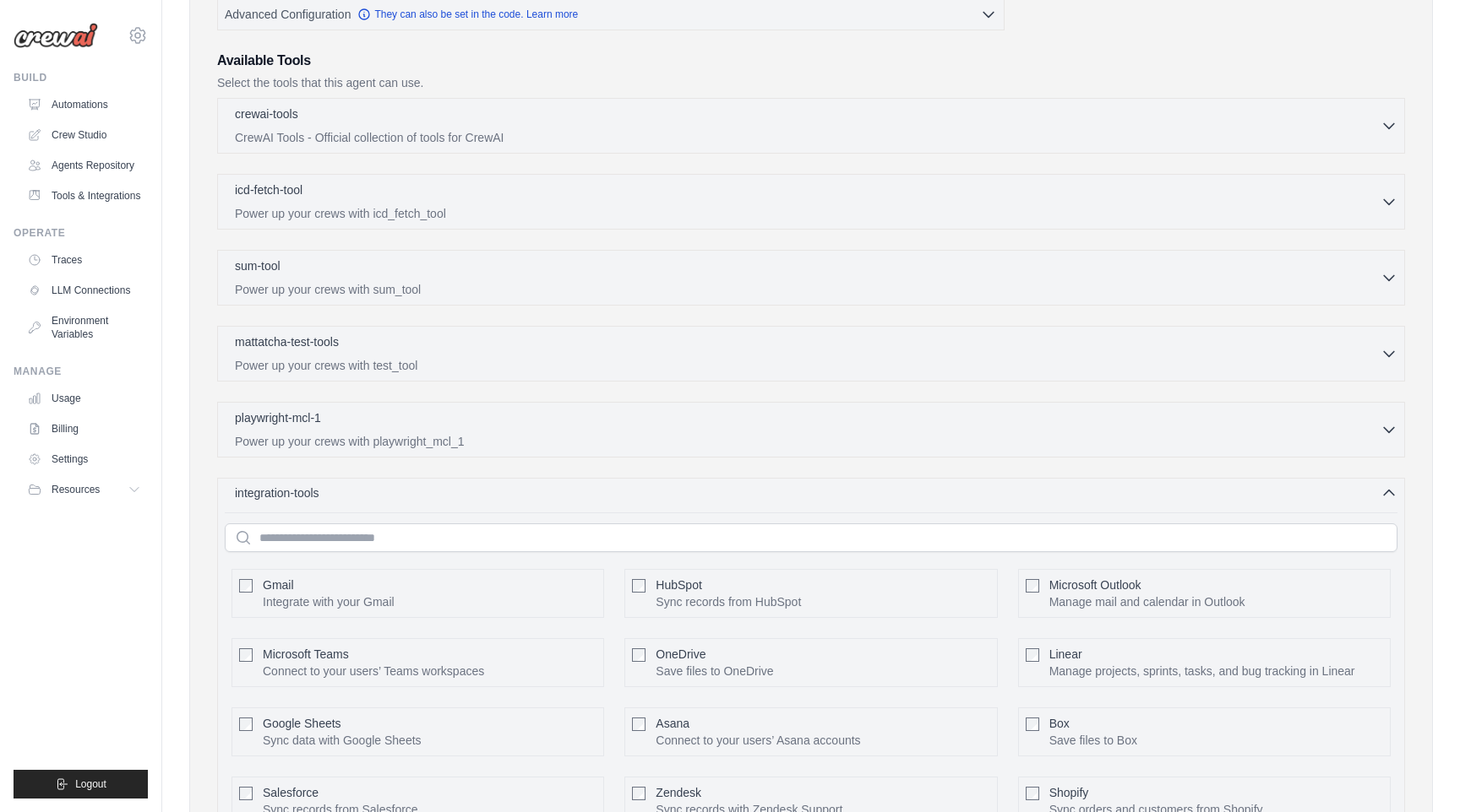
scroll to position [421, 0]
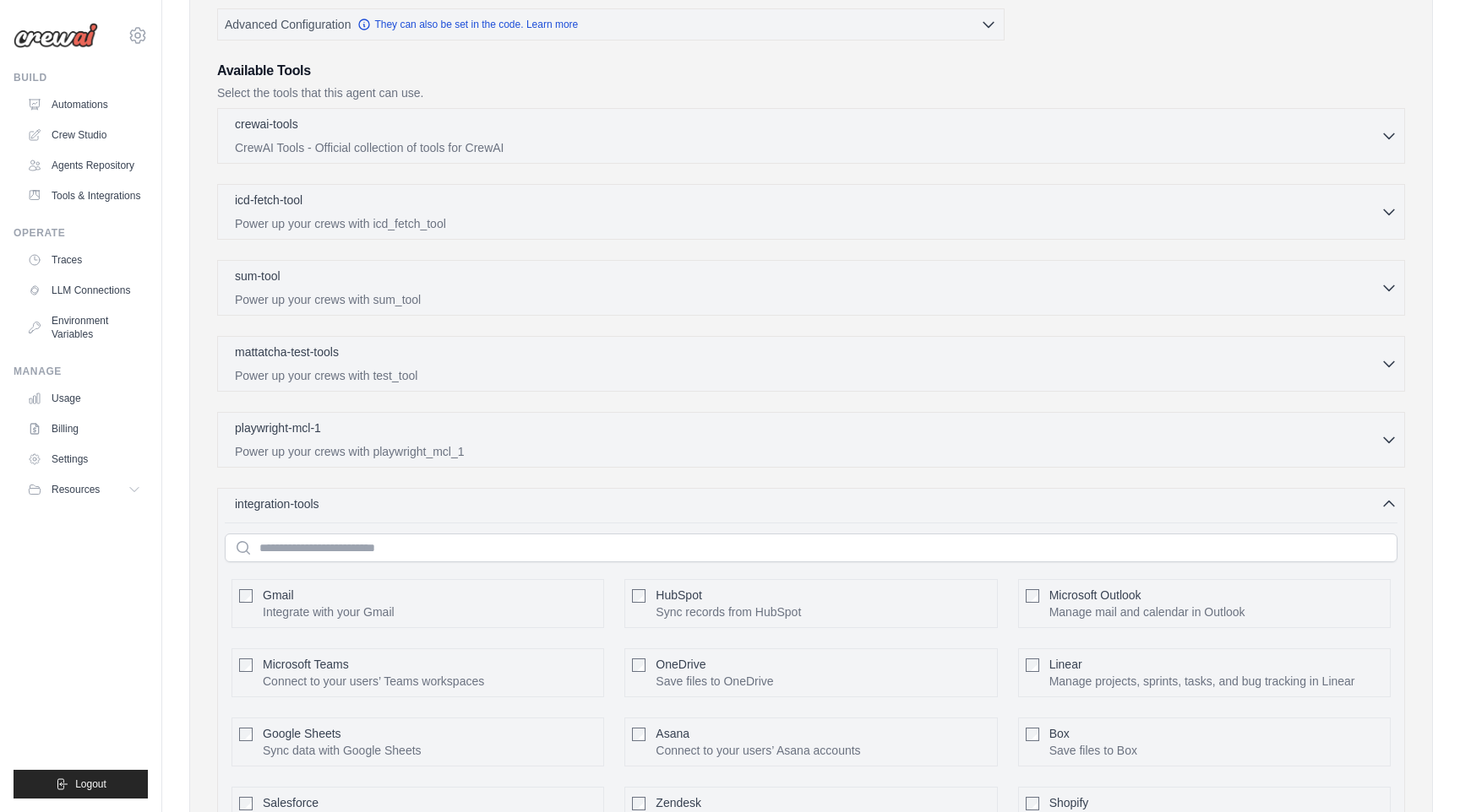
click at [1057, 518] on div "integration-tools 0 selected Gmail HubSpot Microsoft Teams" at bounding box center [811, 738] width 1188 height 501
click at [1388, 495] on icon "button" at bounding box center [1388, 503] width 17 height 17
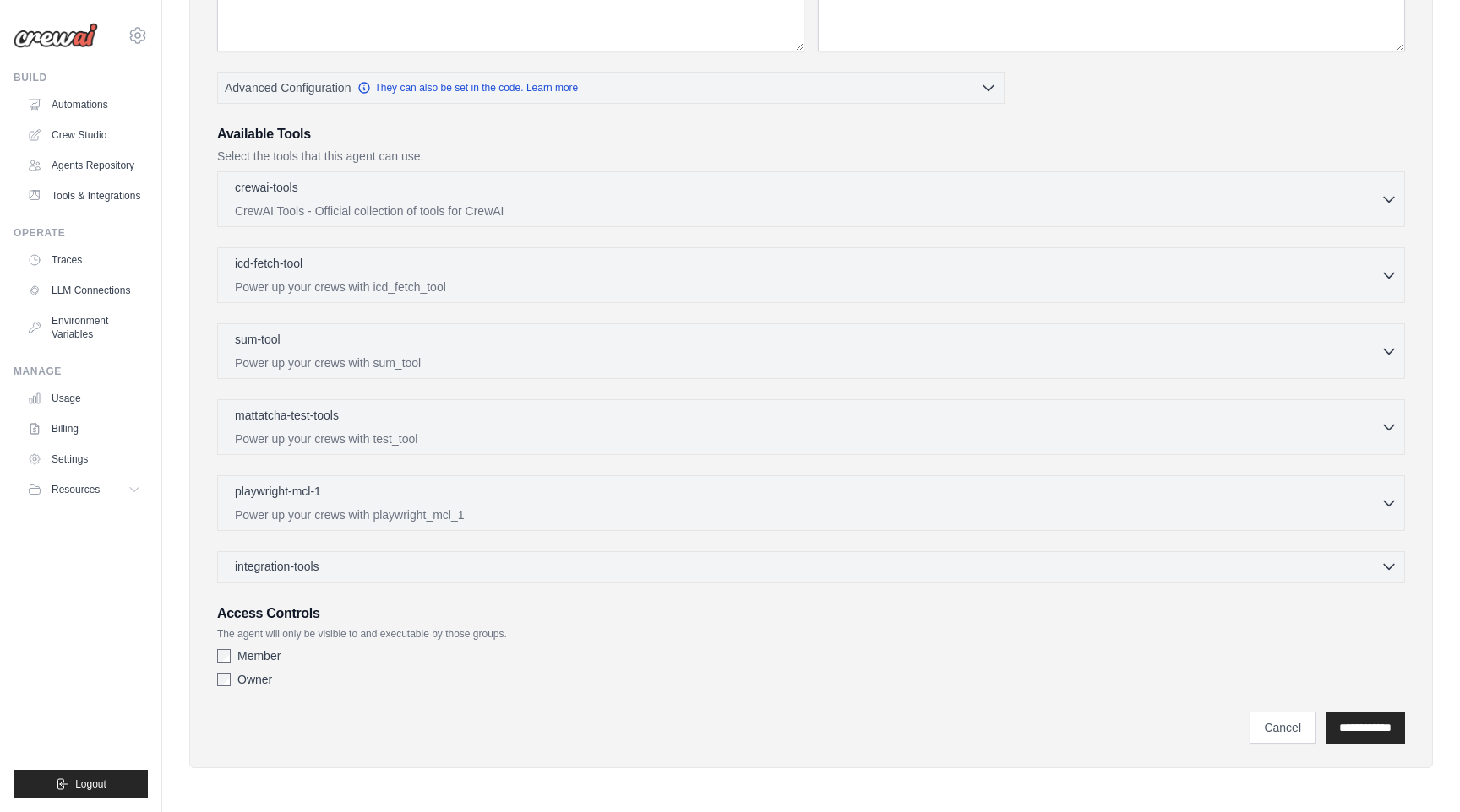
scroll to position [356, 0]
click at [1384, 429] on icon "button" at bounding box center [1388, 427] width 17 height 17
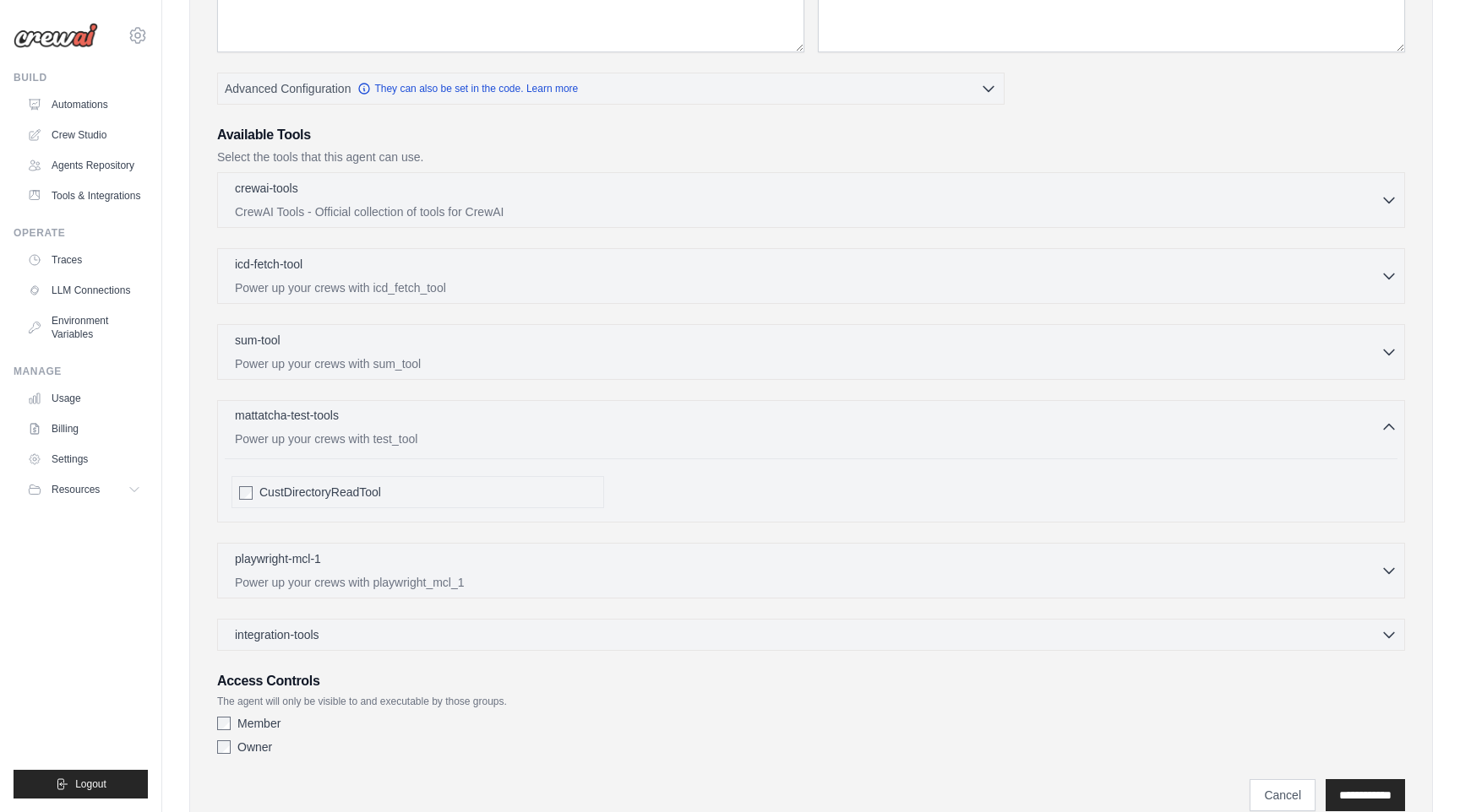
click at [1384, 429] on icon "button" at bounding box center [1388, 427] width 17 height 17
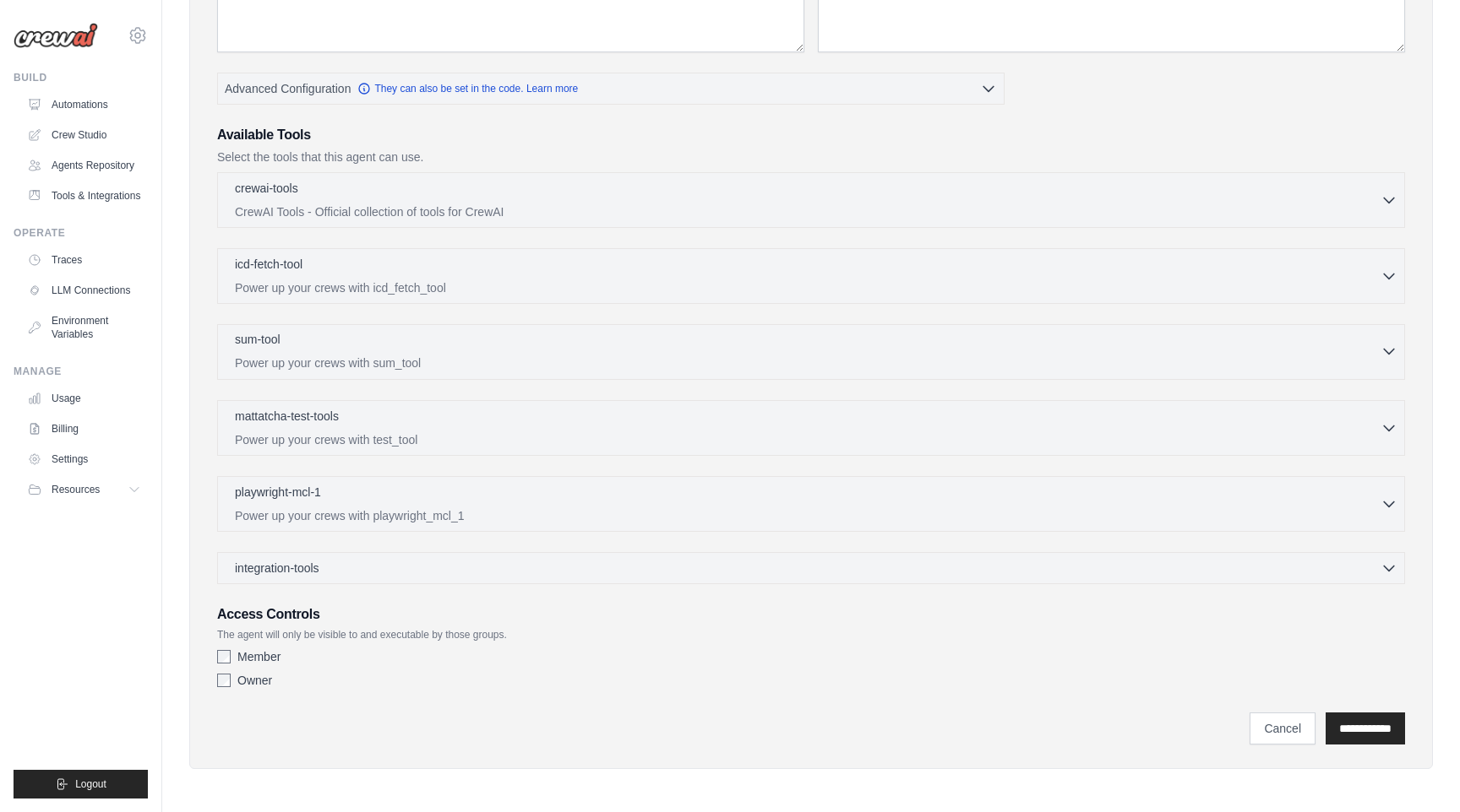
click at [1384, 353] on icon "button" at bounding box center [1388, 351] width 17 height 17
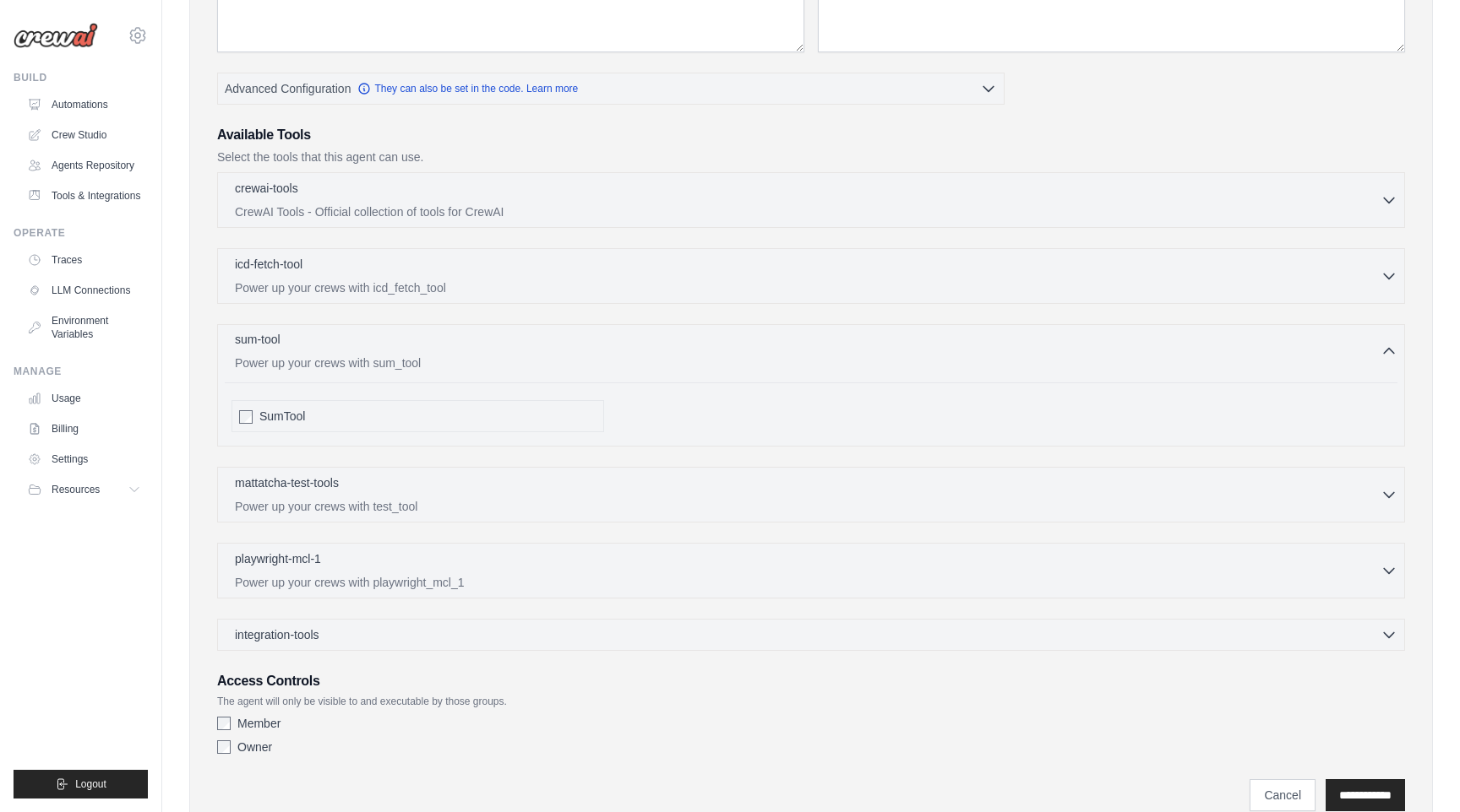
click at [1384, 353] on icon "button" at bounding box center [1388, 351] width 17 height 17
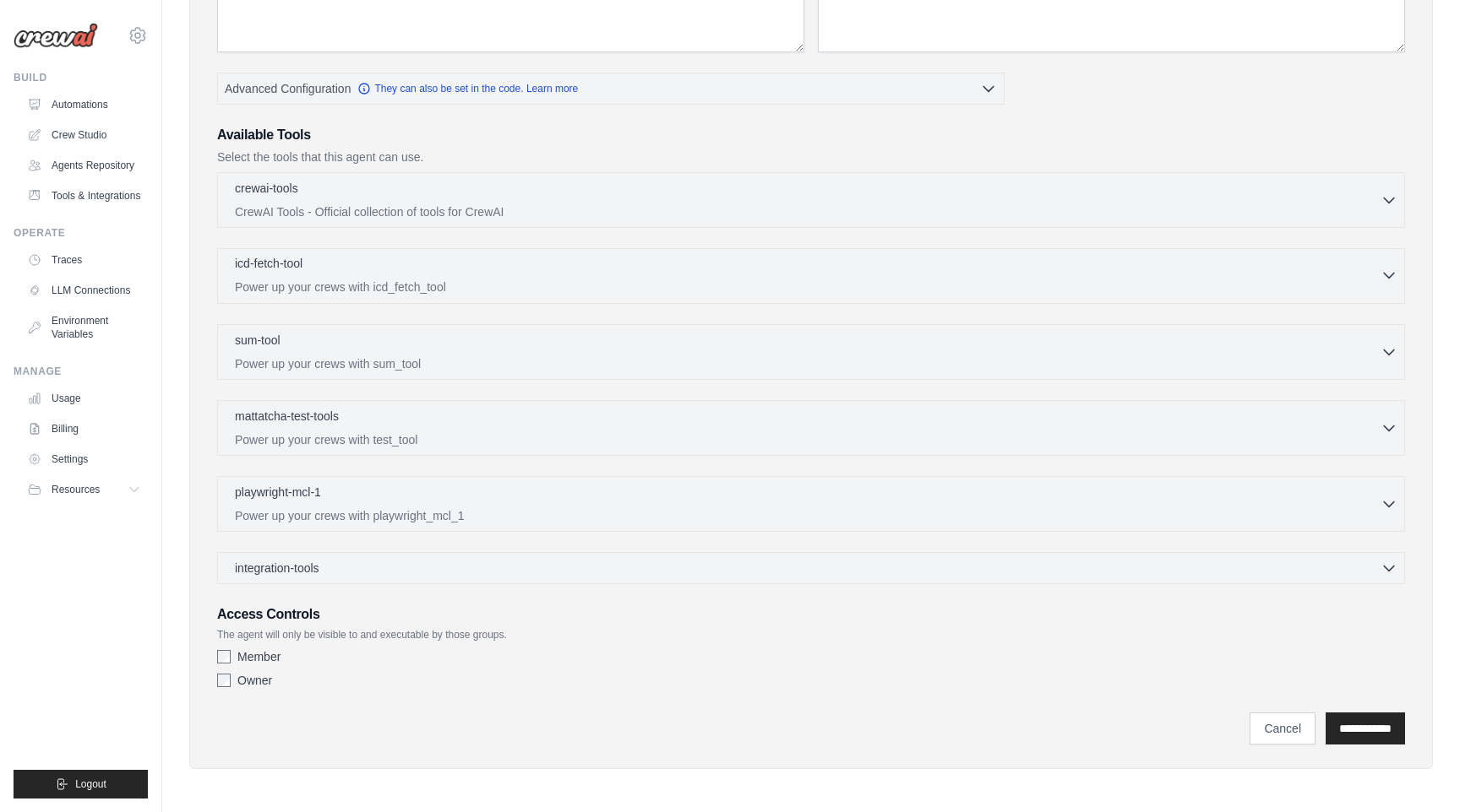
click at [1383, 275] on icon "button" at bounding box center [1388, 274] width 17 height 17
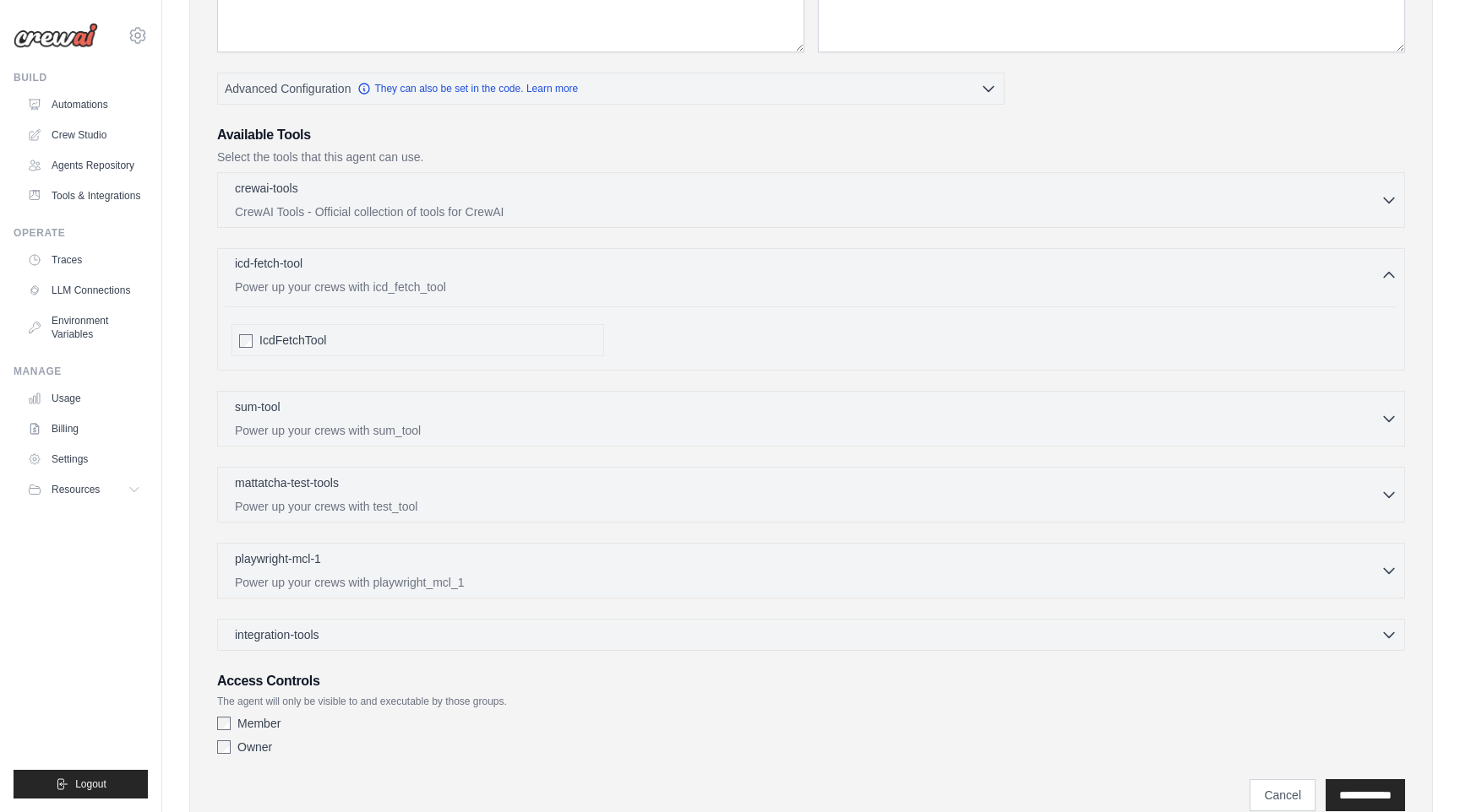
click at [1383, 275] on icon "button" at bounding box center [1388, 274] width 10 height 5
